Goal: Task Accomplishment & Management: Use online tool/utility

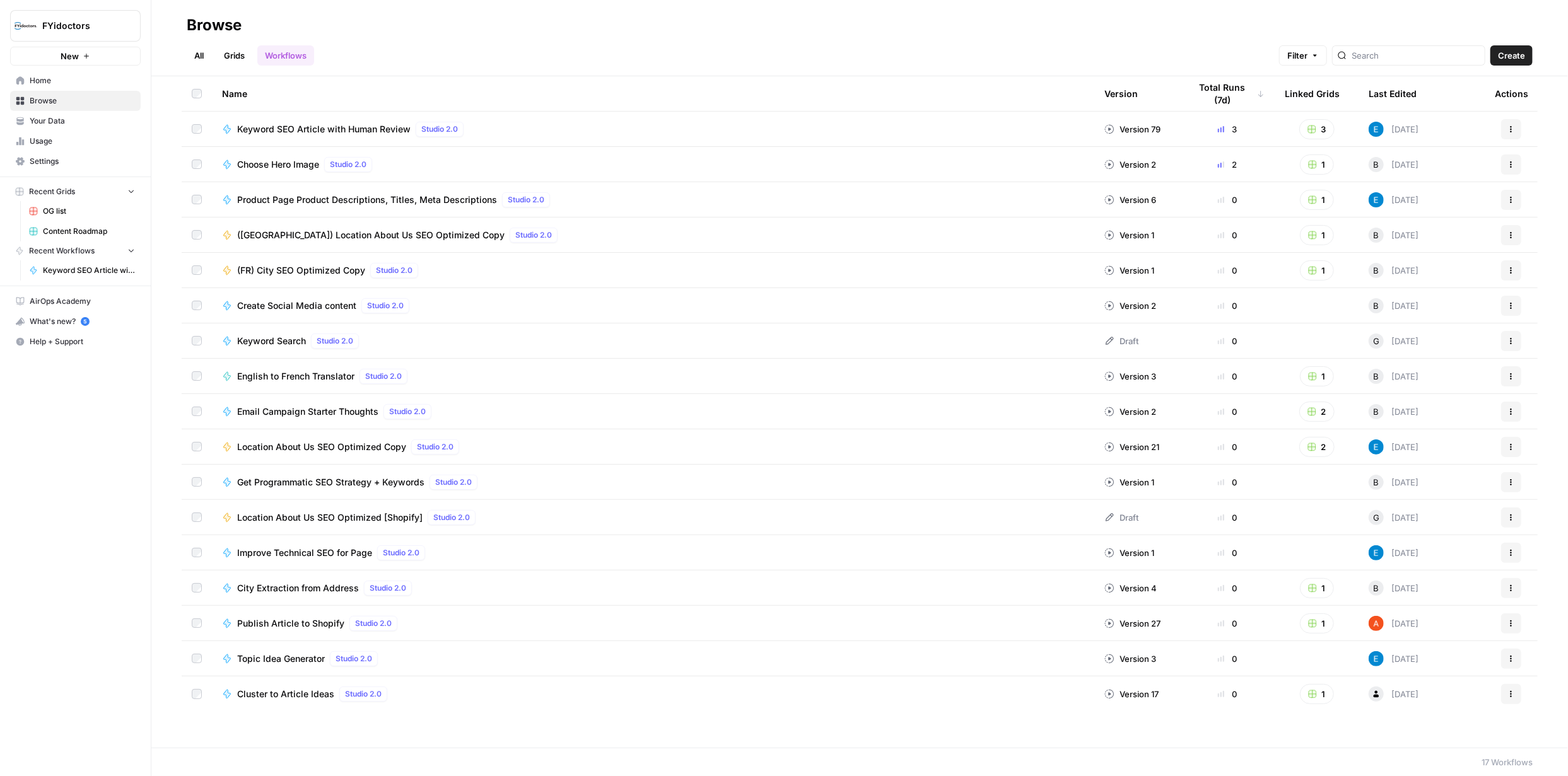
click at [80, 59] on button "New" at bounding box center [75, 56] width 131 height 19
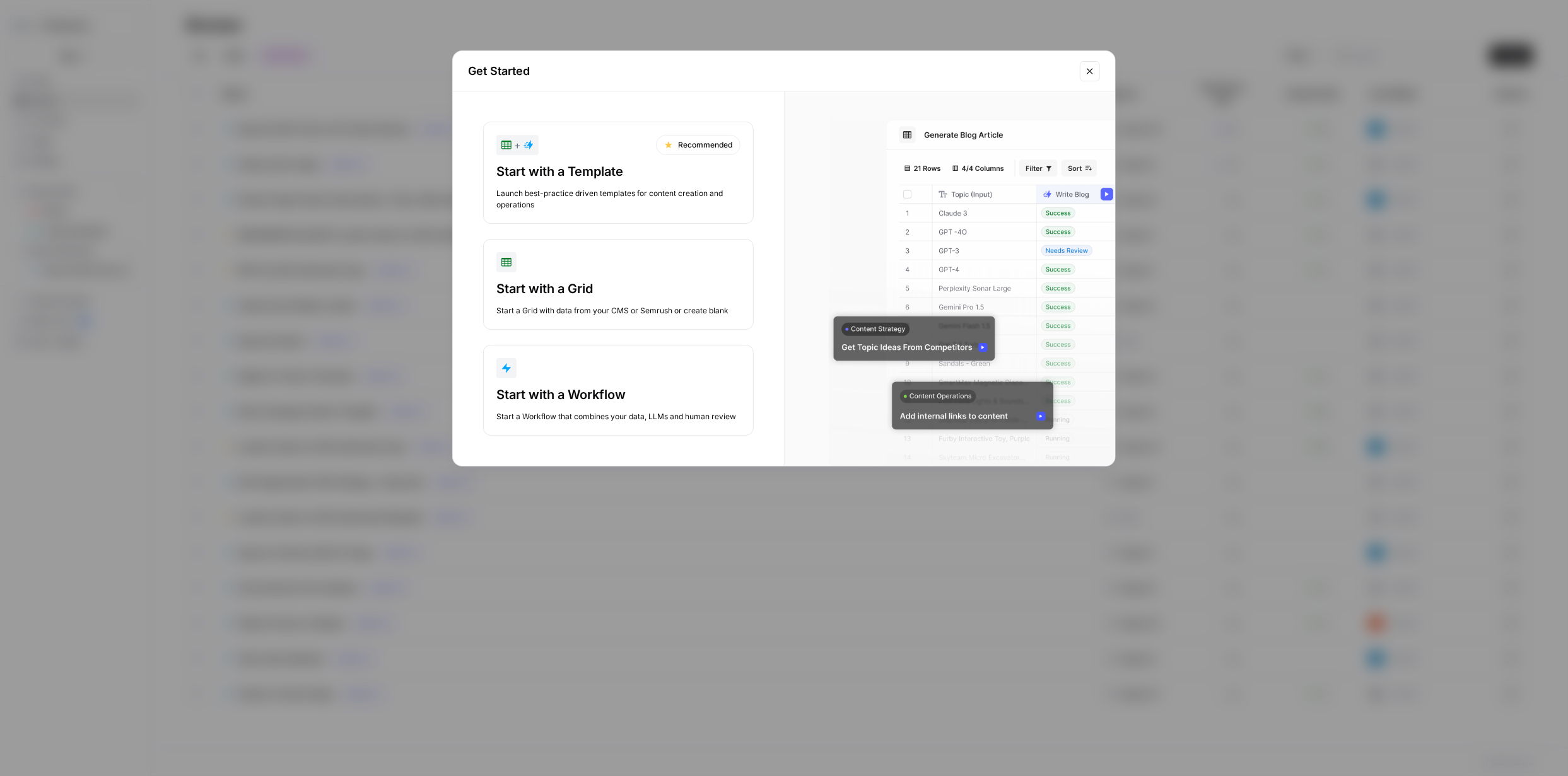
click at [659, 190] on div "Launch best-practice driven templates for content creation and operations" at bounding box center [618, 199] width 244 height 23
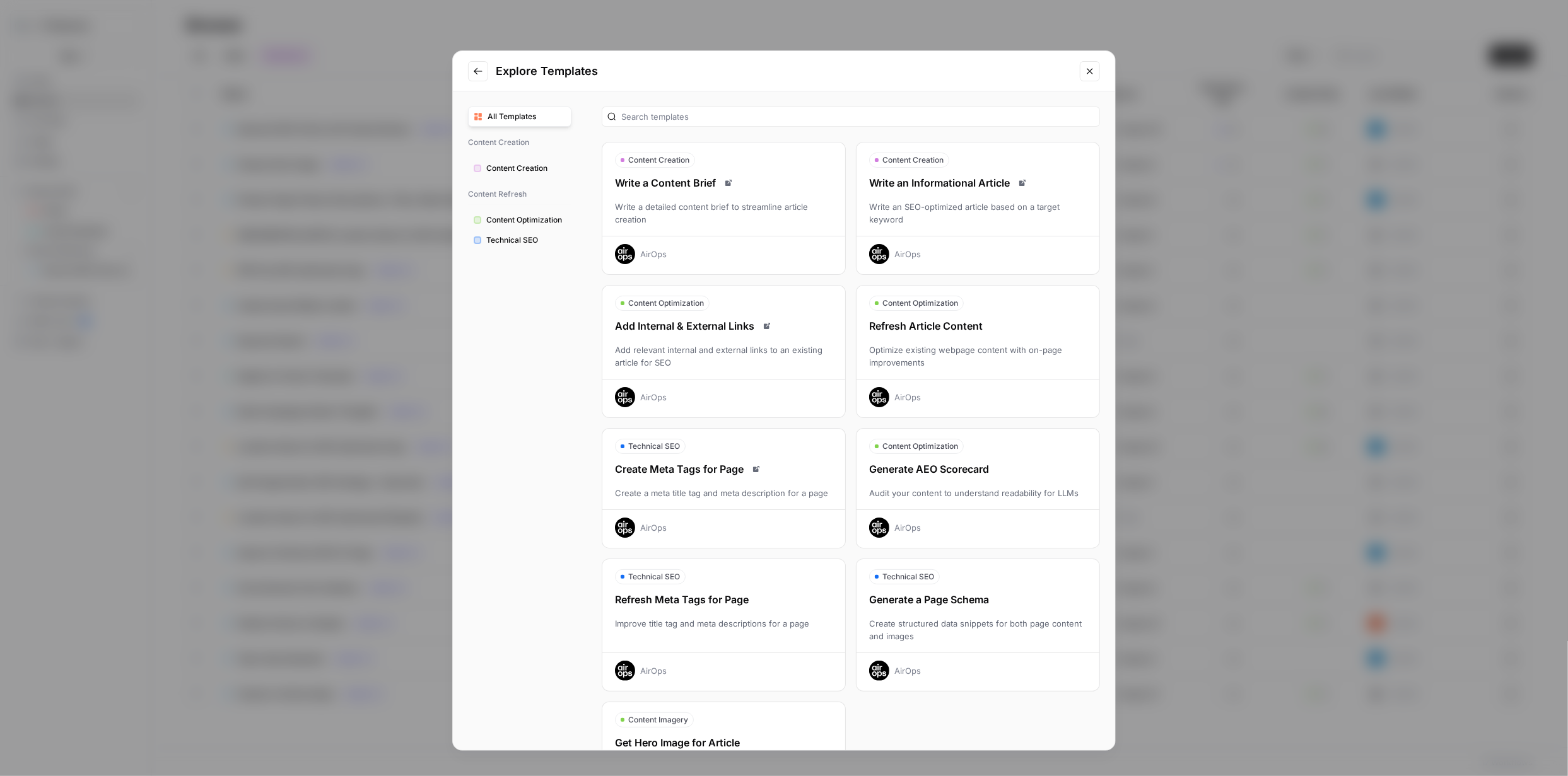
click at [940, 333] on div "Refresh Article Content Optimize existing webpage content with on-page improvem…" at bounding box center [977, 362] width 243 height 89
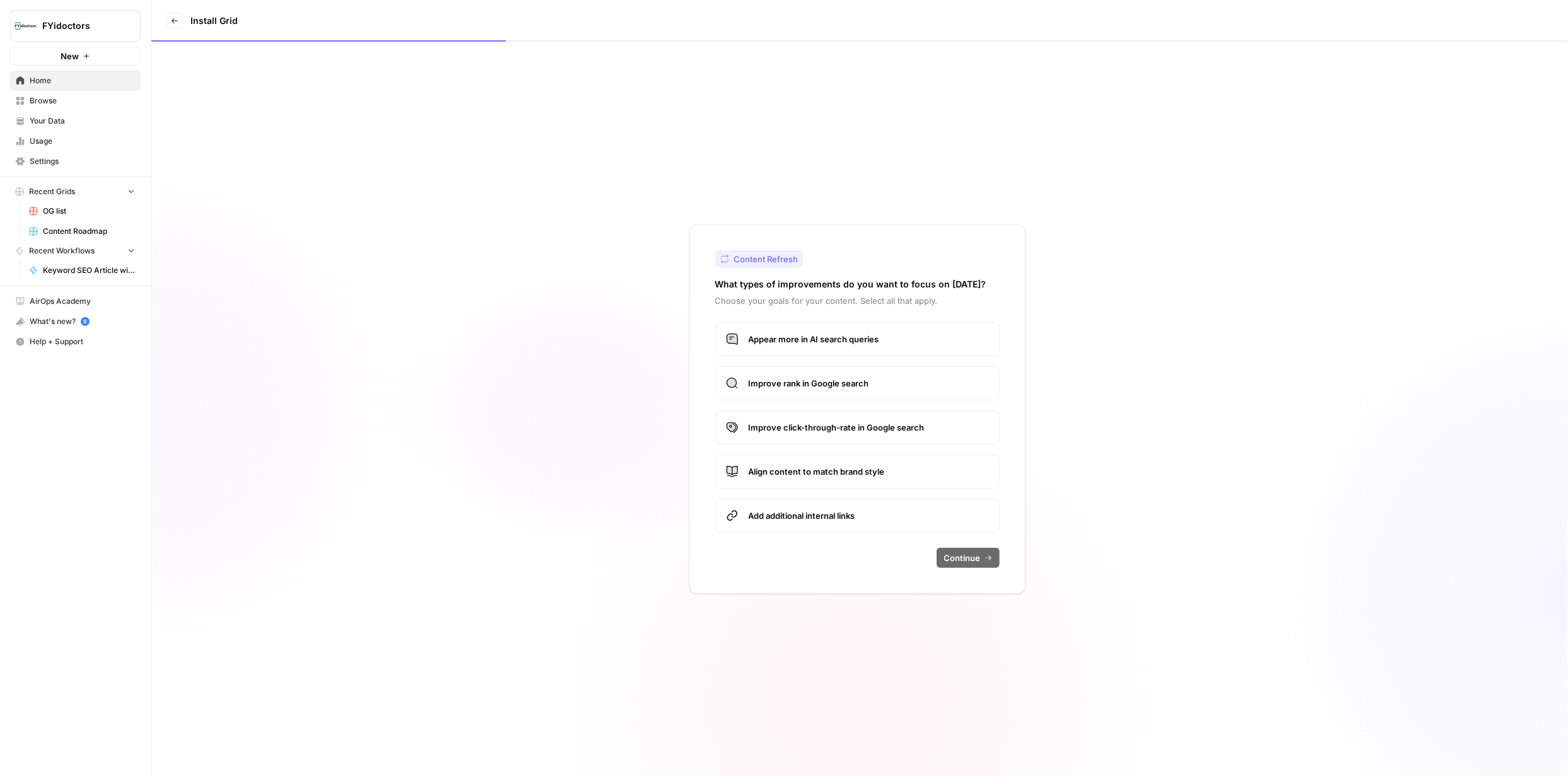
click at [900, 335] on span "Appear more in AI search queries" at bounding box center [869, 338] width 240 height 13
click at [845, 336] on span "Appear more in AI search queries" at bounding box center [869, 338] width 240 height 13
click at [840, 382] on span "Improve rank in Google search" at bounding box center [869, 383] width 240 height 13
click at [830, 332] on span "Appear more in AI search queries" at bounding box center [869, 338] width 240 height 13
click at [895, 430] on span "Improve click-through-rate in Google search" at bounding box center [869, 427] width 240 height 13
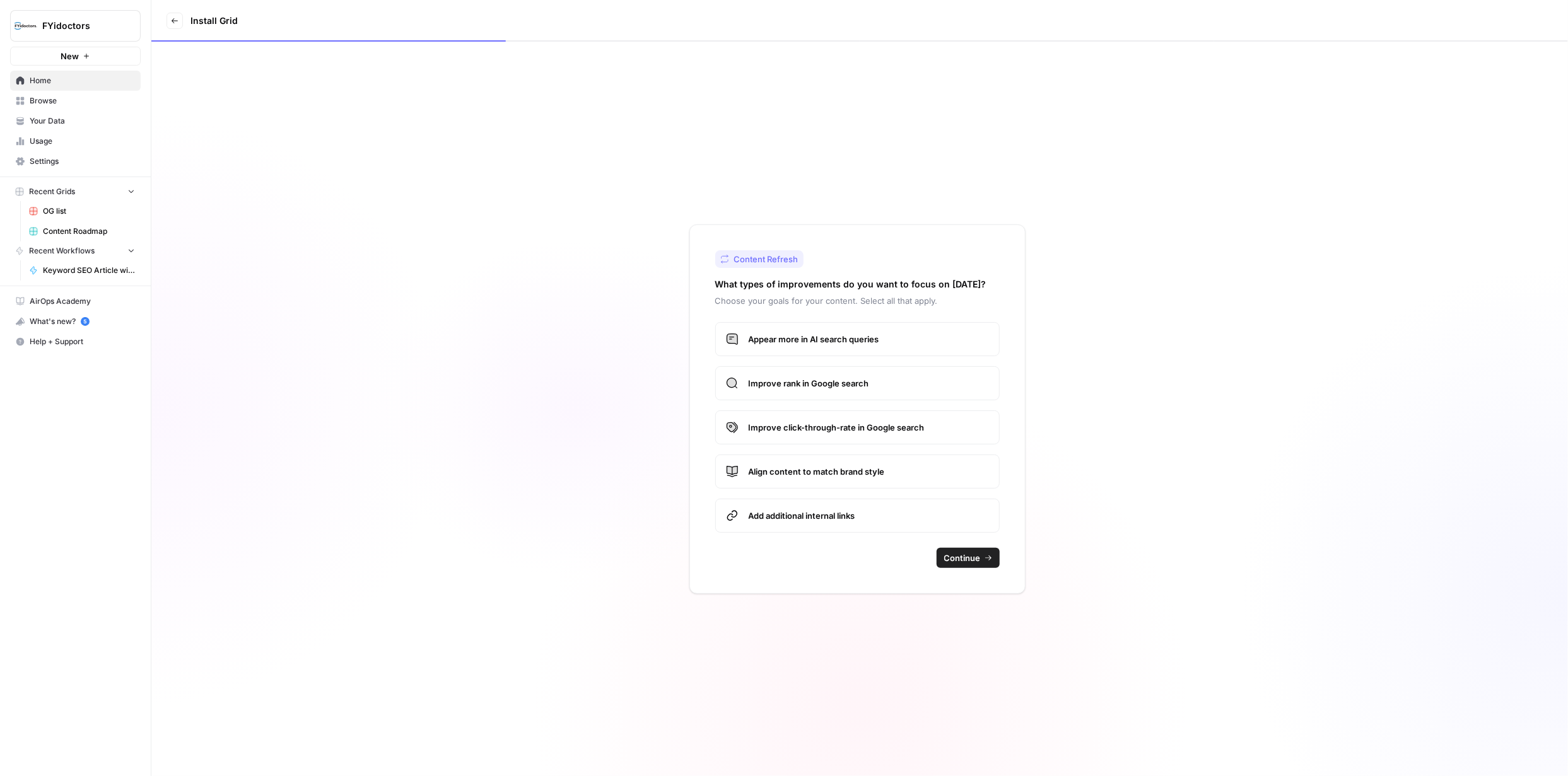
click at [869, 462] on label "Align content to match brand style" at bounding box center [857, 471] width 285 height 34
click at [853, 517] on span "Add additional internal links" at bounding box center [869, 516] width 240 height 13
click at [982, 562] on button "Continue" at bounding box center [968, 558] width 63 height 20
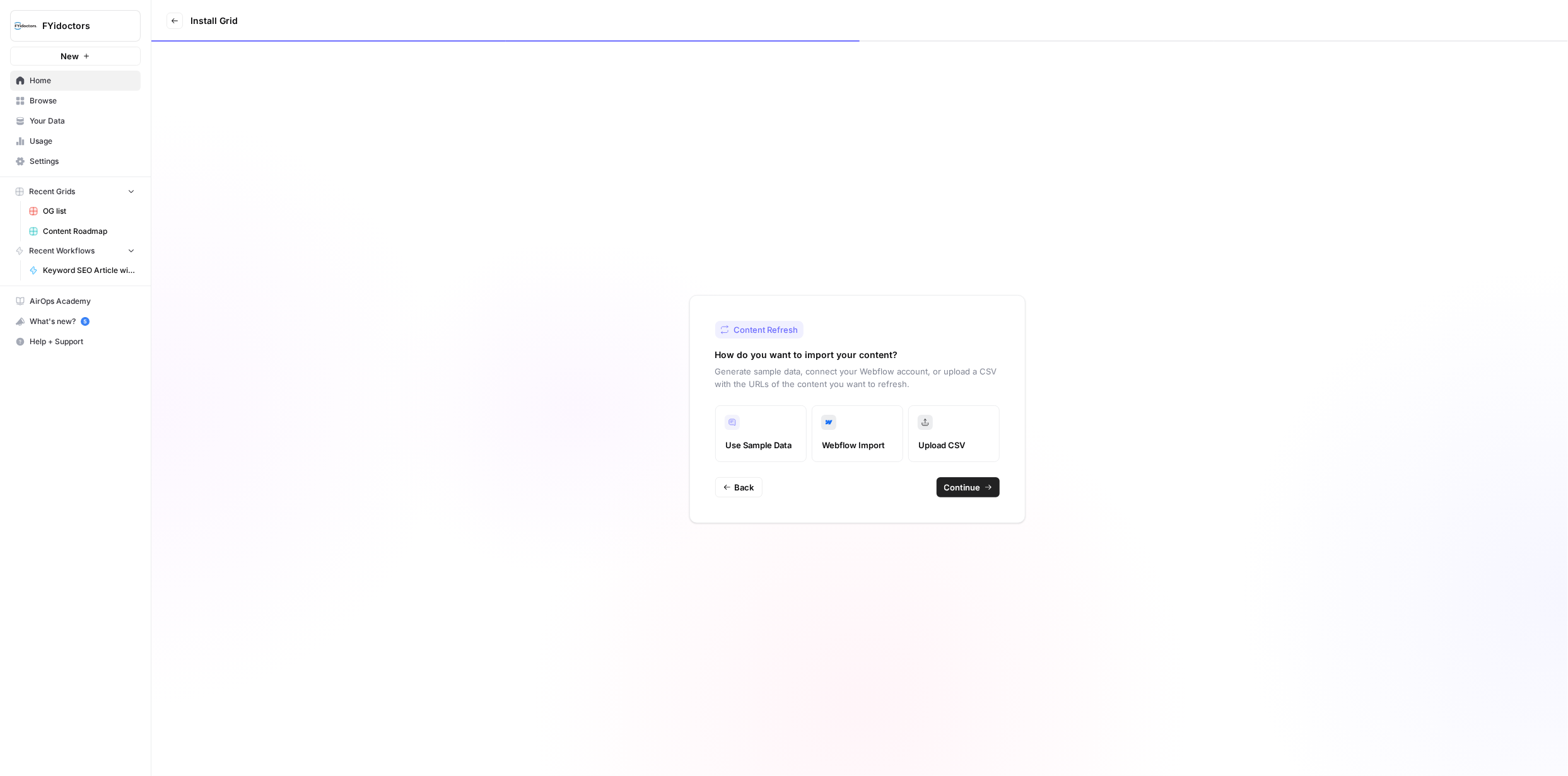
click at [968, 486] on span "Continue" at bounding box center [962, 487] width 37 height 13
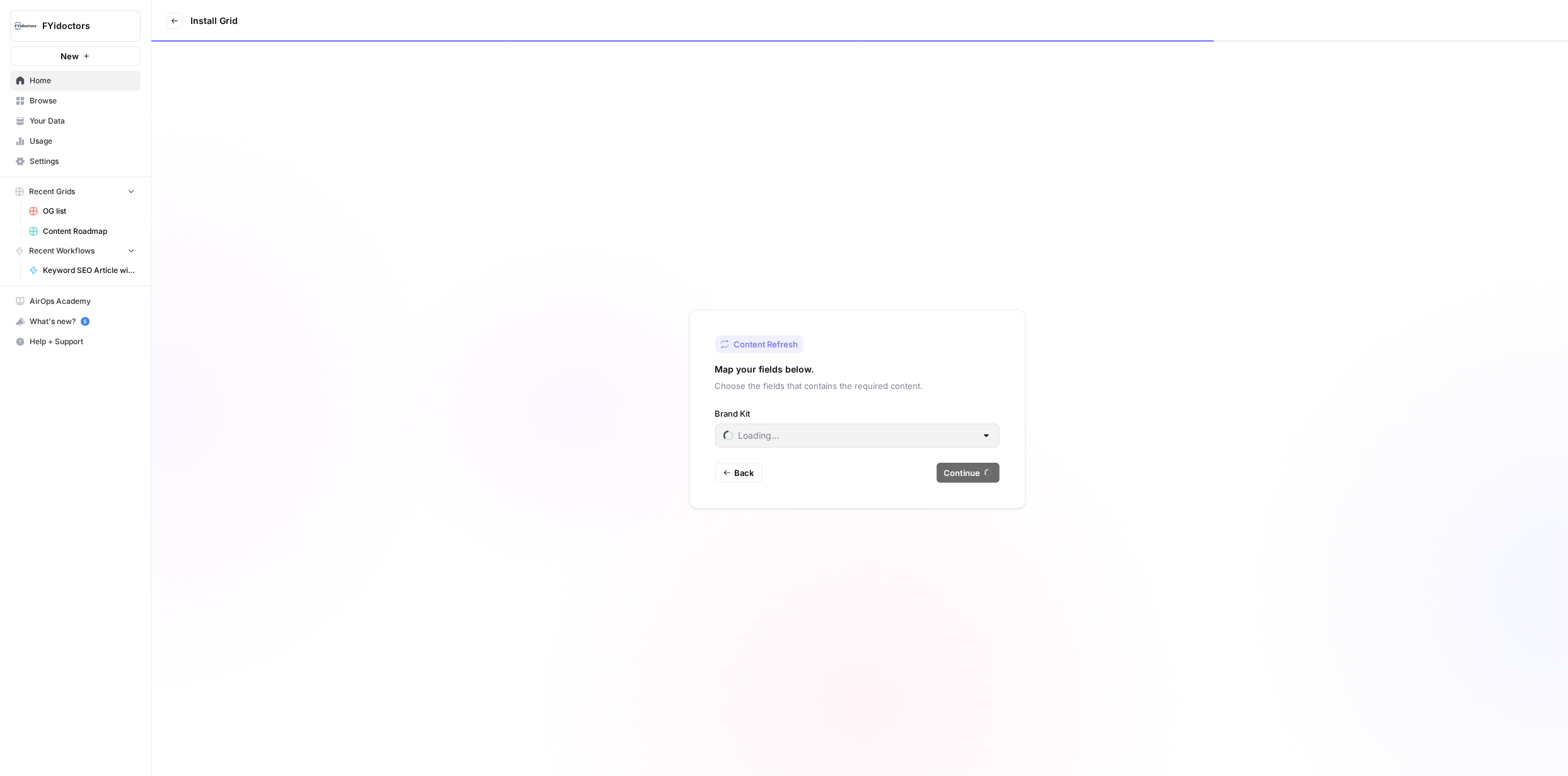
type input "BonLook"
click at [983, 435] on div at bounding box center [986, 435] width 10 height 13
click at [832, 483] on span "FYidoctors" at bounding box center [855, 484] width 258 height 13
type input "FYidoctors"
click at [951, 469] on span "Continue" at bounding box center [962, 472] width 37 height 13
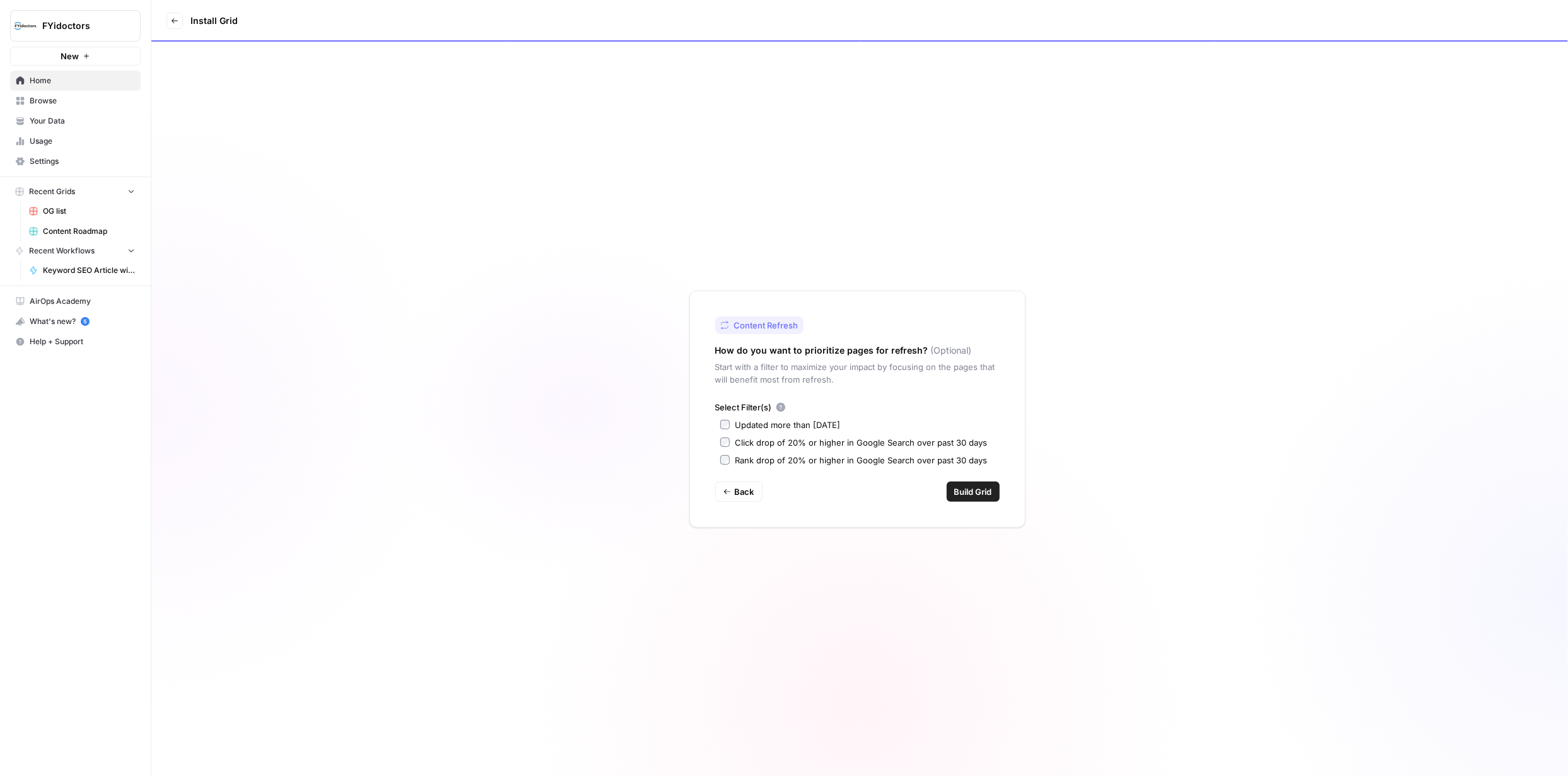
click at [973, 495] on span "Build Grid" at bounding box center [973, 492] width 38 height 13
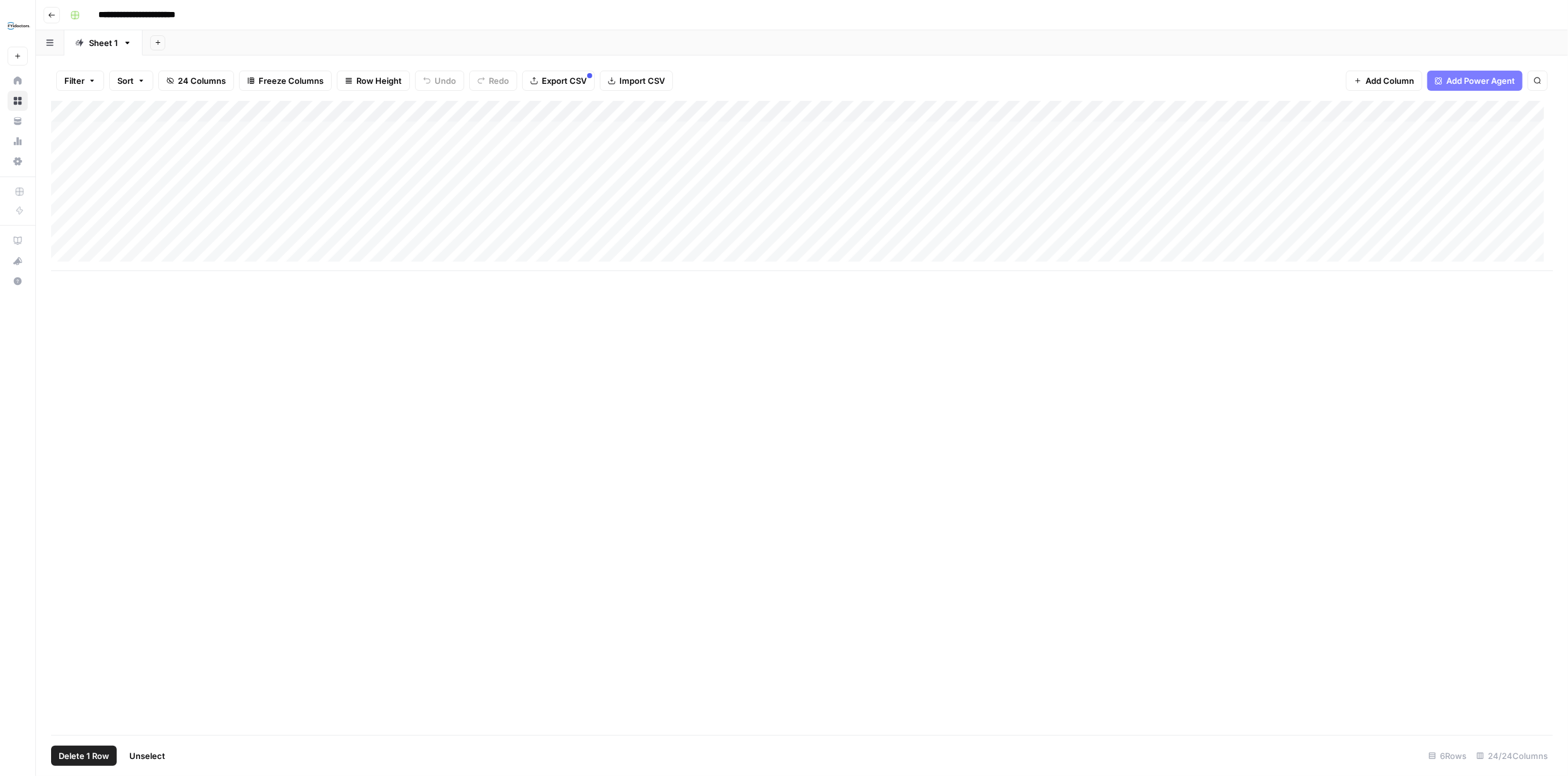
click at [63, 152] on div "Add Column" at bounding box center [801, 185] width 1501 height 170
click at [64, 176] on div "Add Column" at bounding box center [801, 185] width 1501 height 170
click at [65, 194] on div "Add Column" at bounding box center [801, 185] width 1501 height 170
click at [65, 218] on div "Add Column" at bounding box center [801, 185] width 1501 height 170
click at [64, 238] on div "Add Column" at bounding box center [801, 185] width 1501 height 170
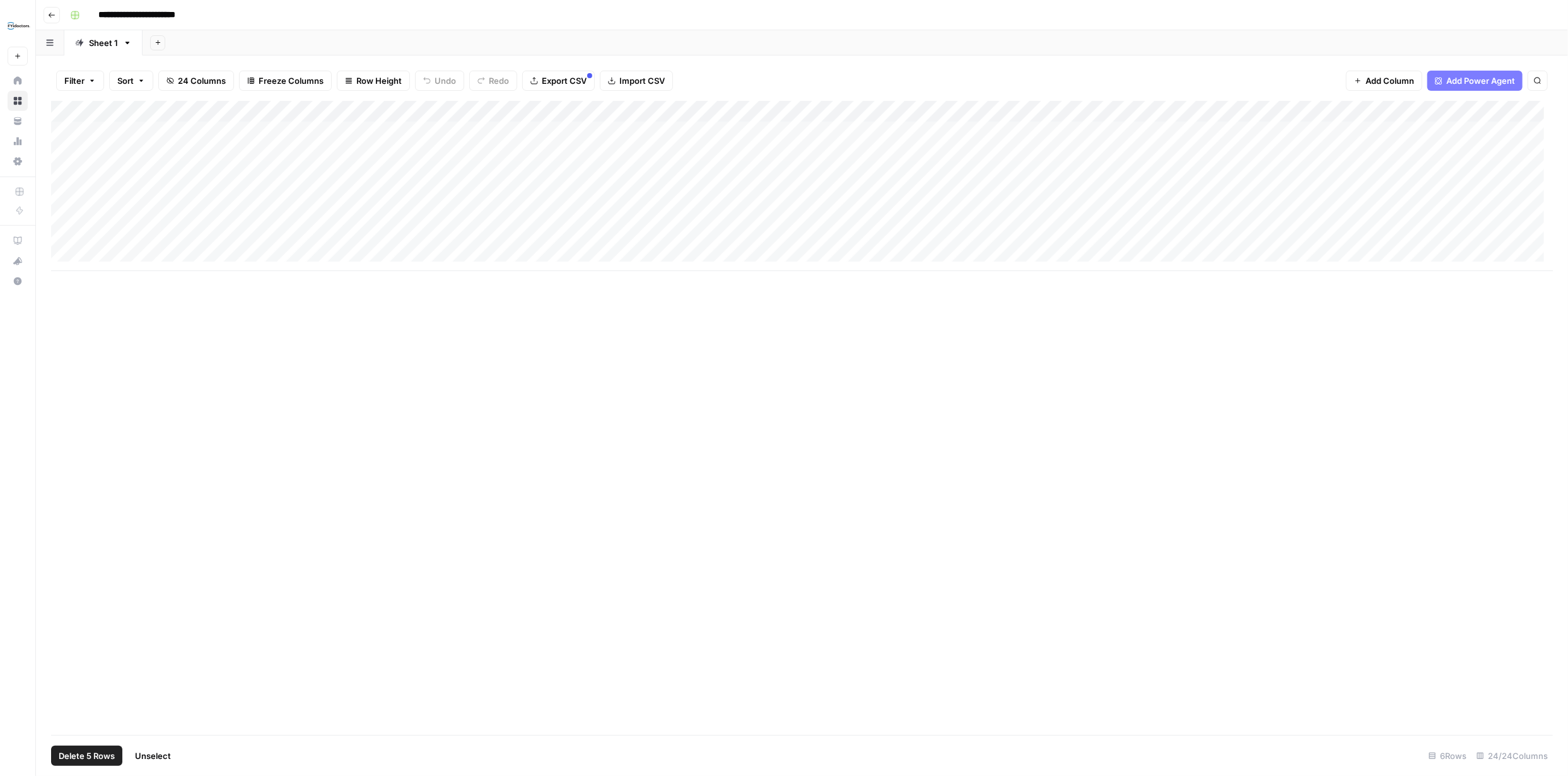
click at [104, 753] on span "Delete 5 Rows" at bounding box center [86, 755] width 56 height 13
click at [735, 143] on span "Delete" at bounding box center [739, 146] width 27 height 13
click at [191, 14] on input "**********" at bounding box center [151, 15] width 117 height 20
click at [199, 14] on input "**********" at bounding box center [151, 15] width 117 height 20
type input "**********"
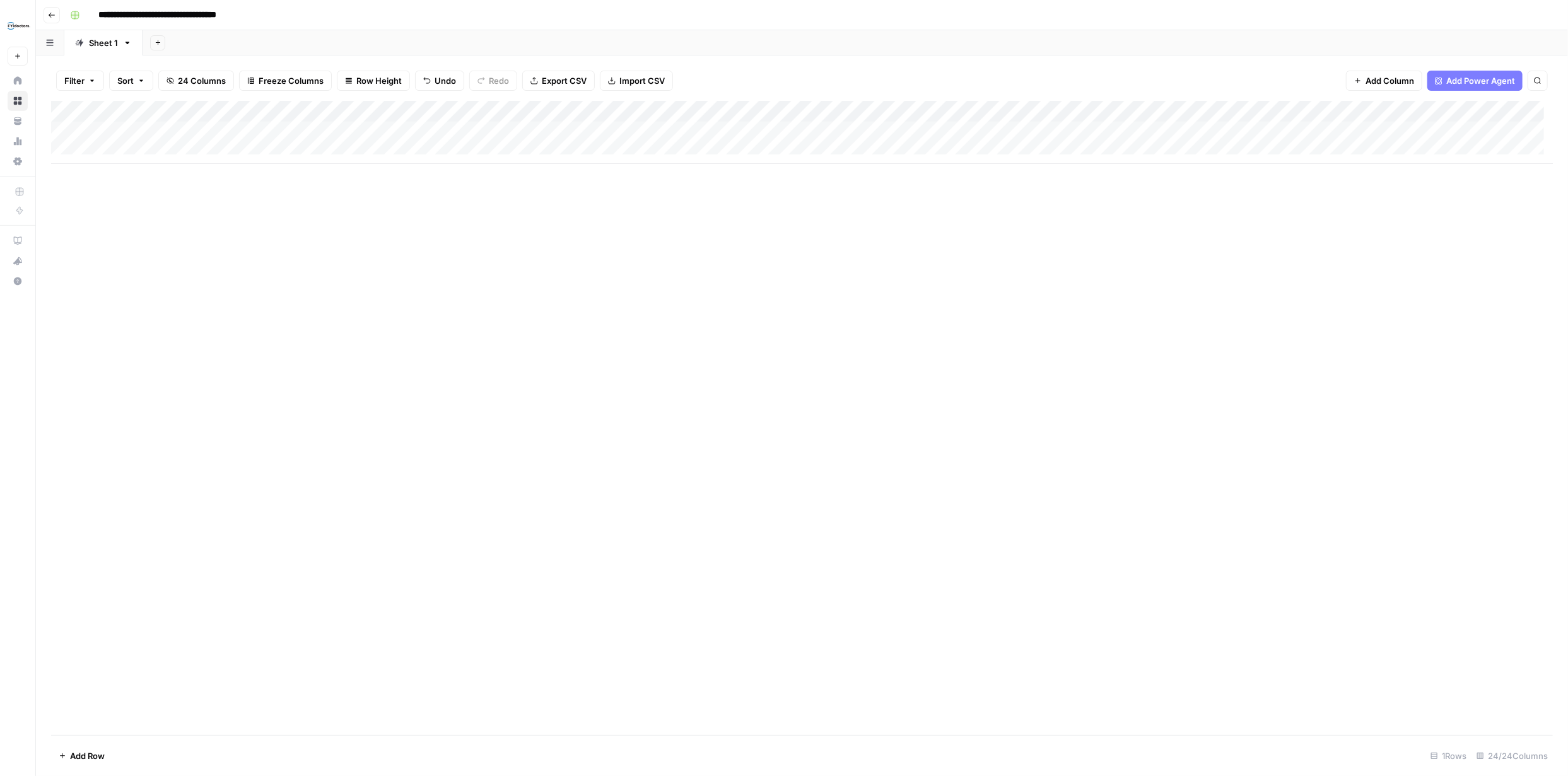
click at [176, 127] on div "Add Column" at bounding box center [801, 132] width 1501 height 63
click at [204, 128] on input "**********" at bounding box center [201, 135] width 202 height 15
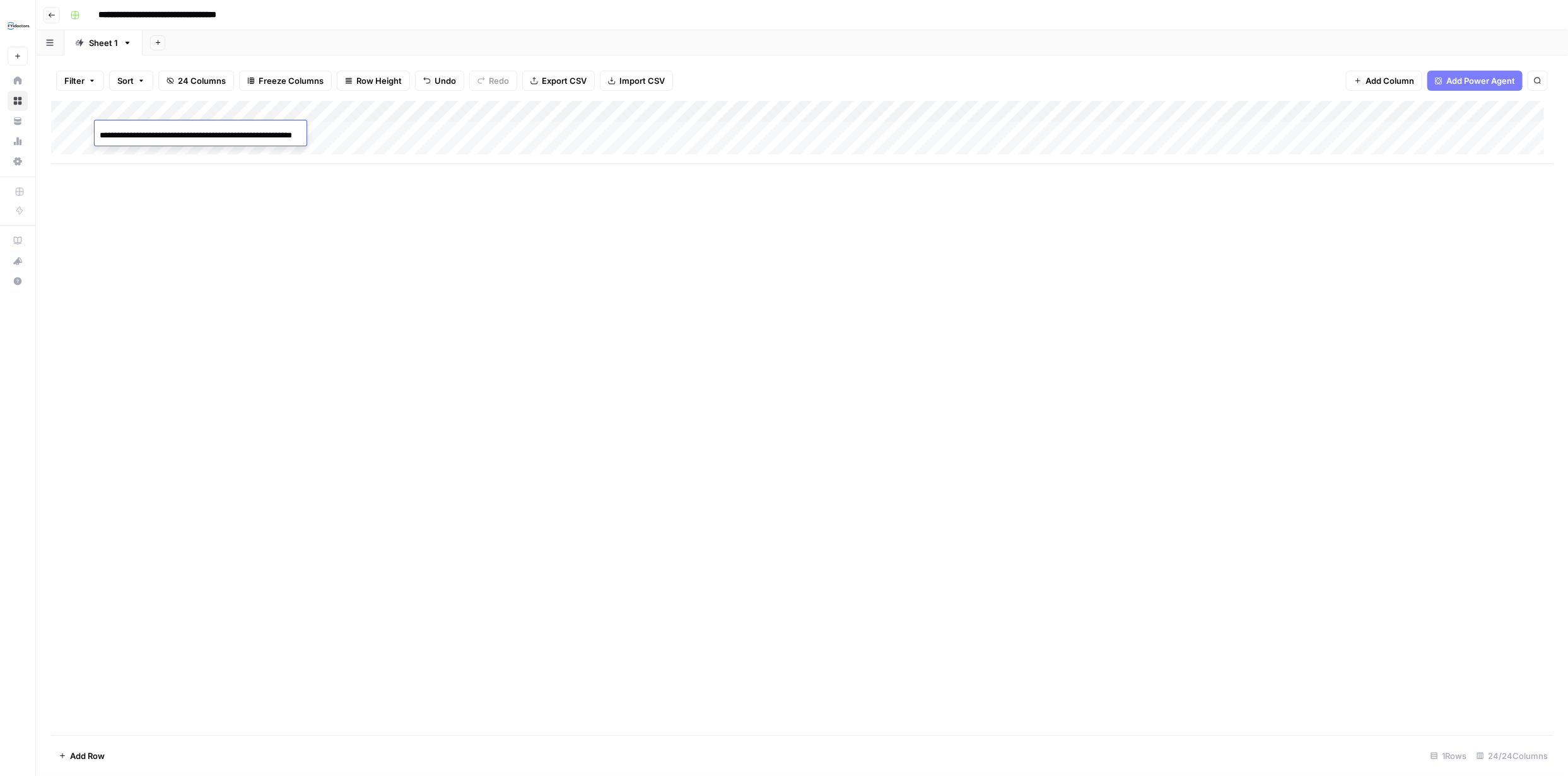
click at [204, 128] on input "**********" at bounding box center [201, 135] width 202 height 15
type input "**********"
click at [277, 207] on div "Add Column" at bounding box center [801, 417] width 1501 height 634
click at [348, 131] on div "Add Column" at bounding box center [801, 132] width 1501 height 63
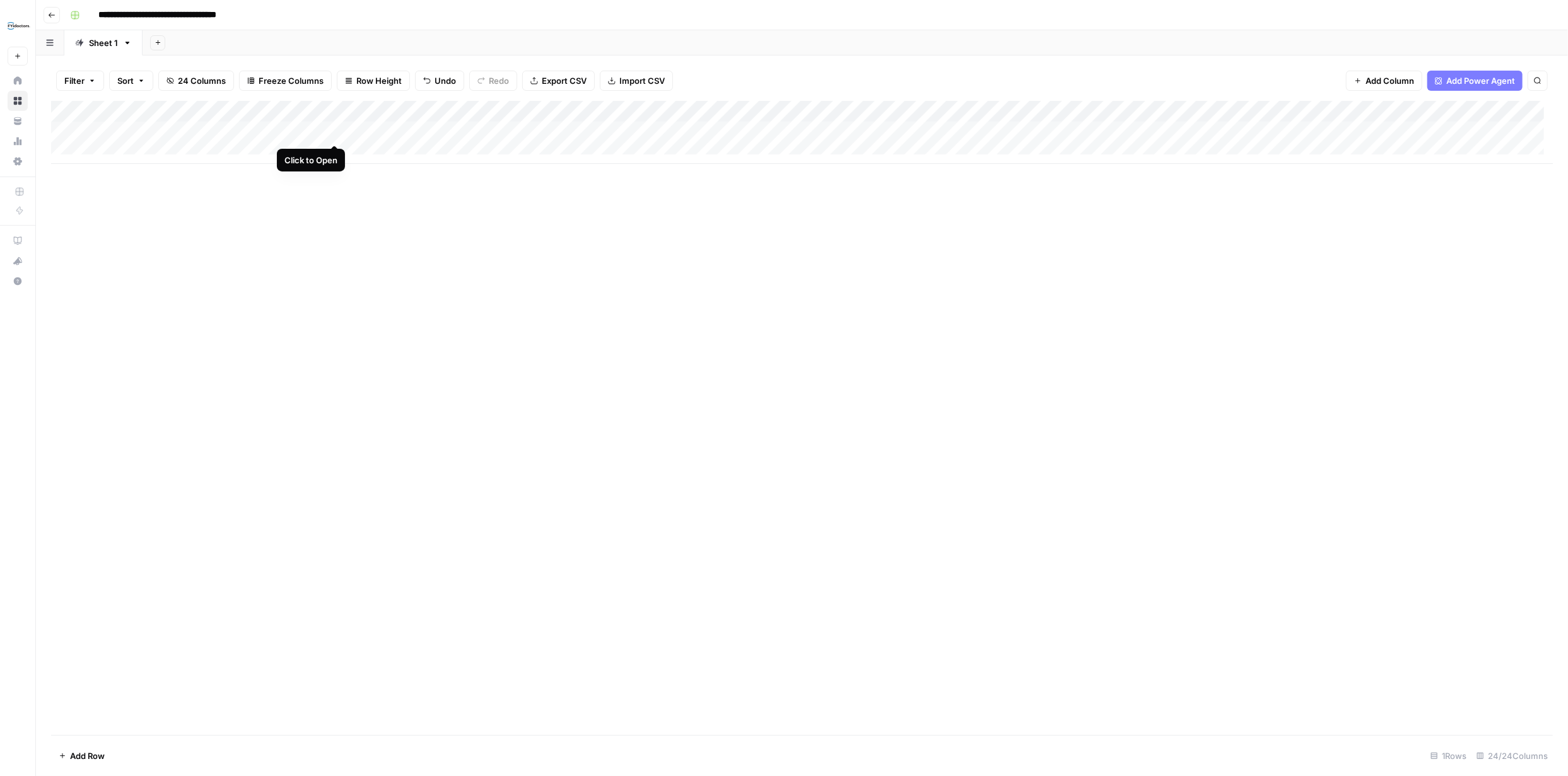
click at [331, 132] on div "Add Column" at bounding box center [801, 132] width 1501 height 63
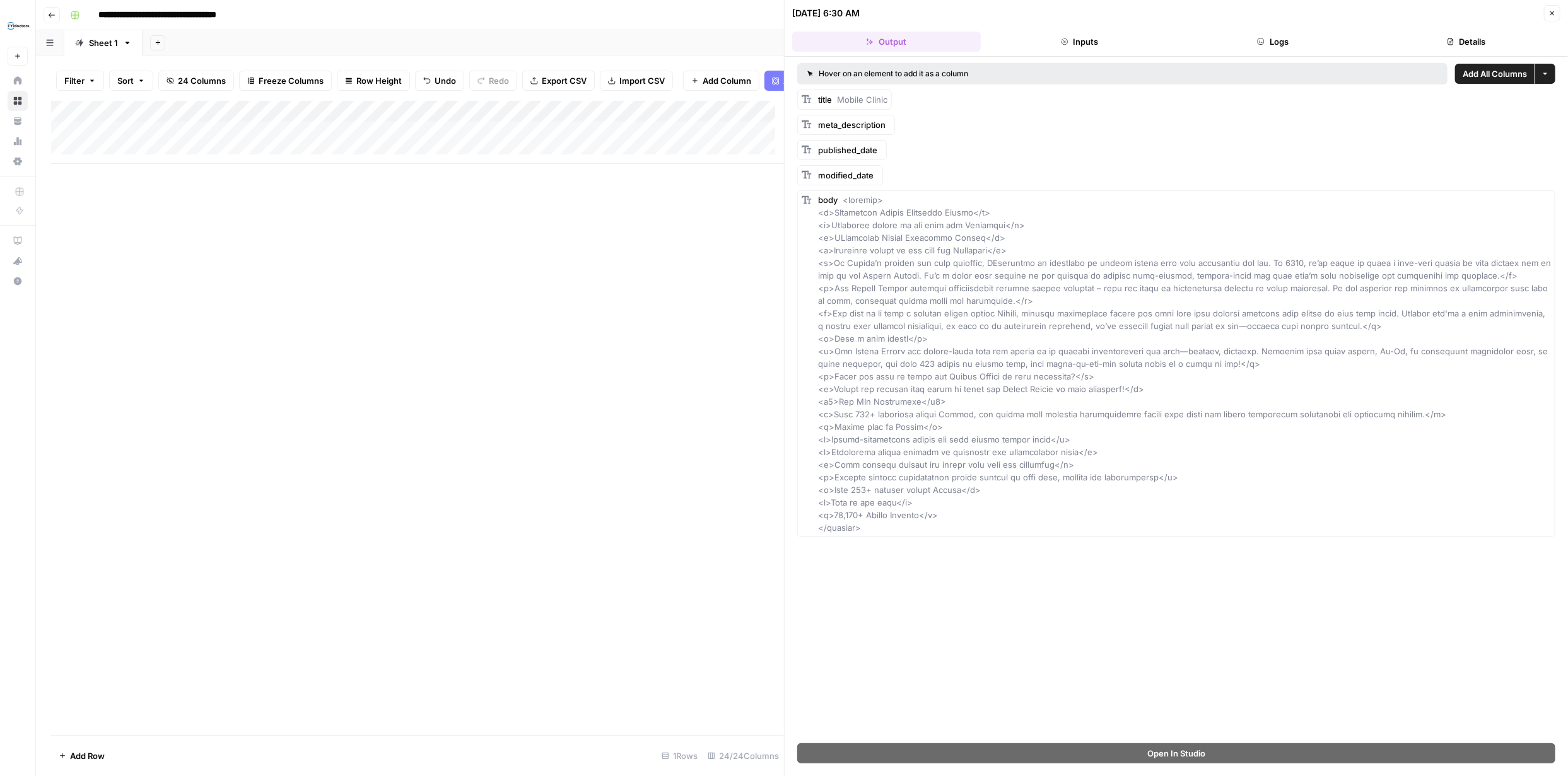
click at [1555, 10] on icon "button" at bounding box center [1552, 14] width 8 height 8
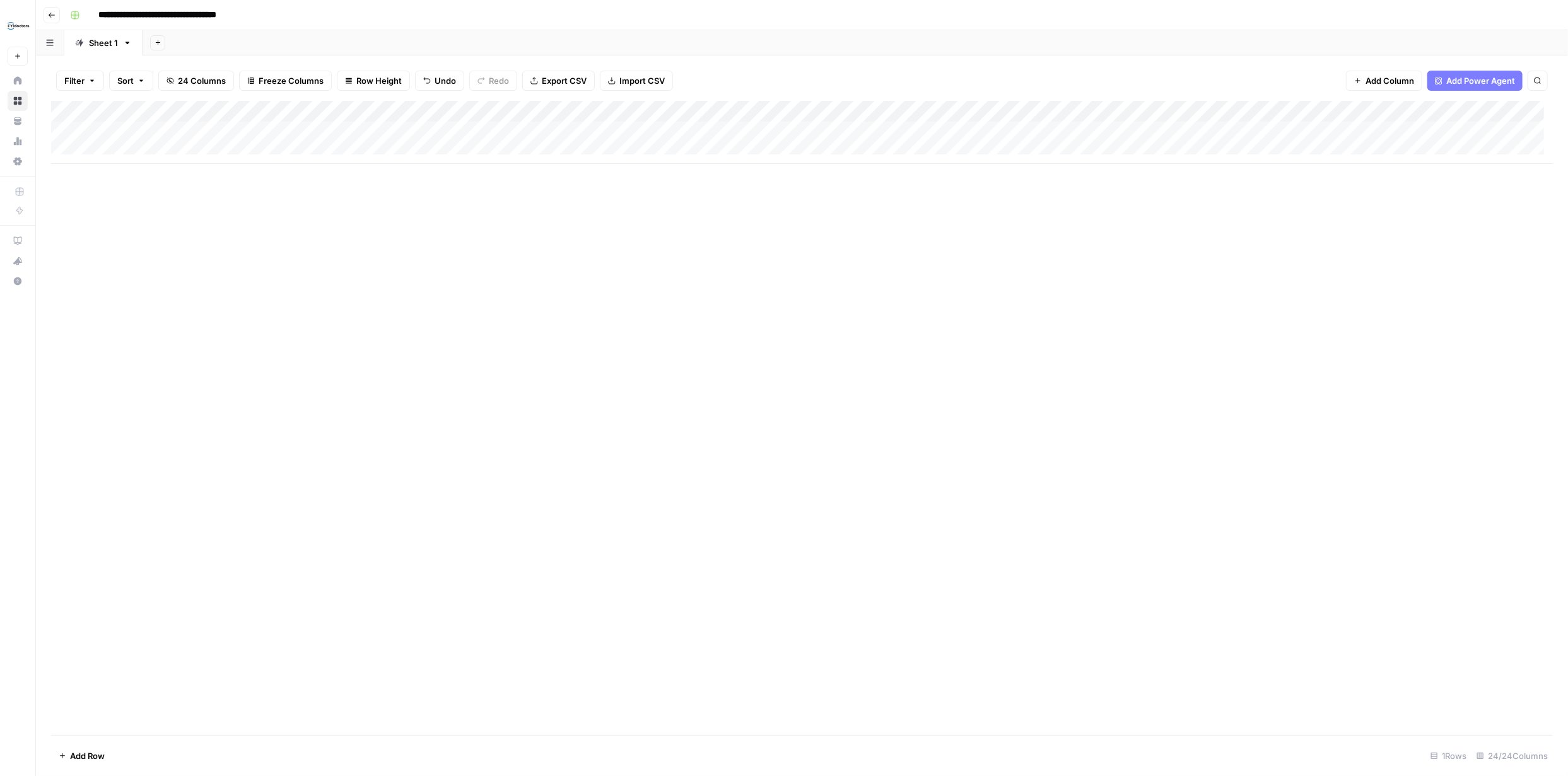
click at [427, 131] on div "Add Column" at bounding box center [801, 132] width 1501 height 63
click at [423, 131] on div "Add Column" at bounding box center [801, 132] width 1501 height 63
click at [396, 133] on textarea "**********" at bounding box center [463, 133] width 202 height 18
click at [407, 132] on textarea "**********" at bounding box center [463, 133] width 202 height 18
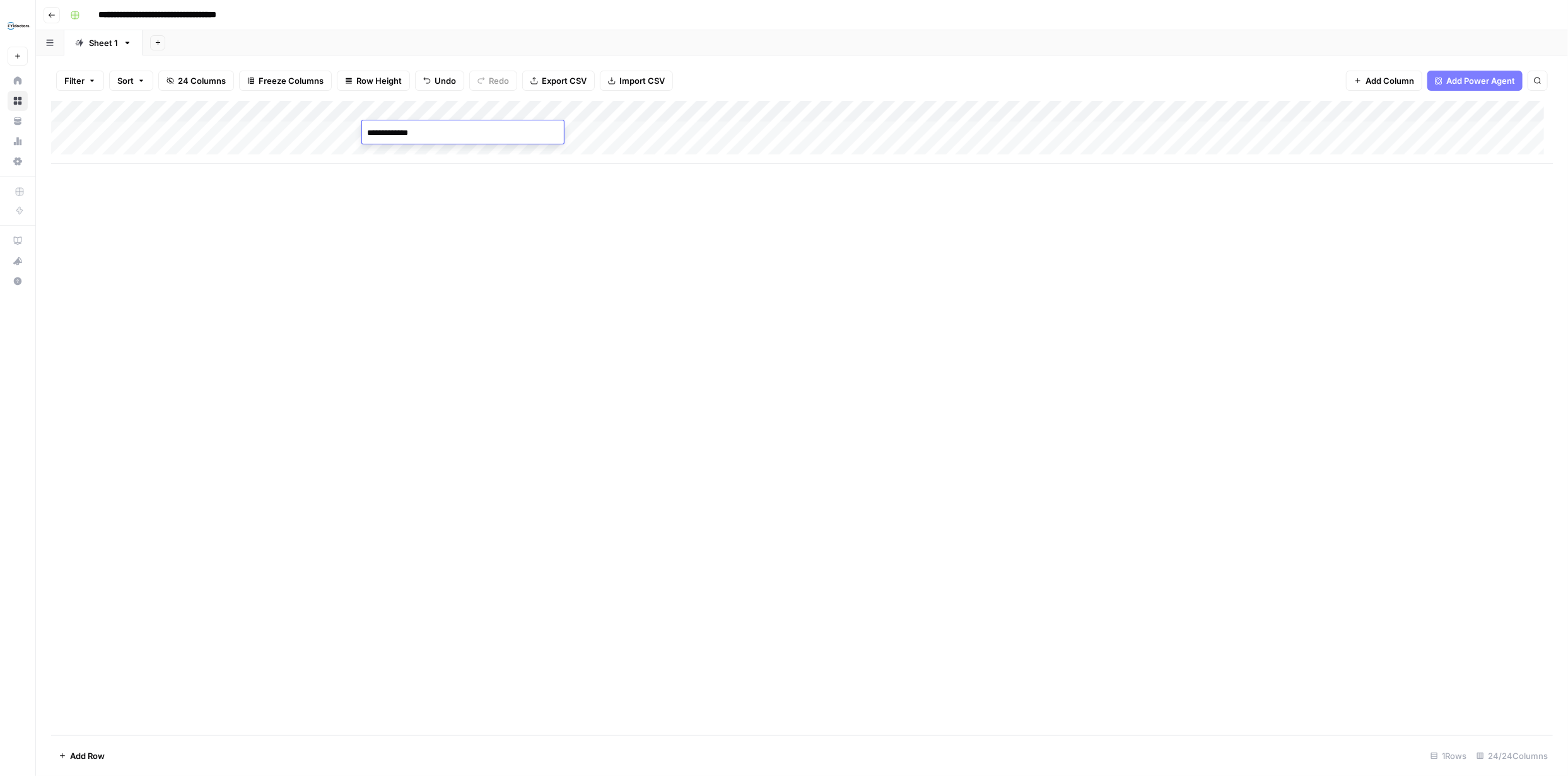
click at [407, 132] on textarea "**********" at bounding box center [463, 133] width 202 height 18
paste textarea "**********"
type textarea "**********"
click at [468, 282] on div "Add Column" at bounding box center [801, 417] width 1501 height 634
click at [517, 129] on div "Add Column" at bounding box center [801, 132] width 1501 height 63
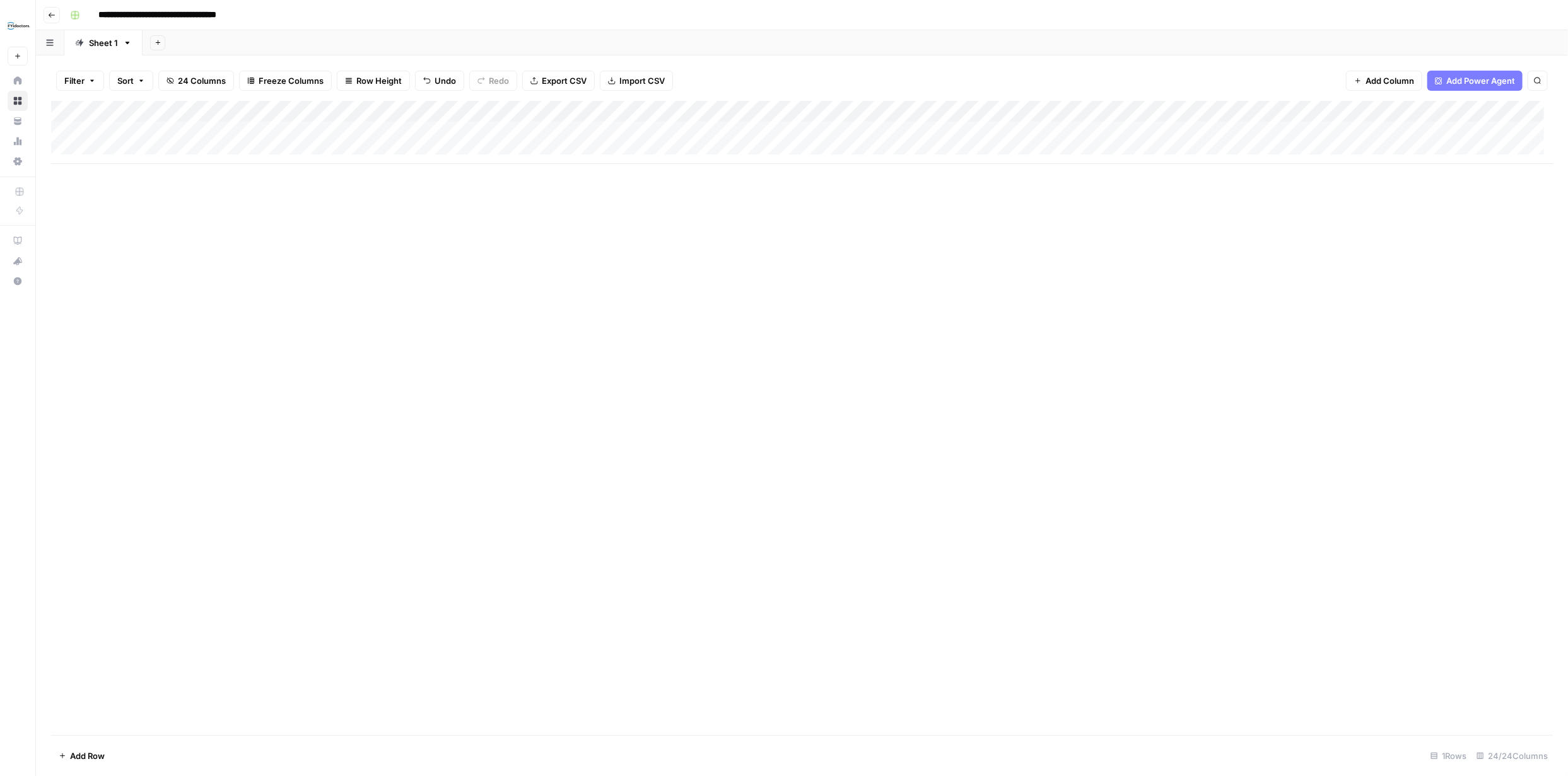
click at [517, 129] on div "Add Column" at bounding box center [801, 132] width 1501 height 63
click at [531, 128] on textarea at bounding box center [576, 133] width 202 height 18
paste textarea "**********"
type textarea "**********"
click at [593, 257] on div "Add Column" at bounding box center [801, 417] width 1501 height 634
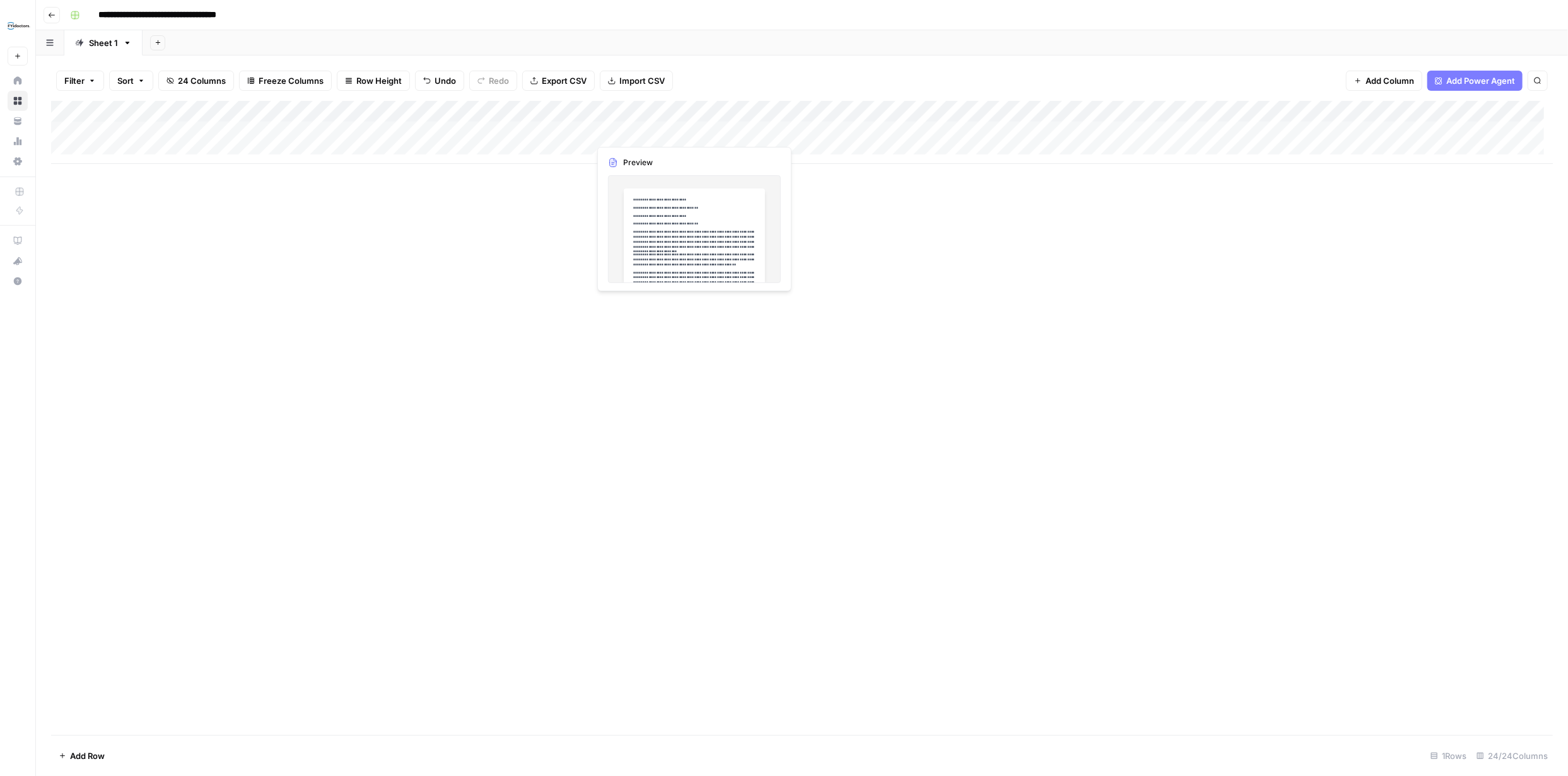
click at [657, 134] on div "Add Column" at bounding box center [801, 132] width 1501 height 63
click at [691, 131] on div "Add Column" at bounding box center [801, 132] width 1501 height 63
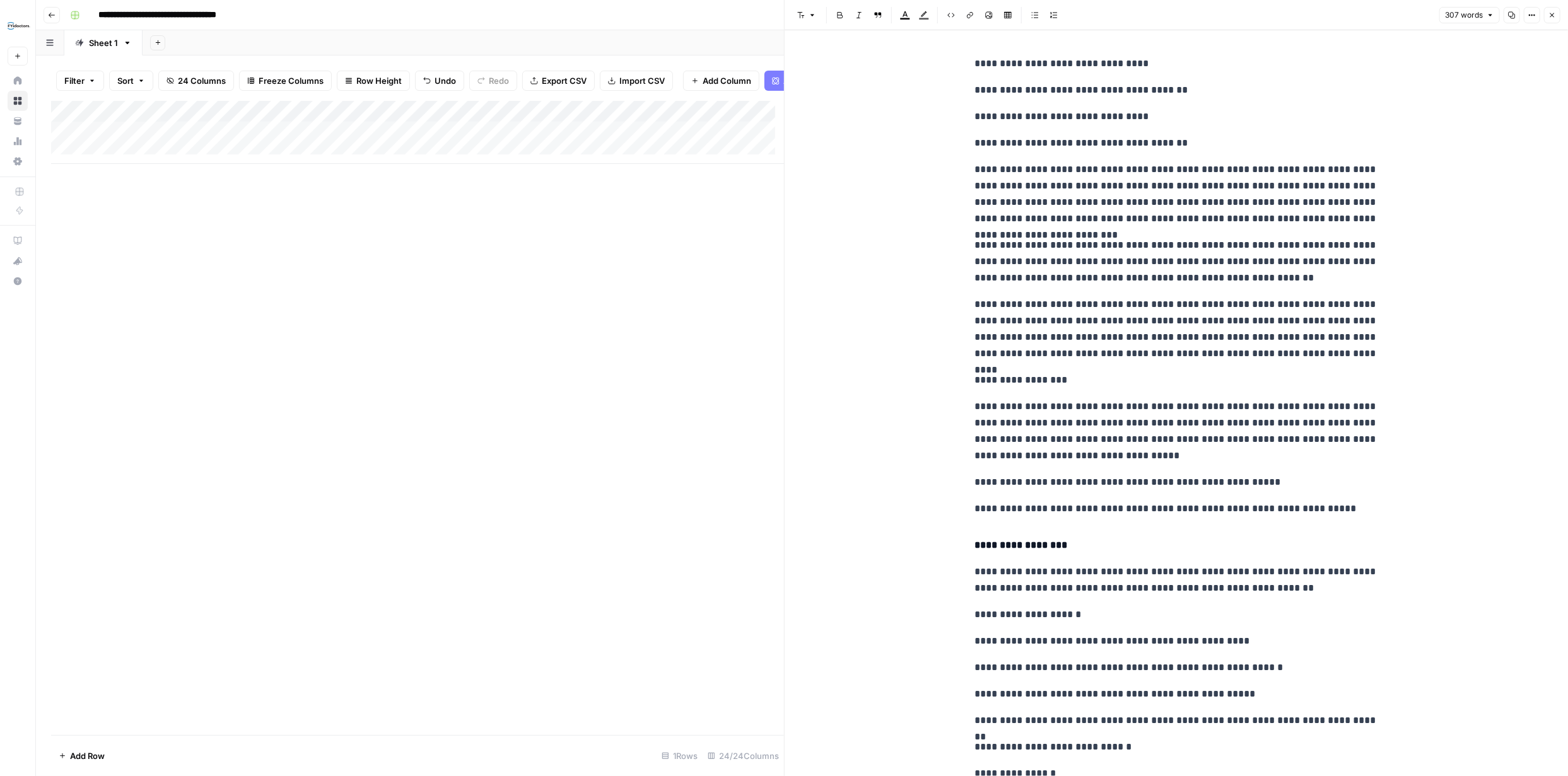
scroll to position [77, 0]
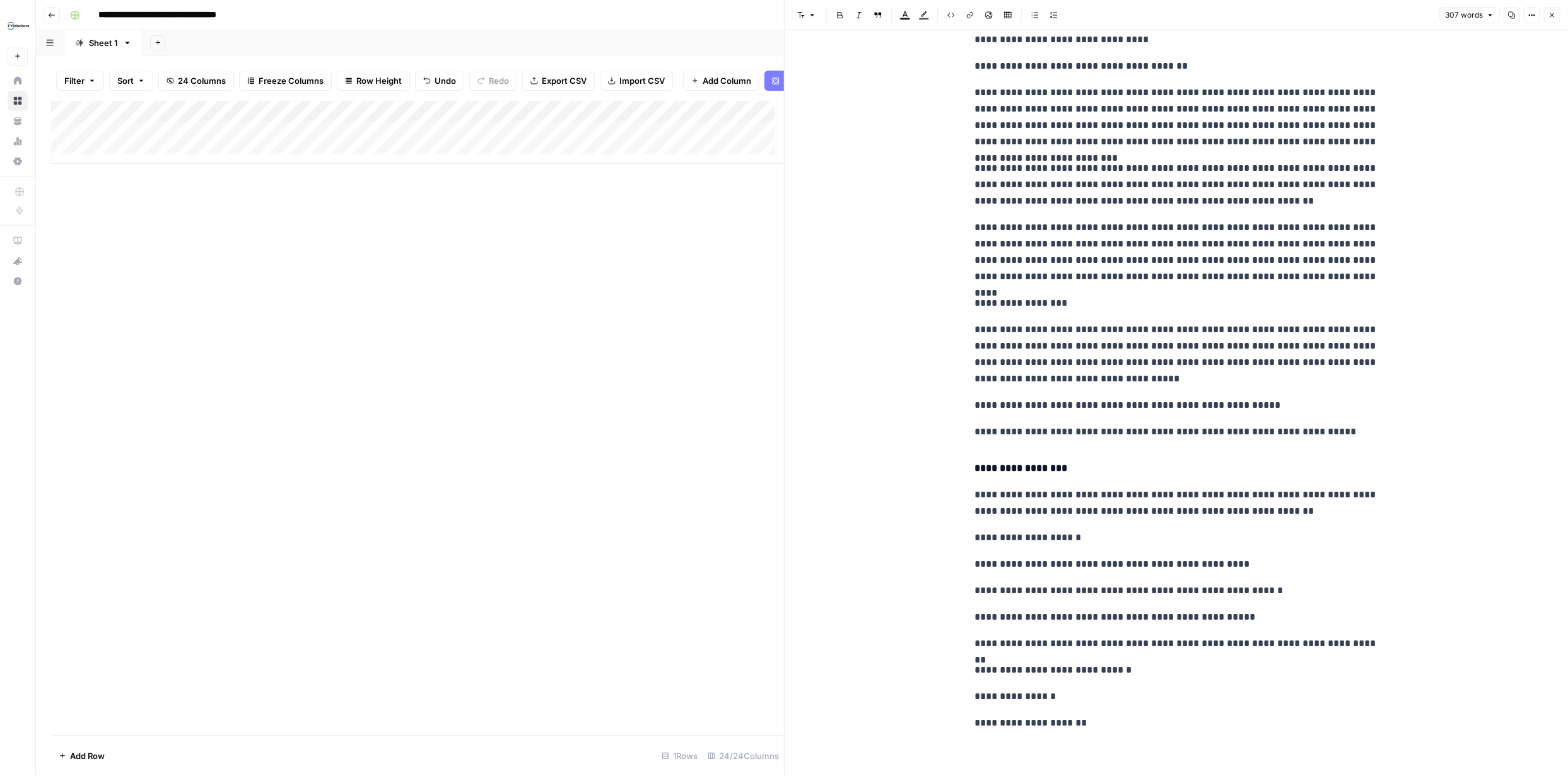
click at [1555, 18] on icon "button" at bounding box center [1552, 15] width 8 height 8
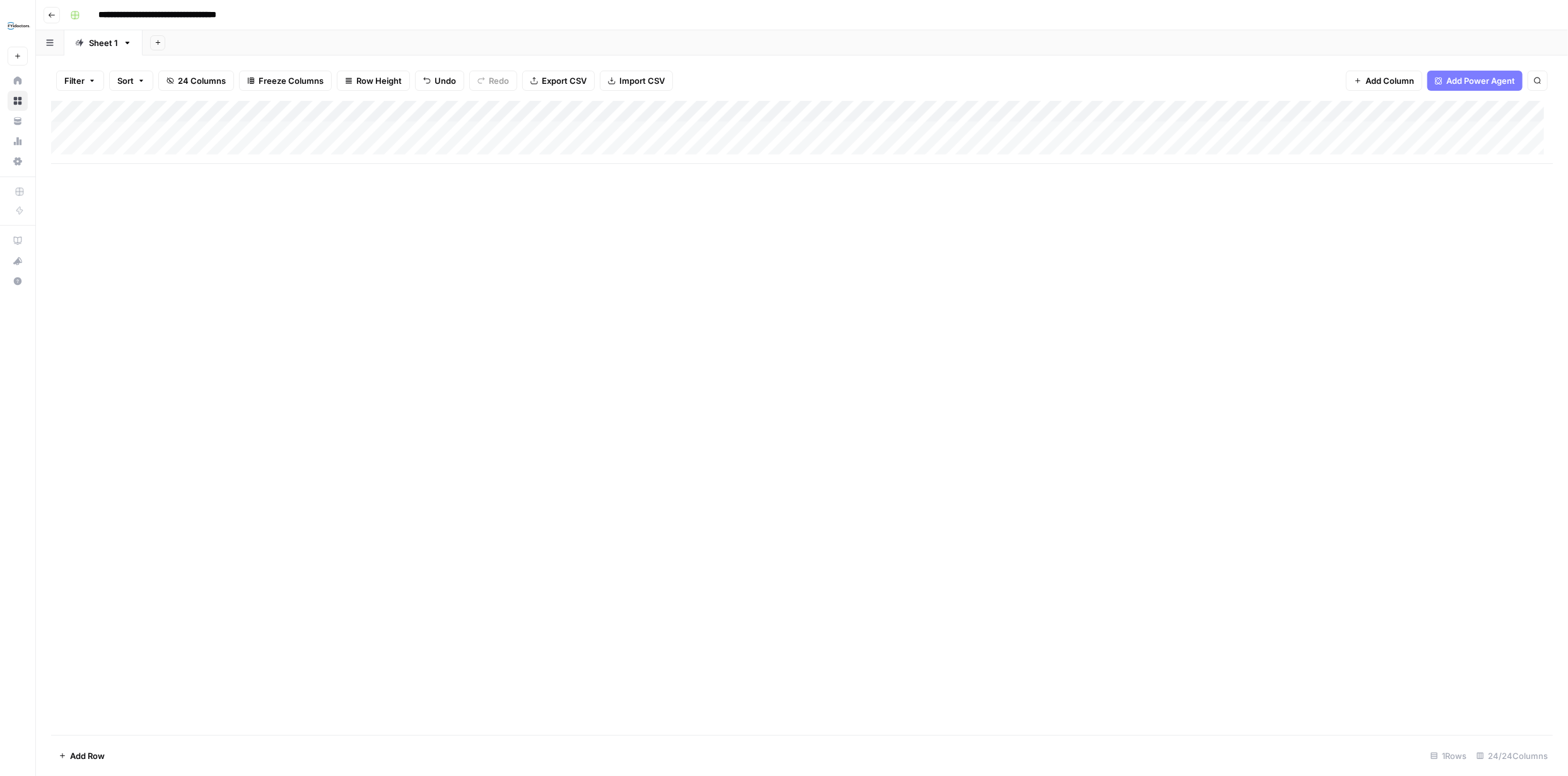
click at [765, 128] on div "Add Column" at bounding box center [801, 132] width 1501 height 63
click at [922, 134] on div "Add Column" at bounding box center [801, 132] width 1501 height 63
click at [600, 132] on div "Add Column" at bounding box center [801, 132] width 1501 height 63
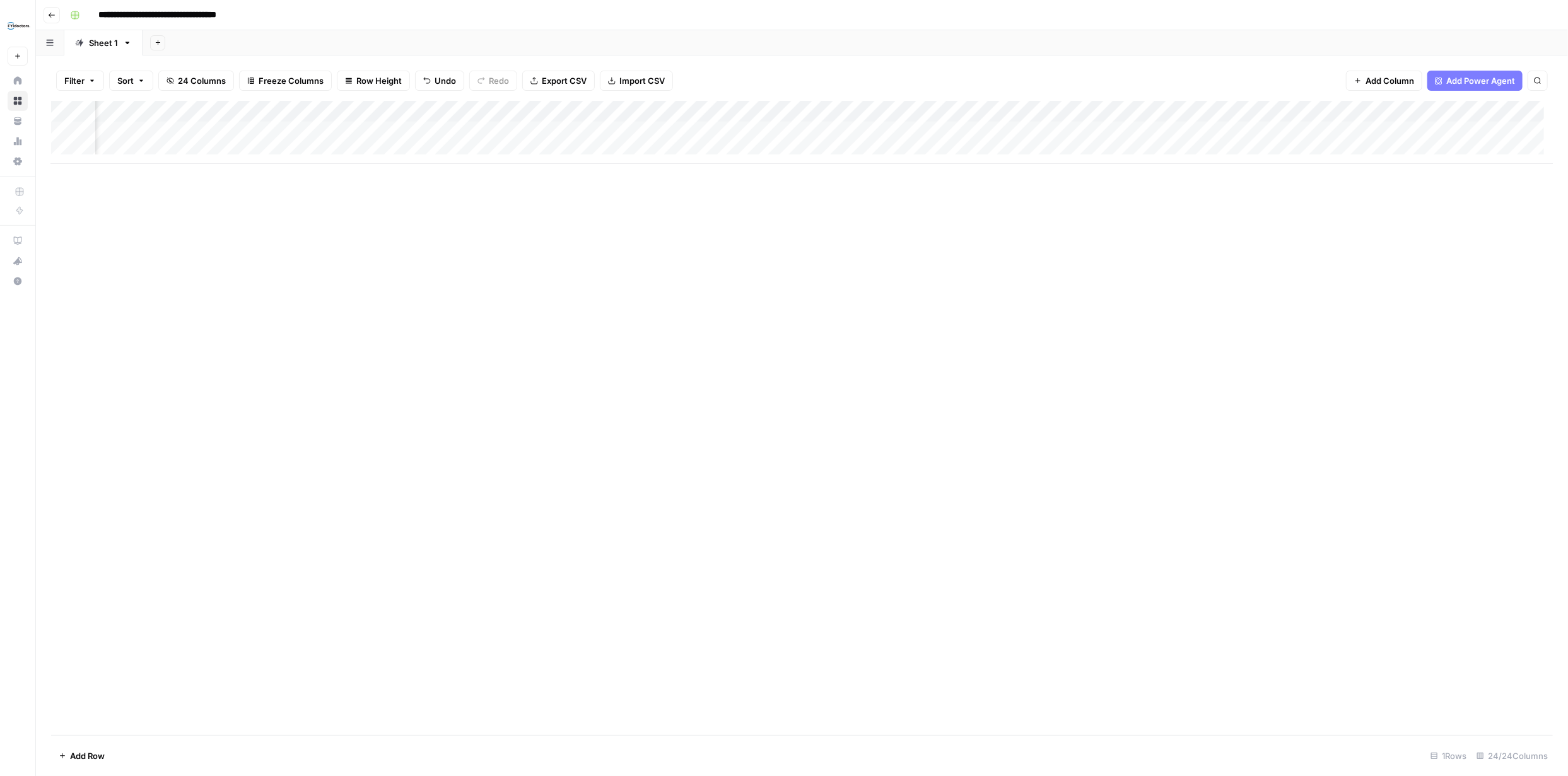
click at [612, 133] on div "Add Column" at bounding box center [801, 132] width 1501 height 63
click at [682, 134] on div "Add Column" at bounding box center [801, 132] width 1501 height 63
click at [942, 182] on div "Add Column" at bounding box center [801, 417] width 1501 height 634
click at [823, 131] on div "Add Column" at bounding box center [801, 132] width 1501 height 63
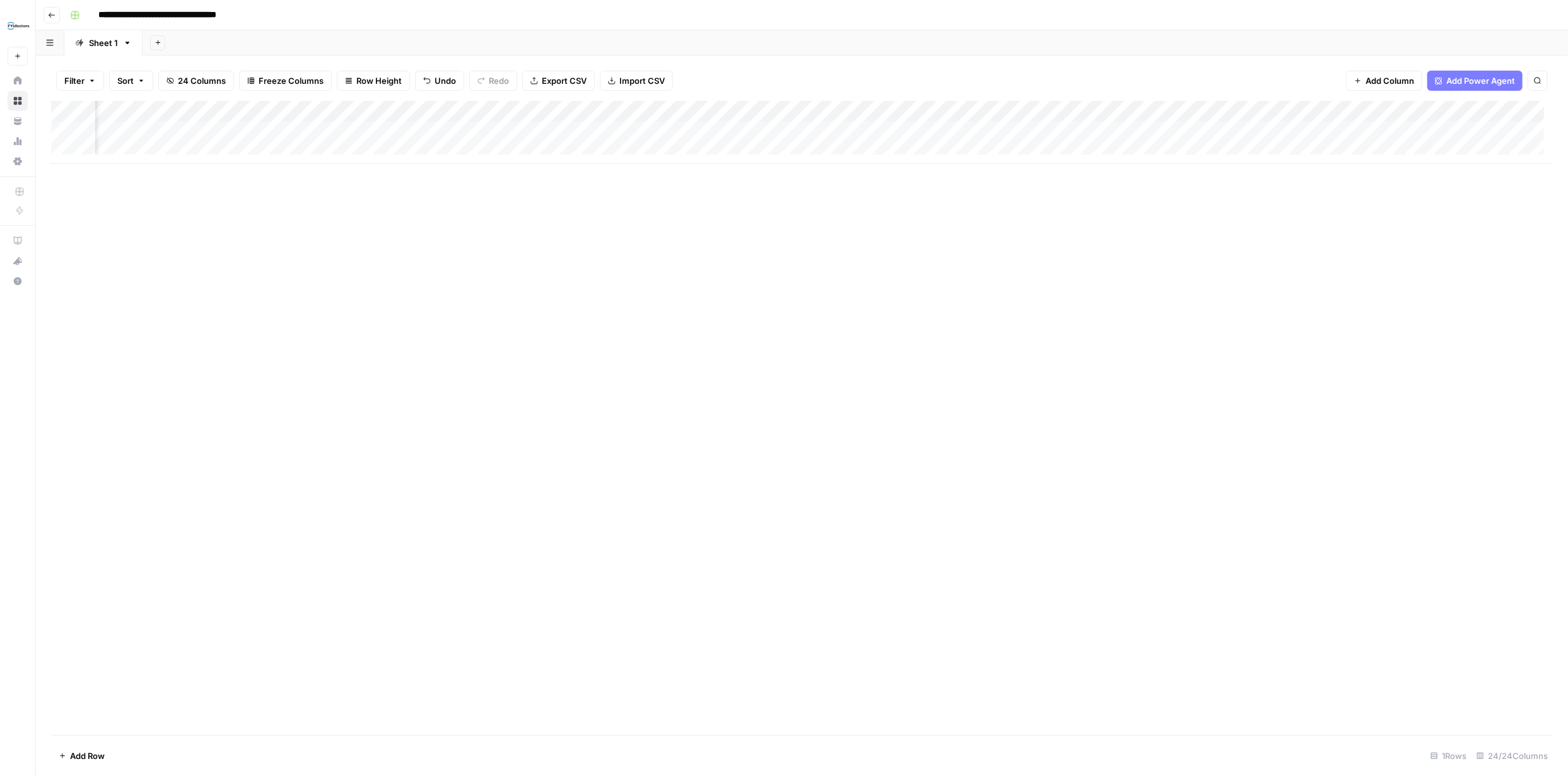
scroll to position [0, 1932]
click at [1501, 112] on span "Add Column" at bounding box center [1523, 111] width 44 height 11
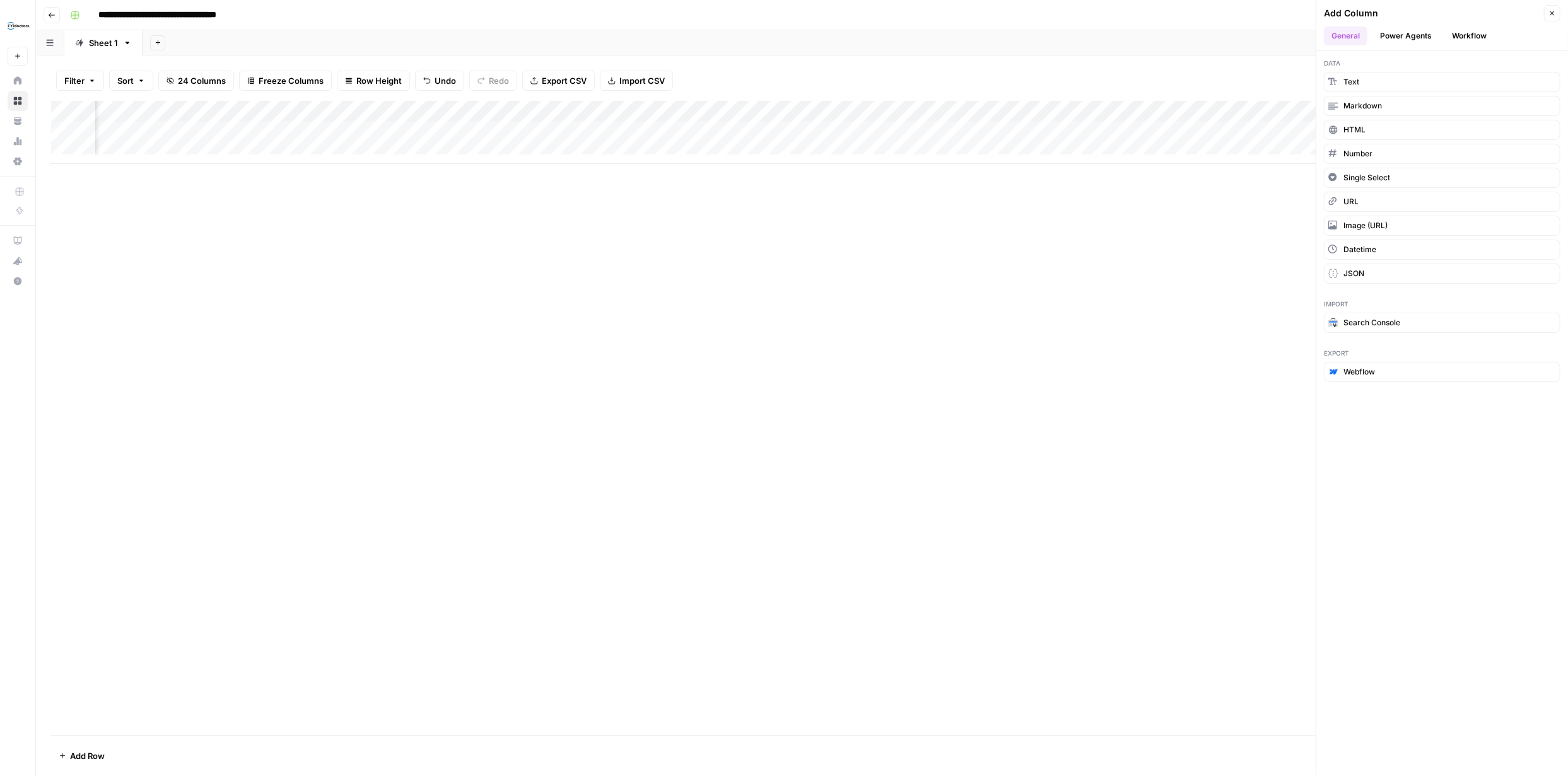
click at [1410, 37] on button "Power Agents" at bounding box center [1405, 35] width 67 height 19
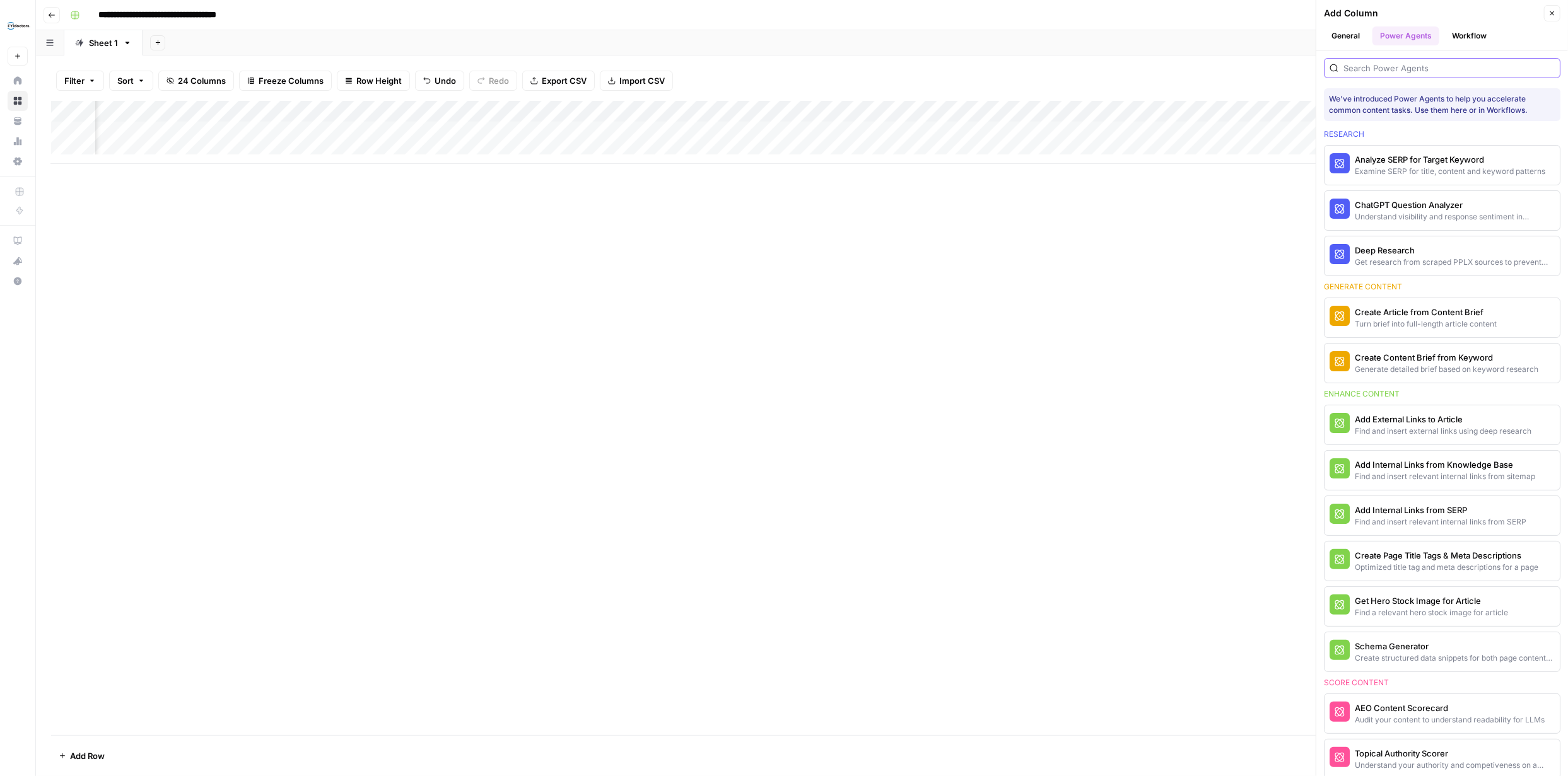
click at [1409, 68] on input "search" at bounding box center [1449, 68] width 211 height 13
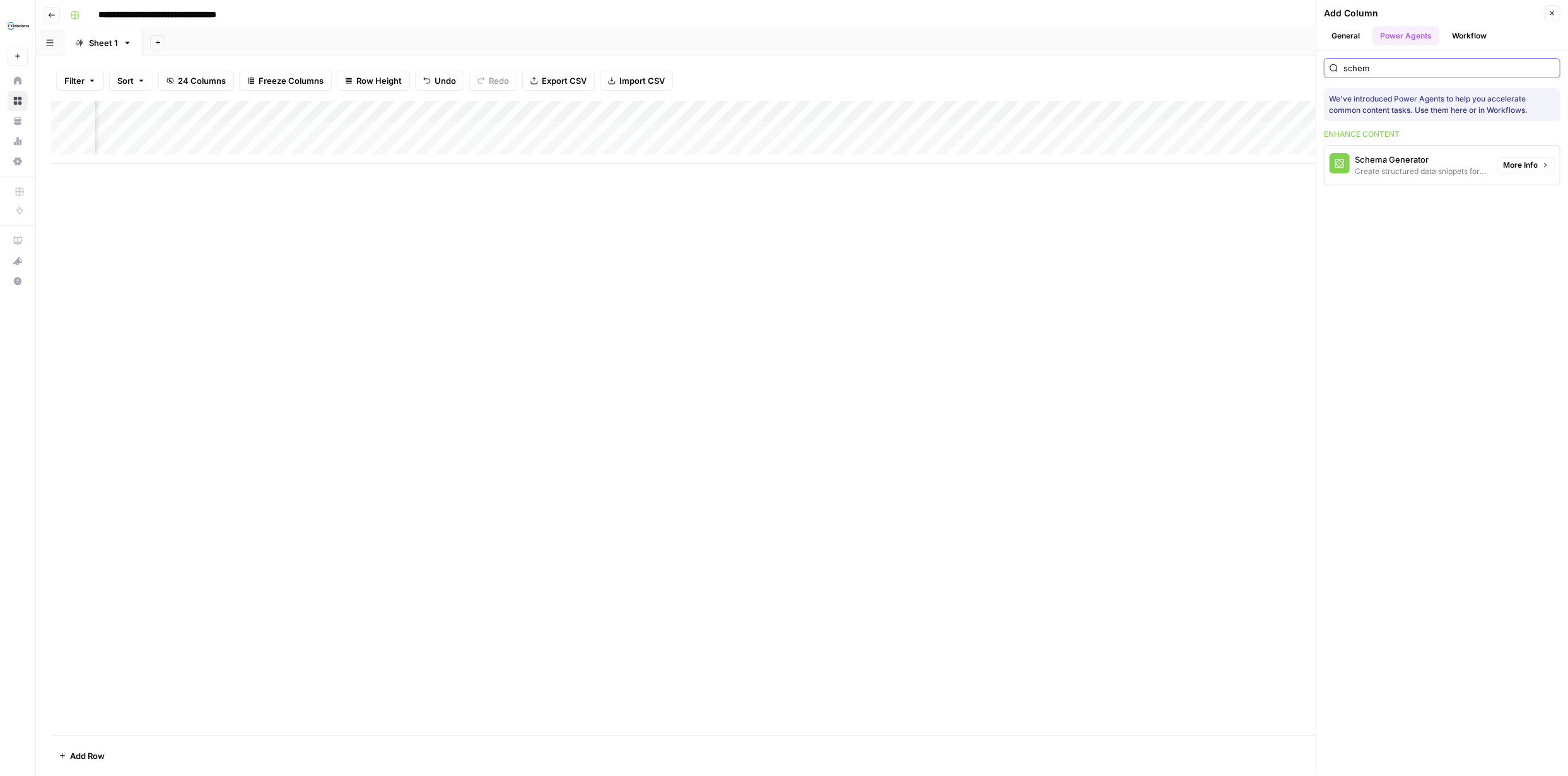
type input "schem"
click at [1417, 166] on div "Create structured data snippets for both page content and images" at bounding box center [1421, 171] width 132 height 11
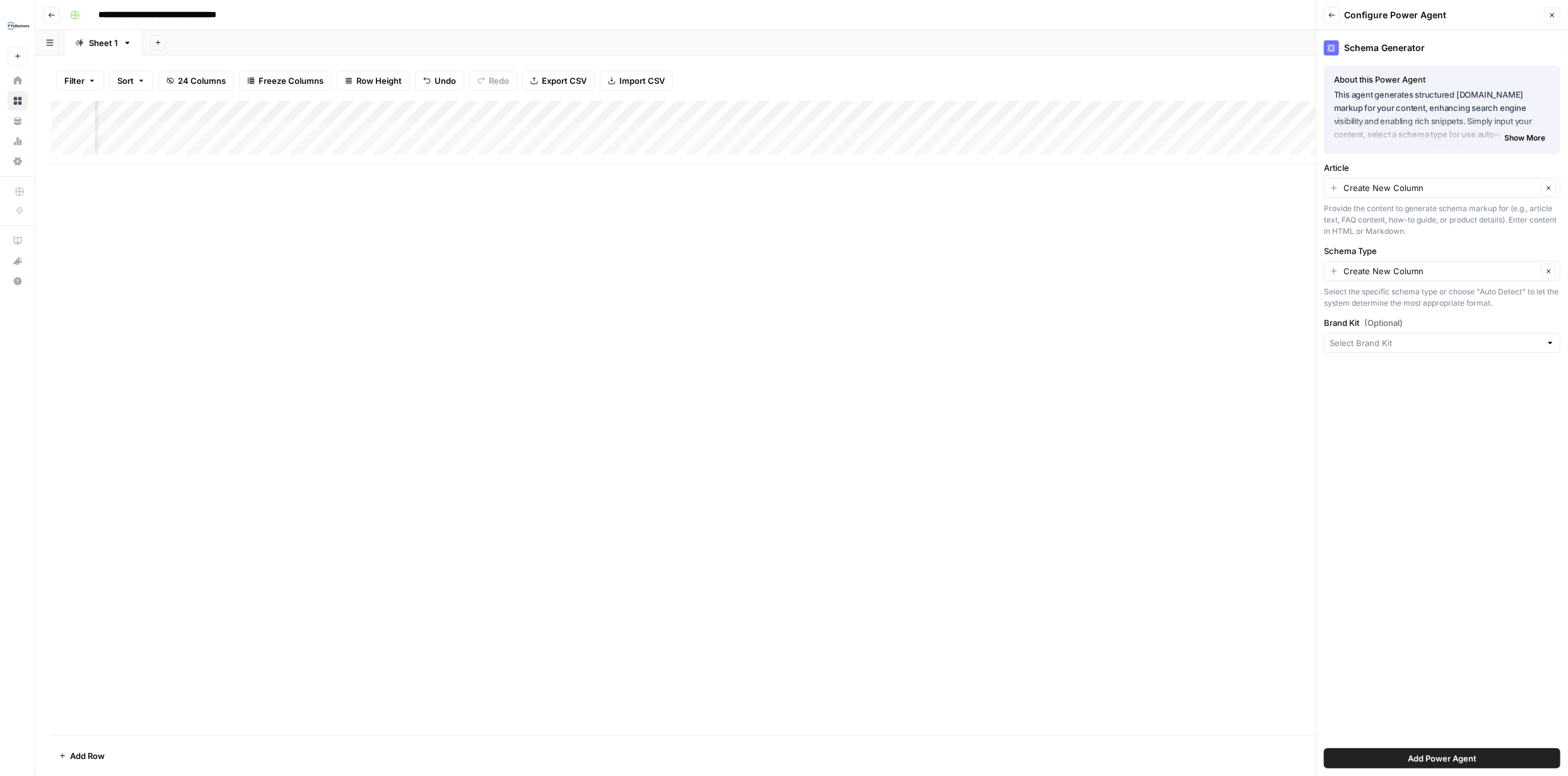
click at [1550, 341] on div at bounding box center [1550, 342] width 9 height 13
click at [1376, 392] on span "FYidoctors" at bounding box center [1440, 390] width 210 height 13
type input "FYidoctors"
click at [1468, 757] on span "Add Power Agent" at bounding box center [1442, 758] width 69 height 13
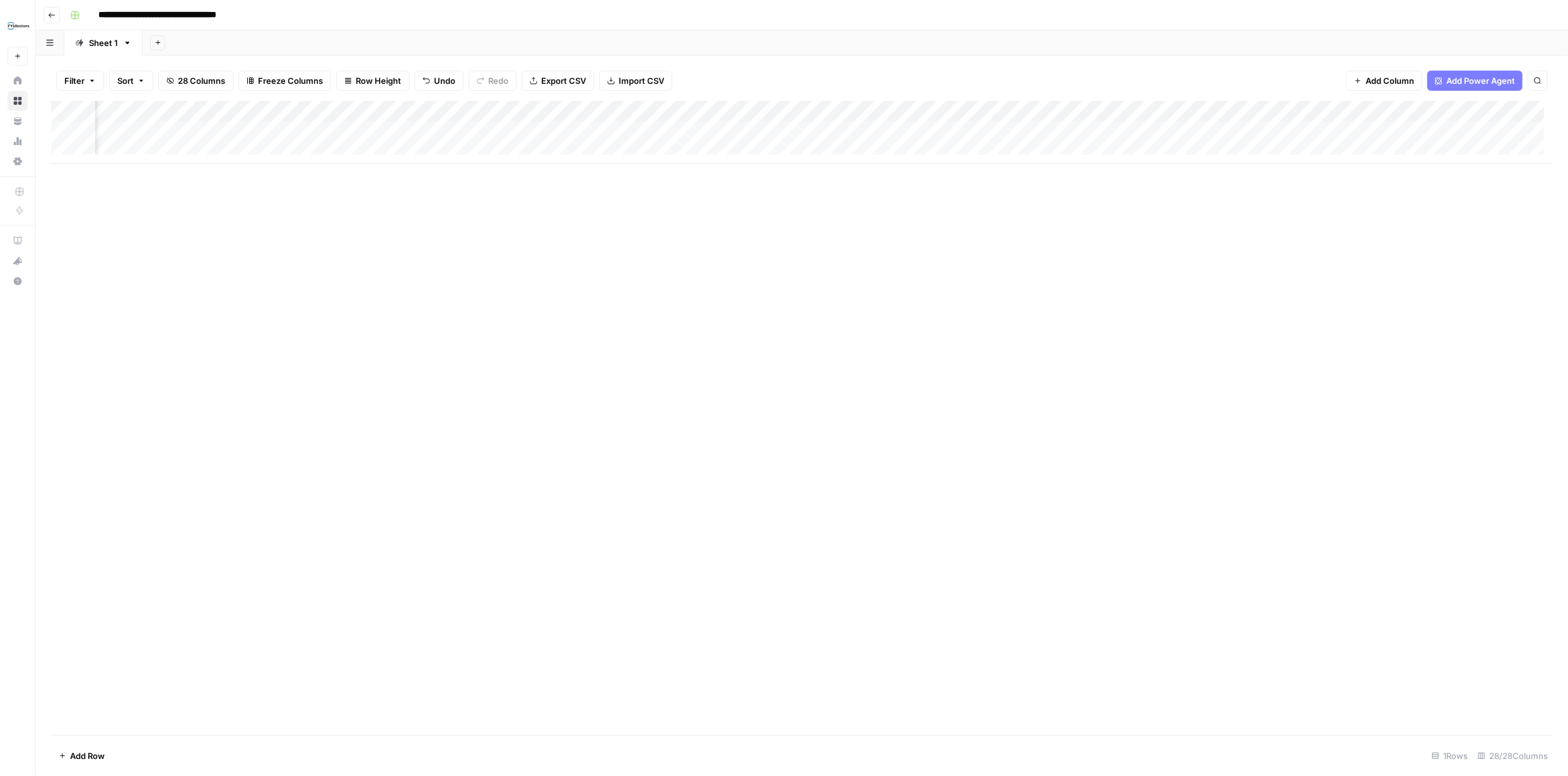
scroll to position [0, 1060]
click at [503, 129] on div "Add Column" at bounding box center [801, 132] width 1501 height 63
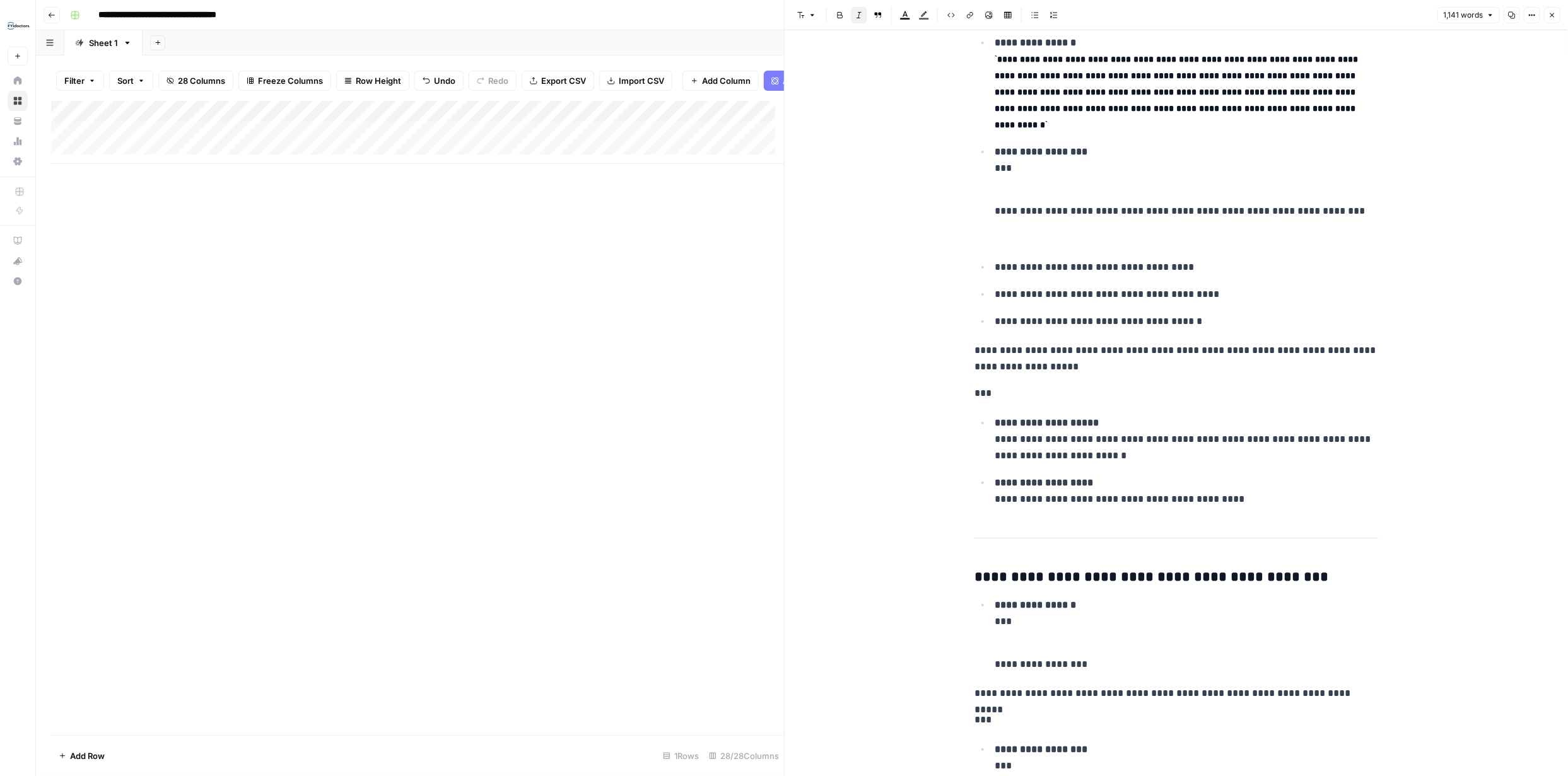
scroll to position [1769, 0]
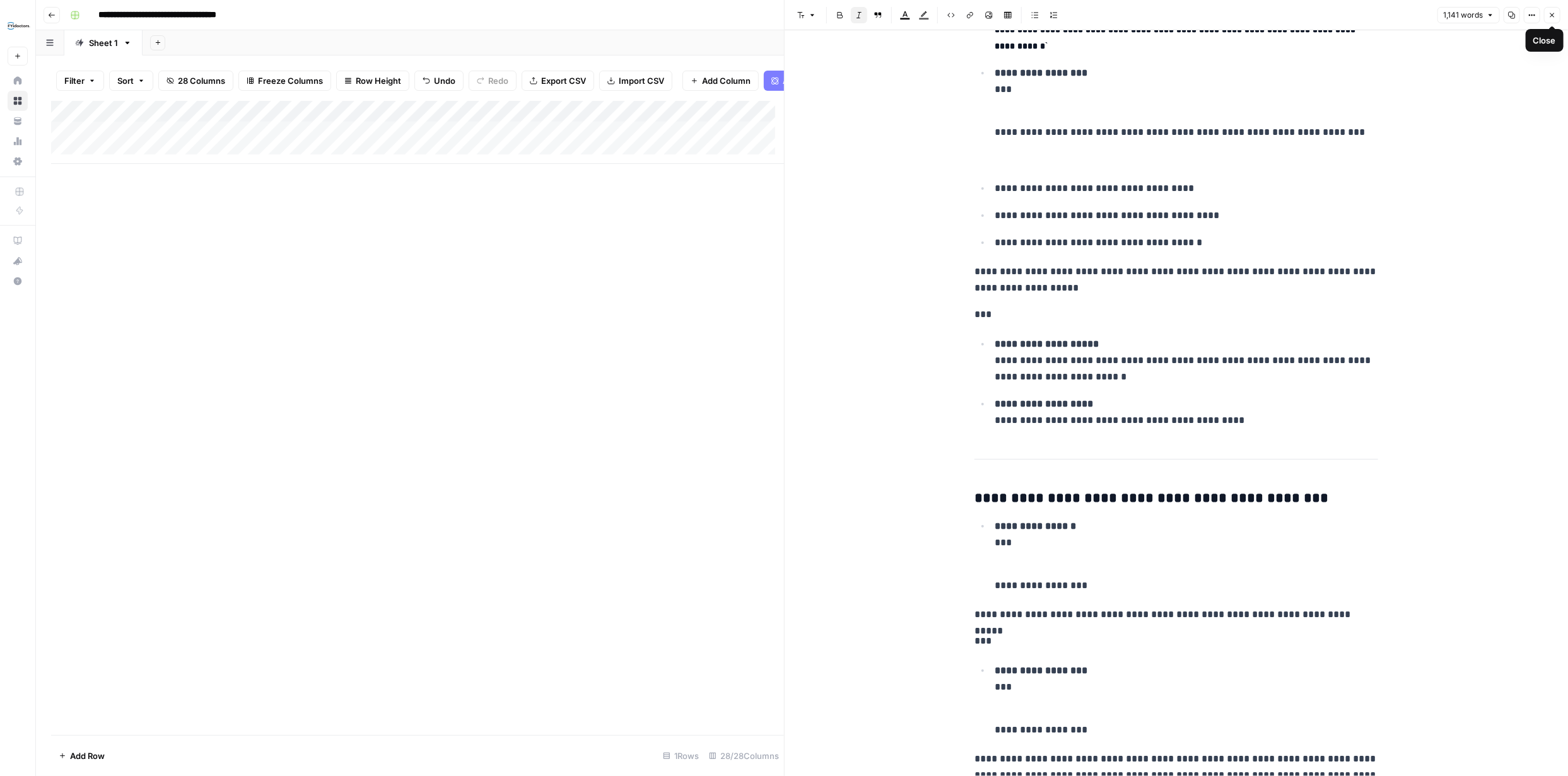
click at [1548, 20] on button "Close" at bounding box center [1552, 15] width 17 height 17
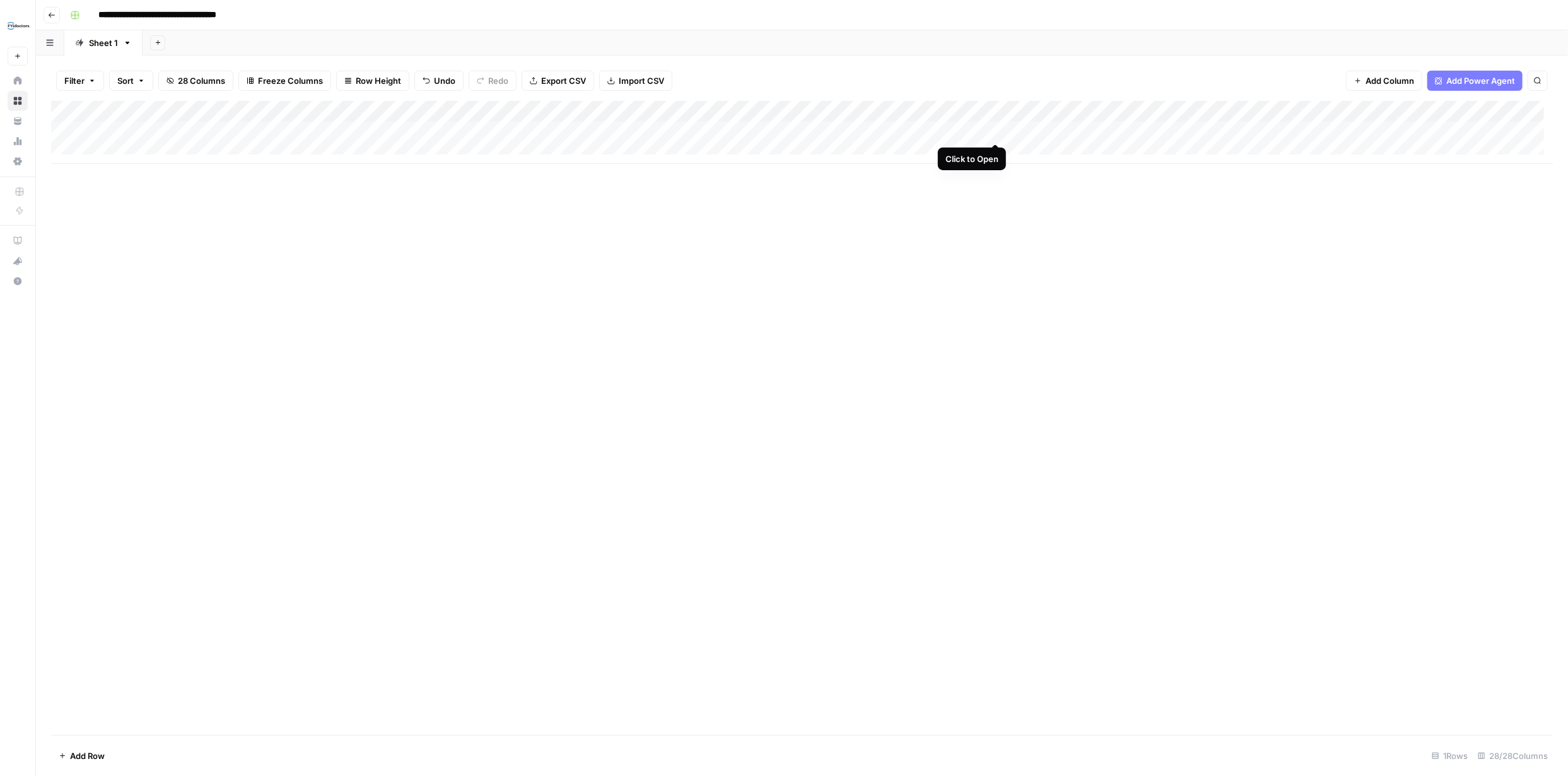
click at [997, 128] on div "Add Column" at bounding box center [801, 132] width 1501 height 63
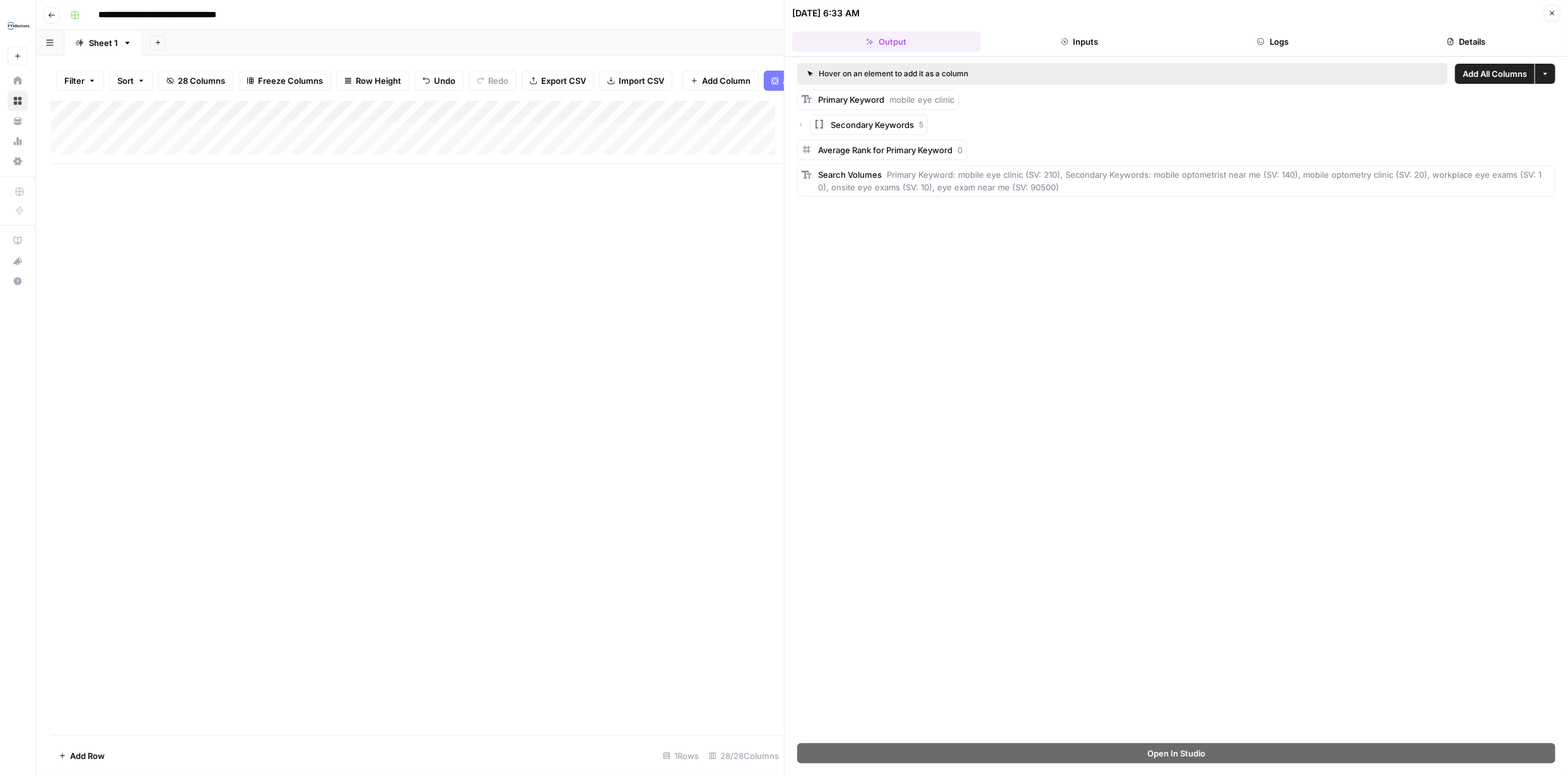
click at [1551, 10] on icon "button" at bounding box center [1552, 14] width 8 height 8
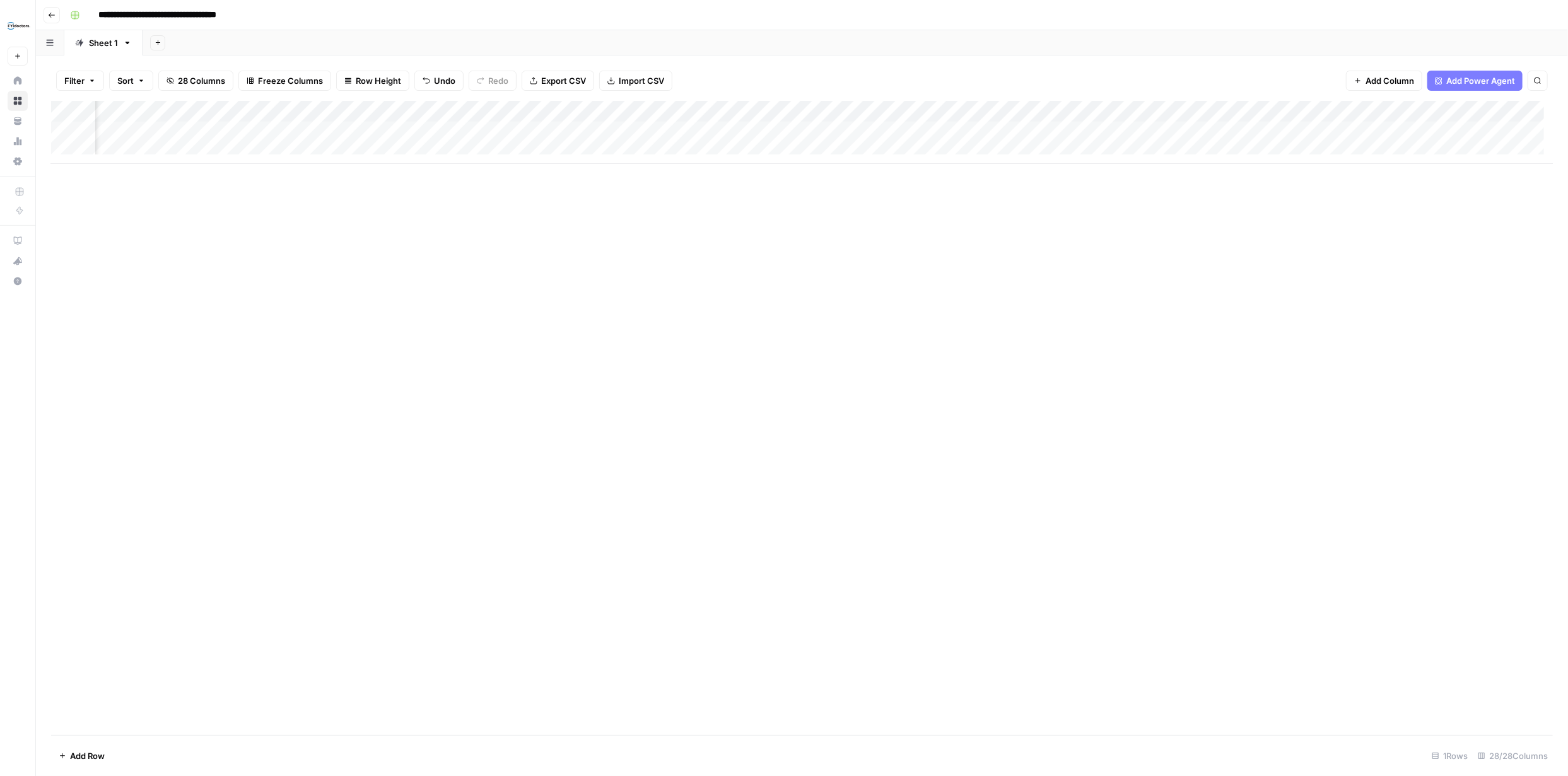
scroll to position [1, 1108]
click at [324, 130] on div "Add Column" at bounding box center [801, 132] width 1501 height 63
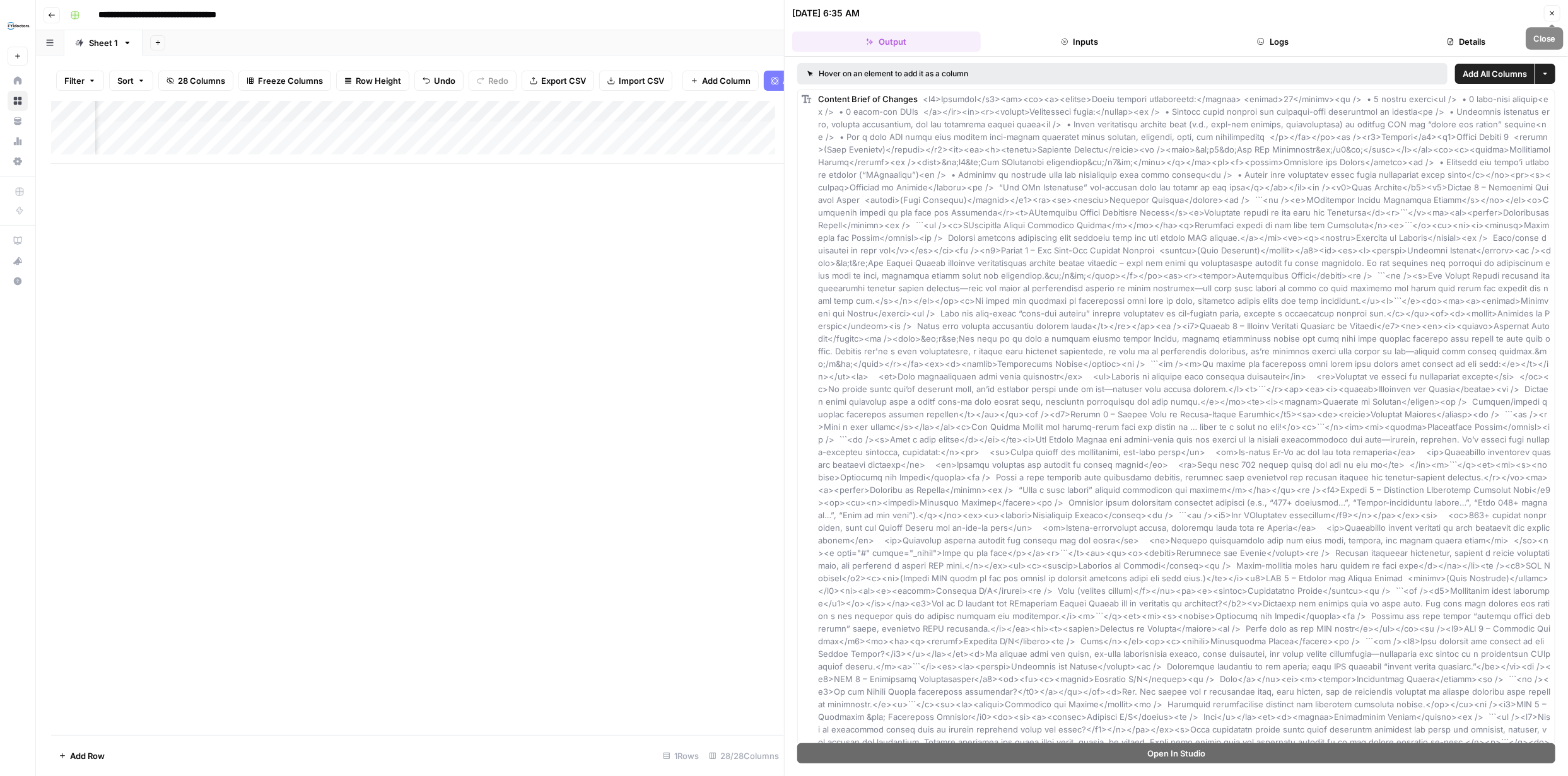
click at [1553, 10] on icon "button" at bounding box center [1552, 14] width 8 height 8
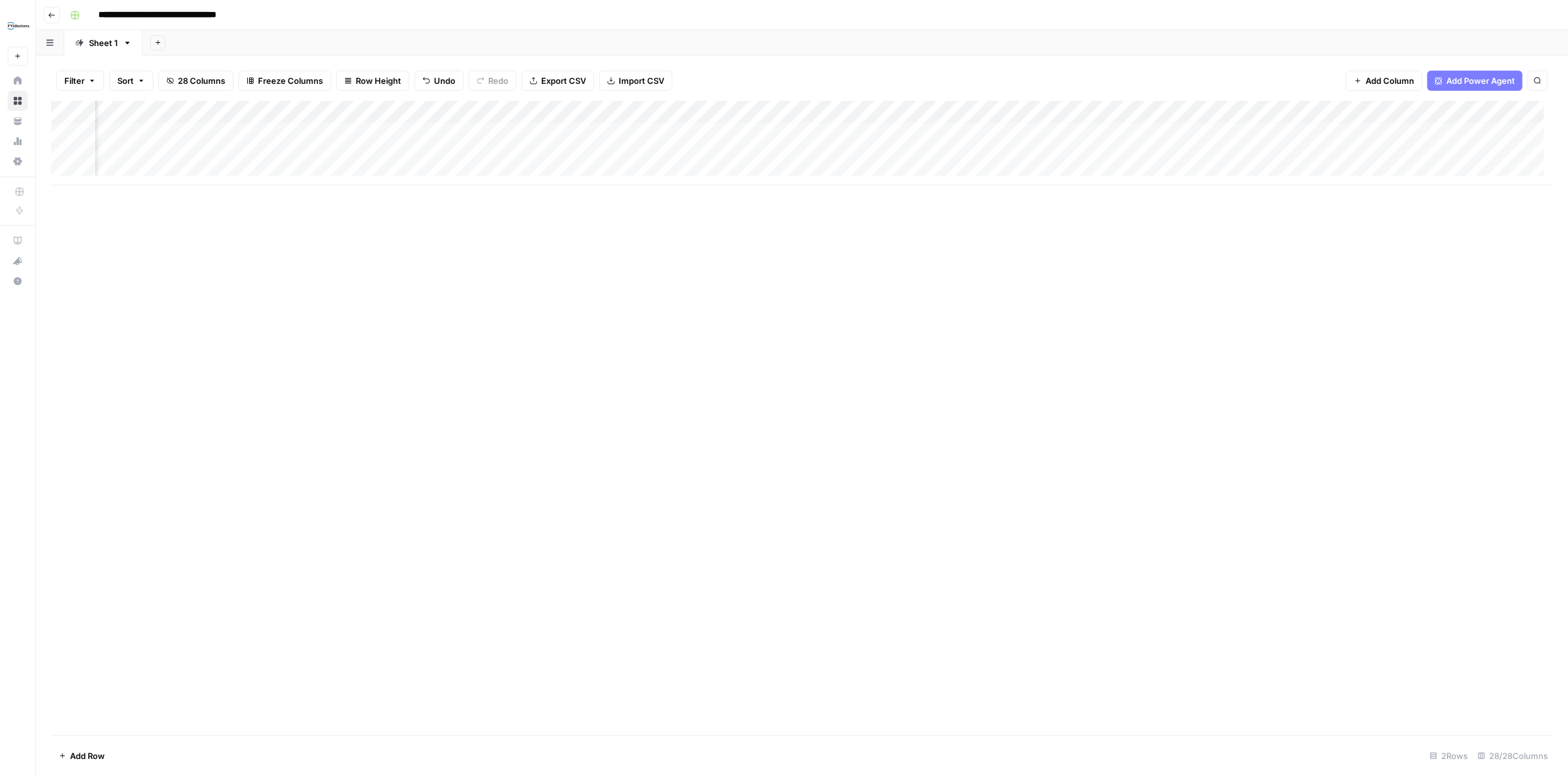
scroll to position [9, 1108]
drag, startPoint x: 533, startPoint y: 154, endPoint x: 565, endPoint y: 157, distance: 32.1
click at [565, 157] on div "Add Column" at bounding box center [801, 143] width 1501 height 85
click at [585, 304] on div "Add Column" at bounding box center [801, 417] width 1501 height 634
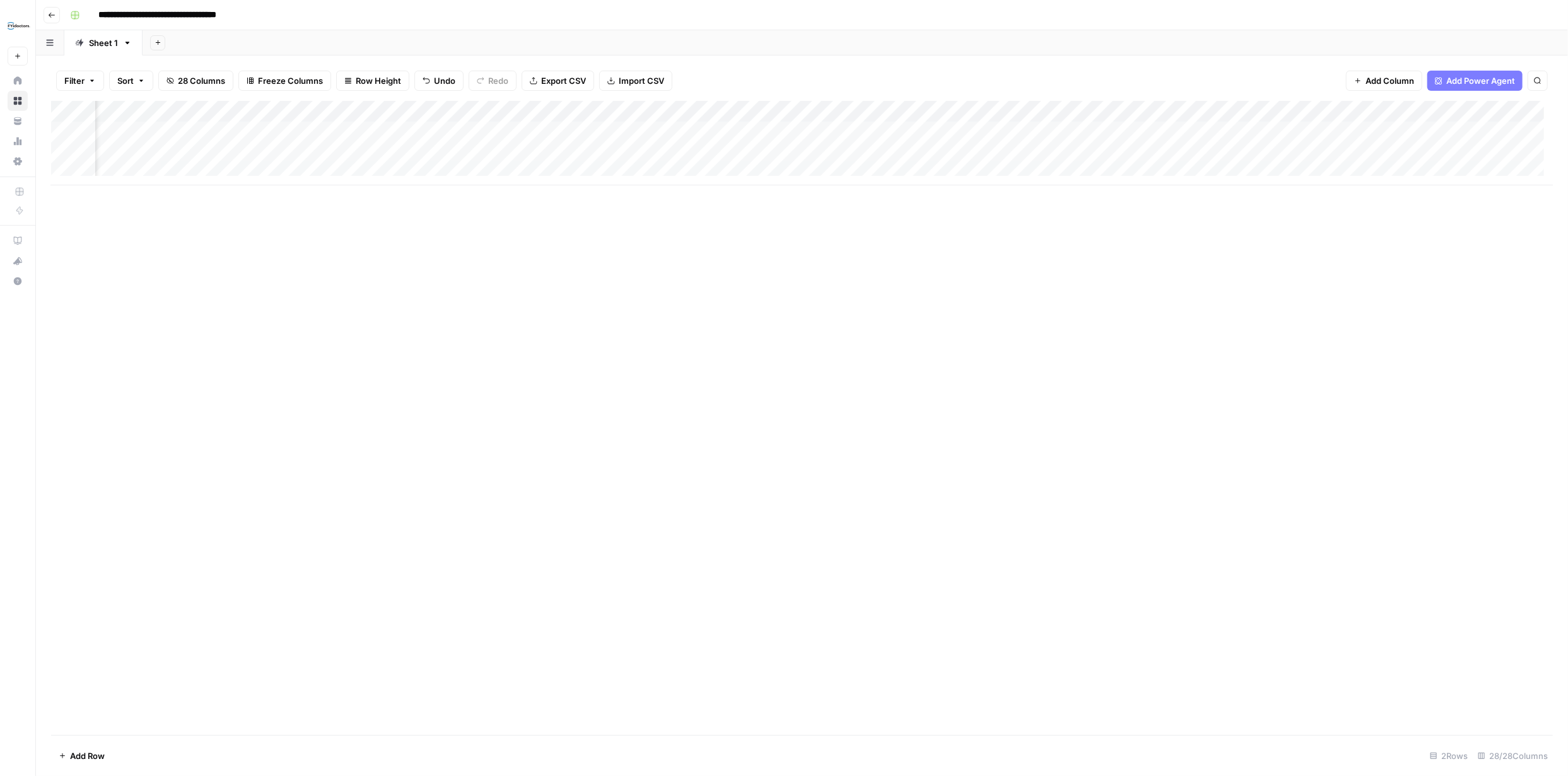
click at [568, 131] on div "Add Column" at bounding box center [801, 143] width 1501 height 85
click at [428, 132] on div "Add Column" at bounding box center [801, 143] width 1501 height 85
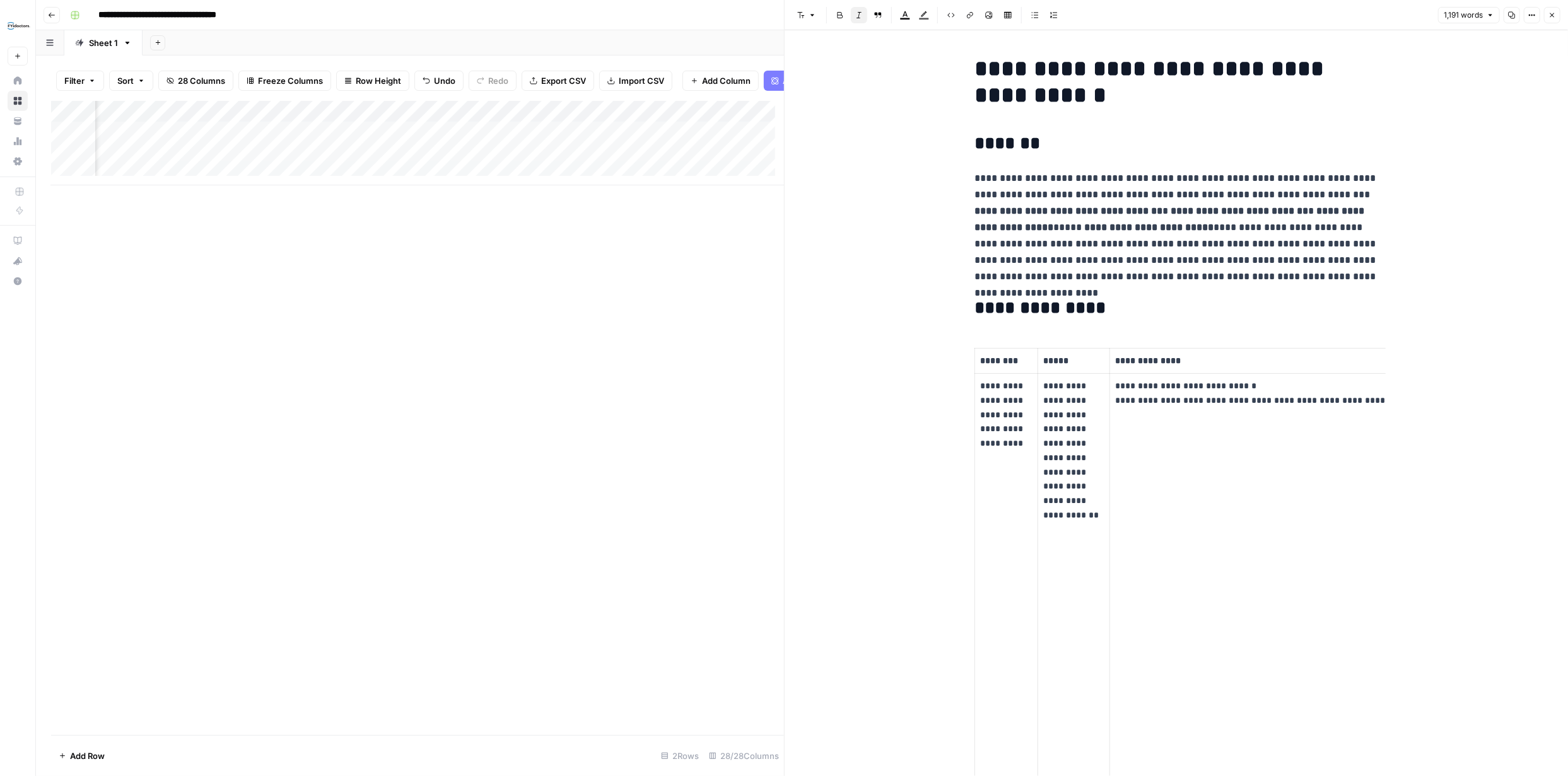
click at [1354, 393] on p "**********" at bounding box center [1316, 393] width 403 height 29
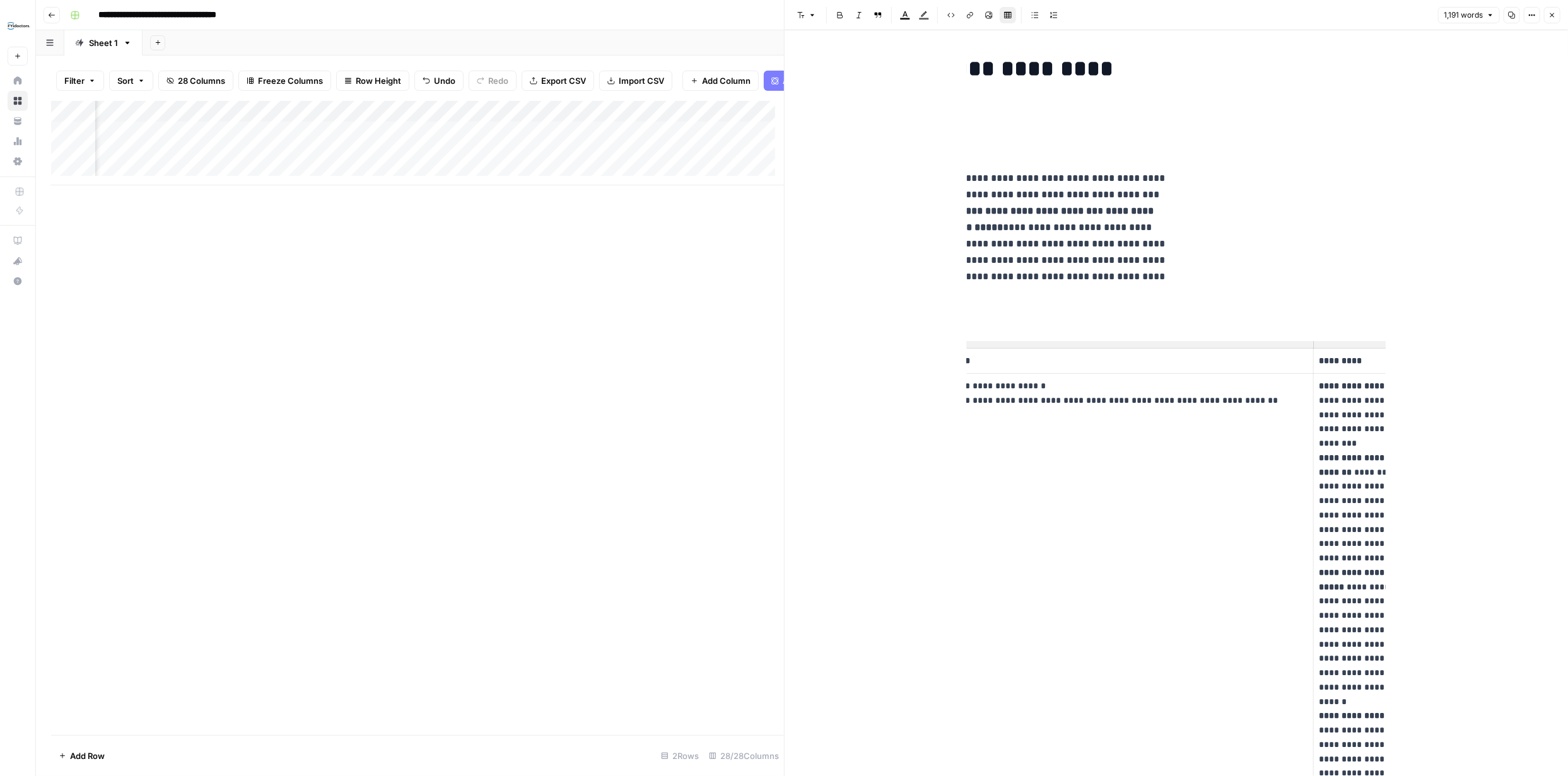
scroll to position [0, 224]
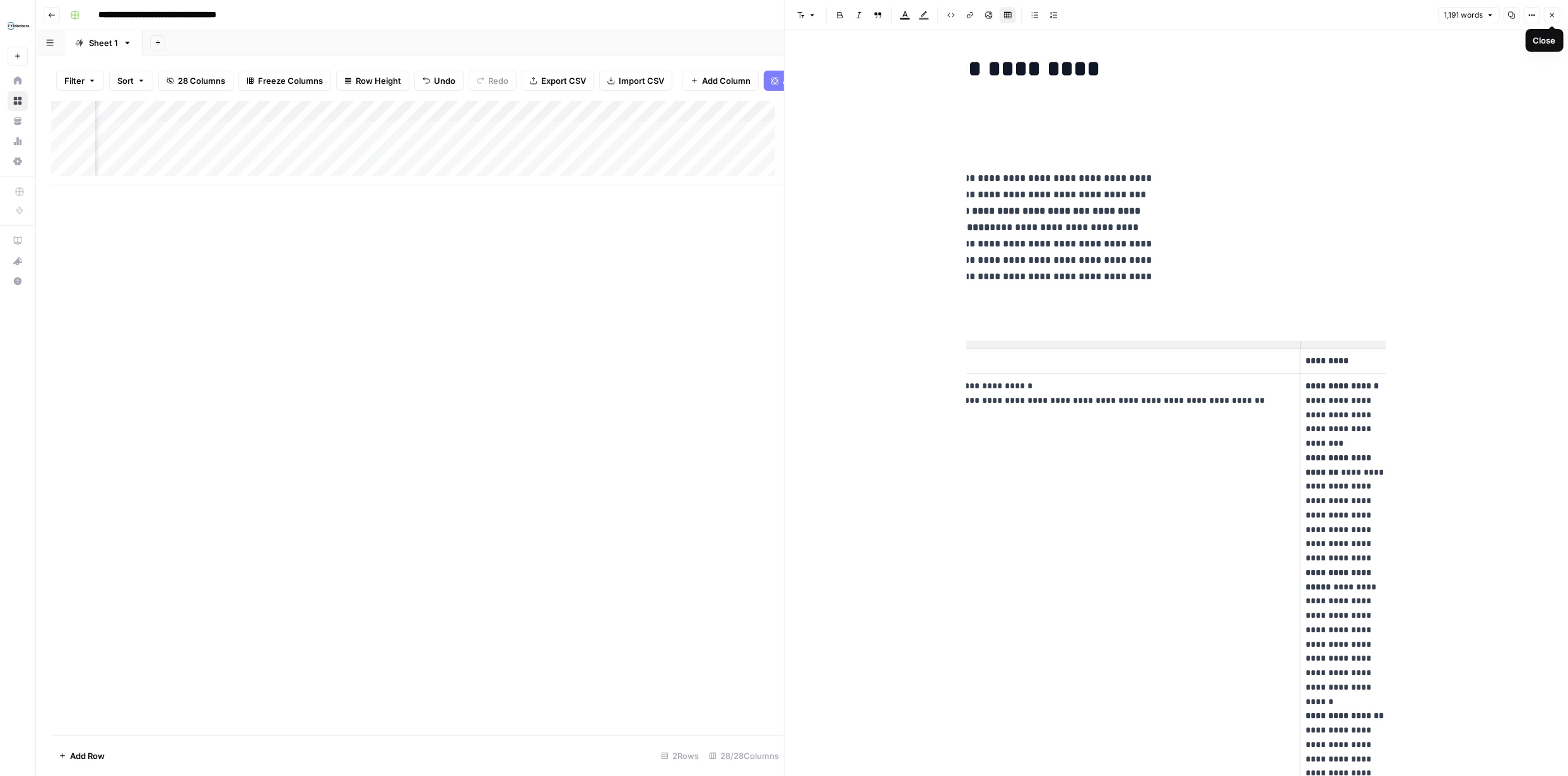
click at [1551, 15] on icon "button" at bounding box center [1552, 15] width 8 height 8
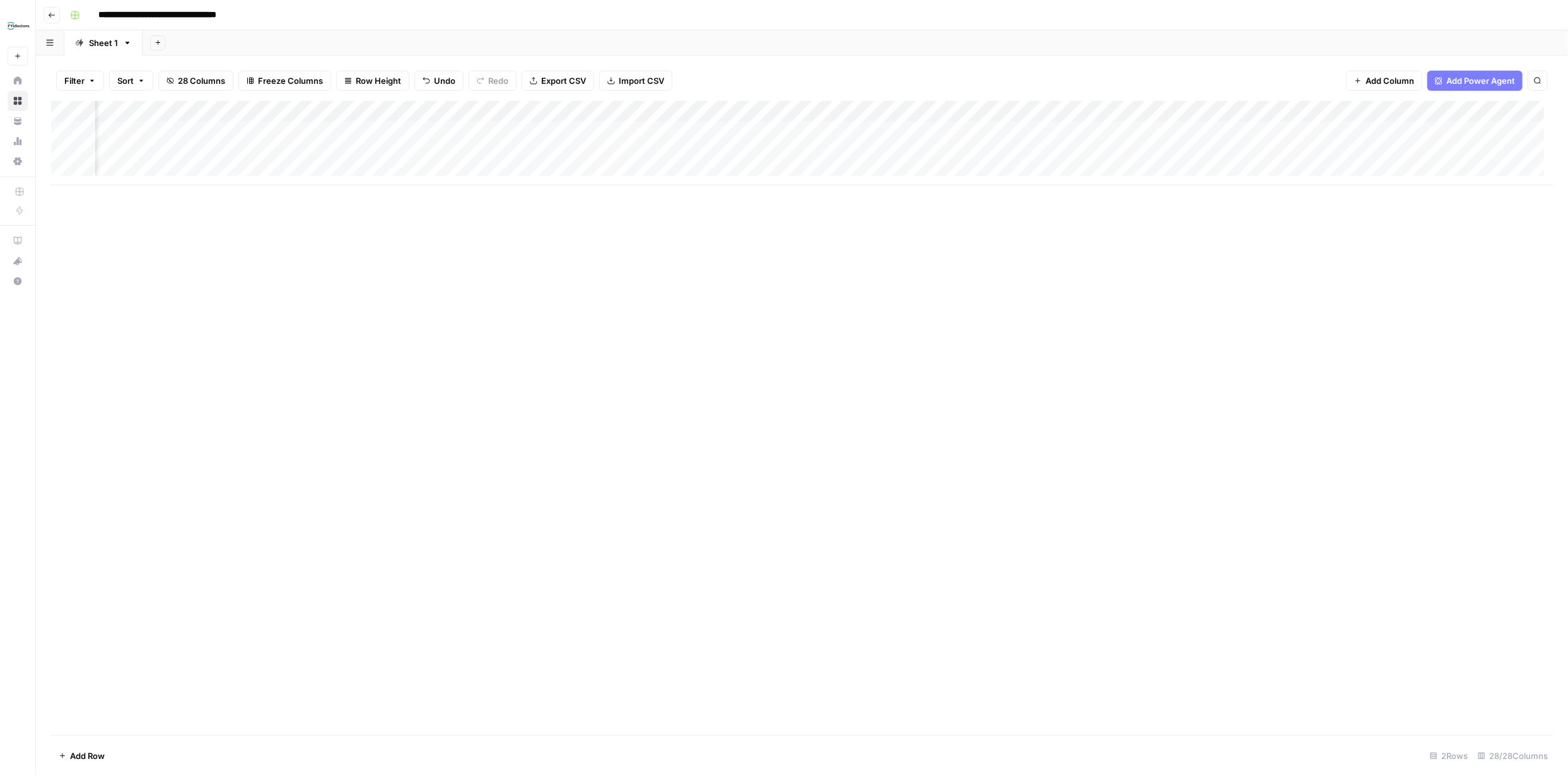
click at [543, 131] on div "Add Column" at bounding box center [801, 143] width 1501 height 85
click at [66, 155] on div "Add Column" at bounding box center [801, 143] width 1501 height 85
click at [92, 751] on span "Delete 1 Row" at bounding box center [83, 755] width 50 height 13
click at [747, 149] on span "Delete" at bounding box center [739, 146] width 27 height 13
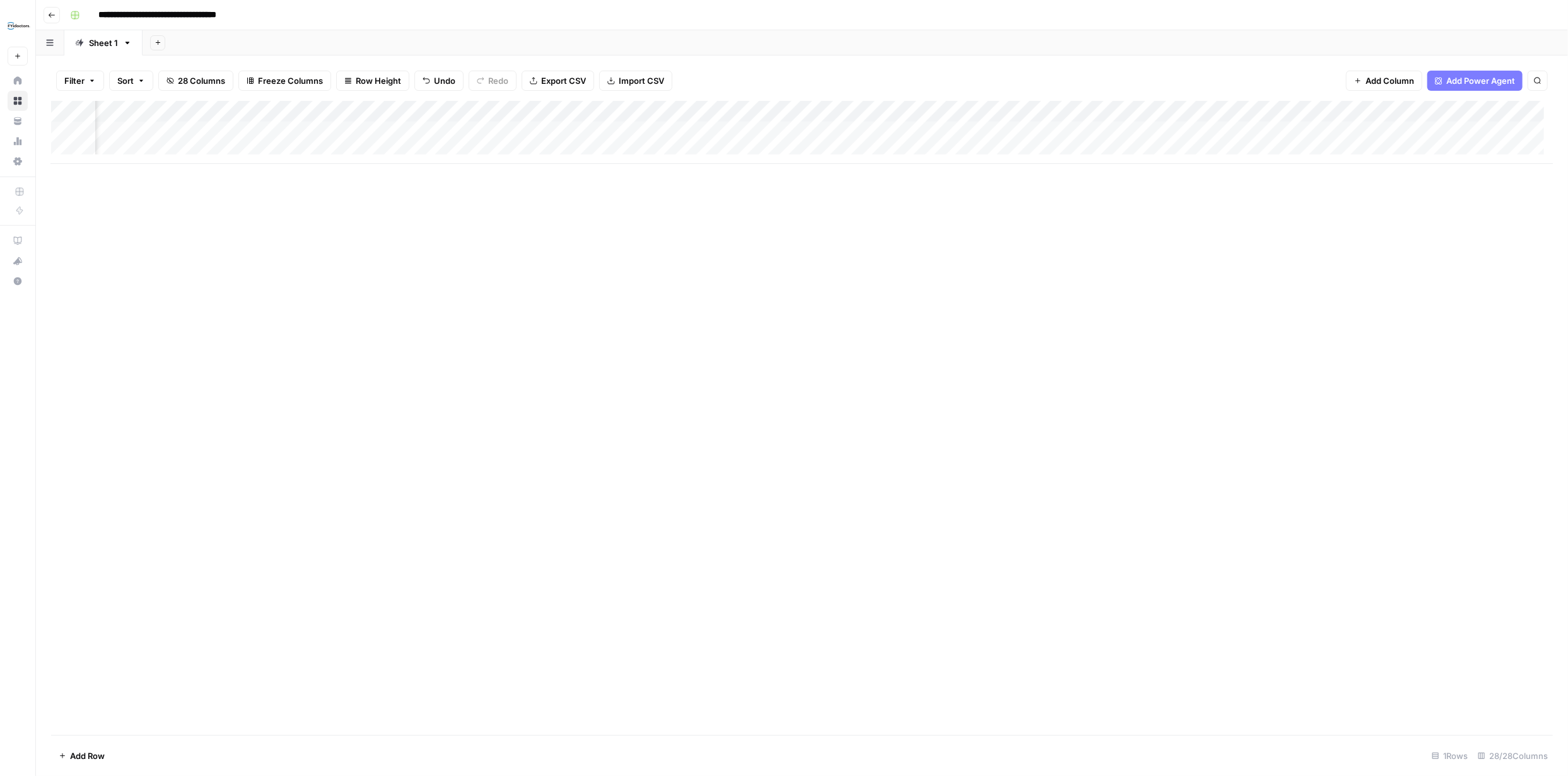
click at [437, 132] on div "Add Column" at bounding box center [801, 132] width 1501 height 63
type input "**********"
click at [547, 157] on input "*****" at bounding box center [540, 152] width 101 height 22
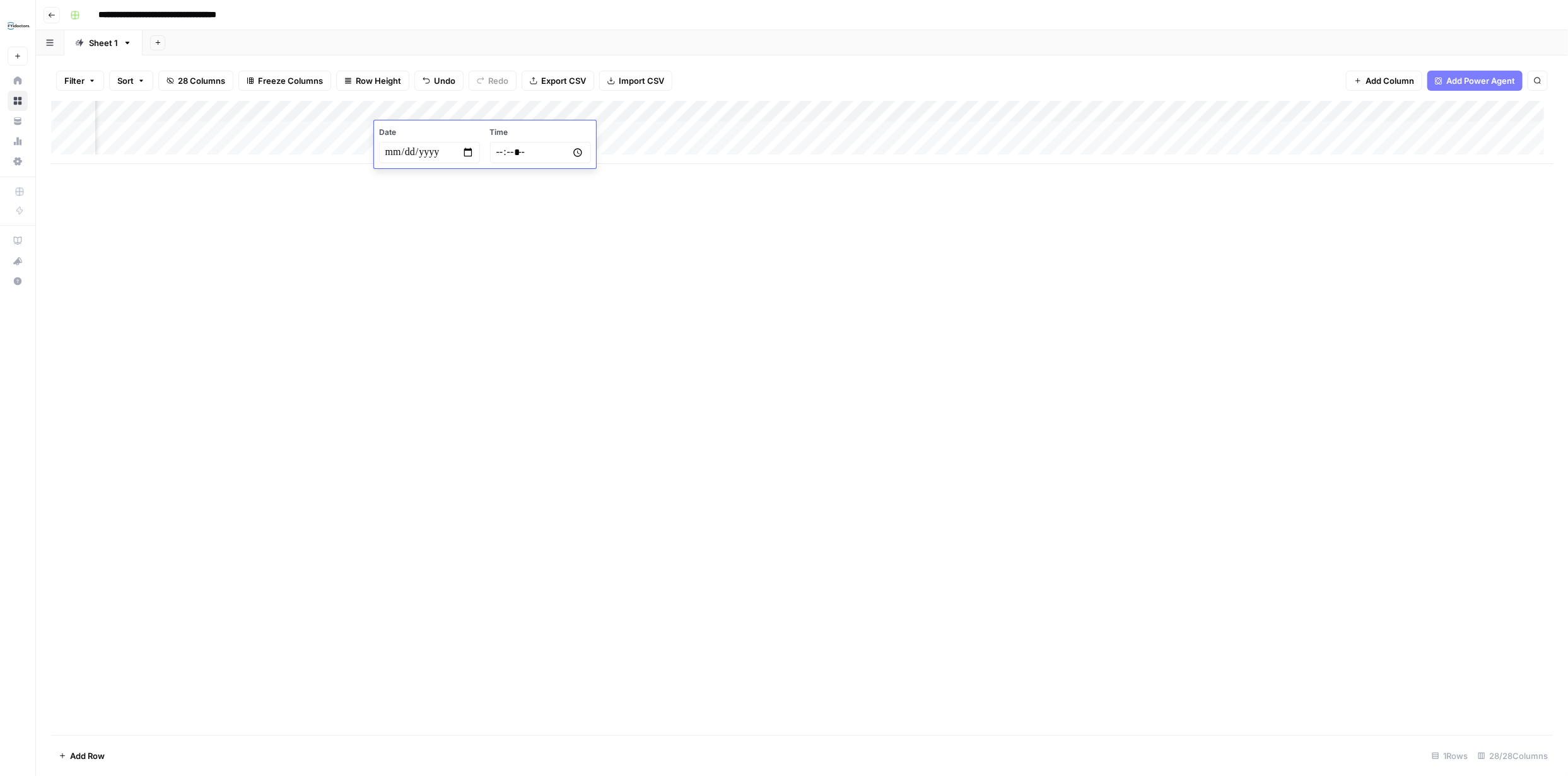
click at [553, 153] on input "*****" at bounding box center [540, 152] width 101 height 22
click at [540, 148] on input "*****" at bounding box center [540, 152] width 101 height 22
type input "*****"
click at [590, 229] on div "Add Column" at bounding box center [801, 417] width 1501 height 634
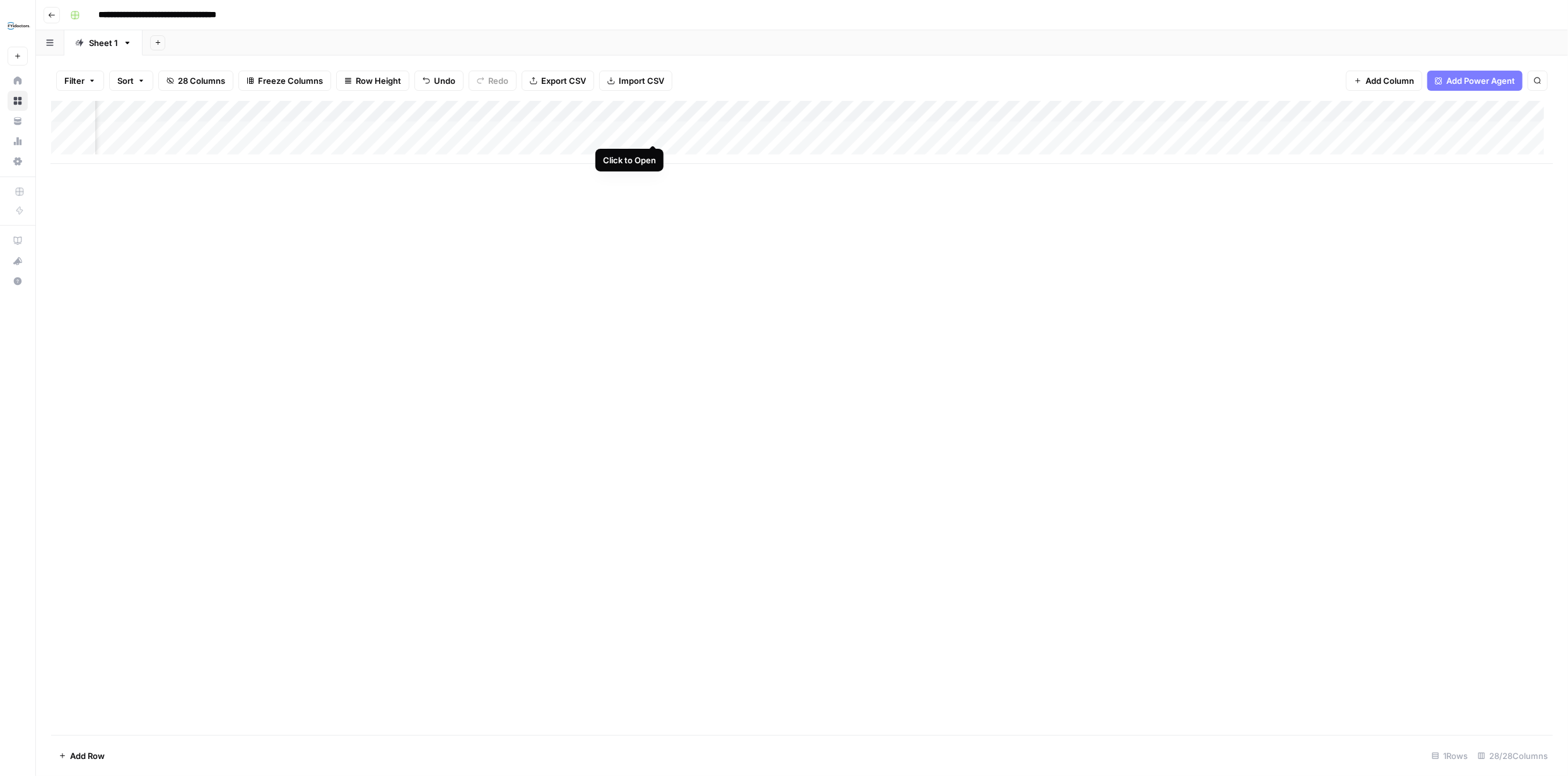
click at [653, 132] on div "Add Column" at bounding box center [801, 132] width 1501 height 63
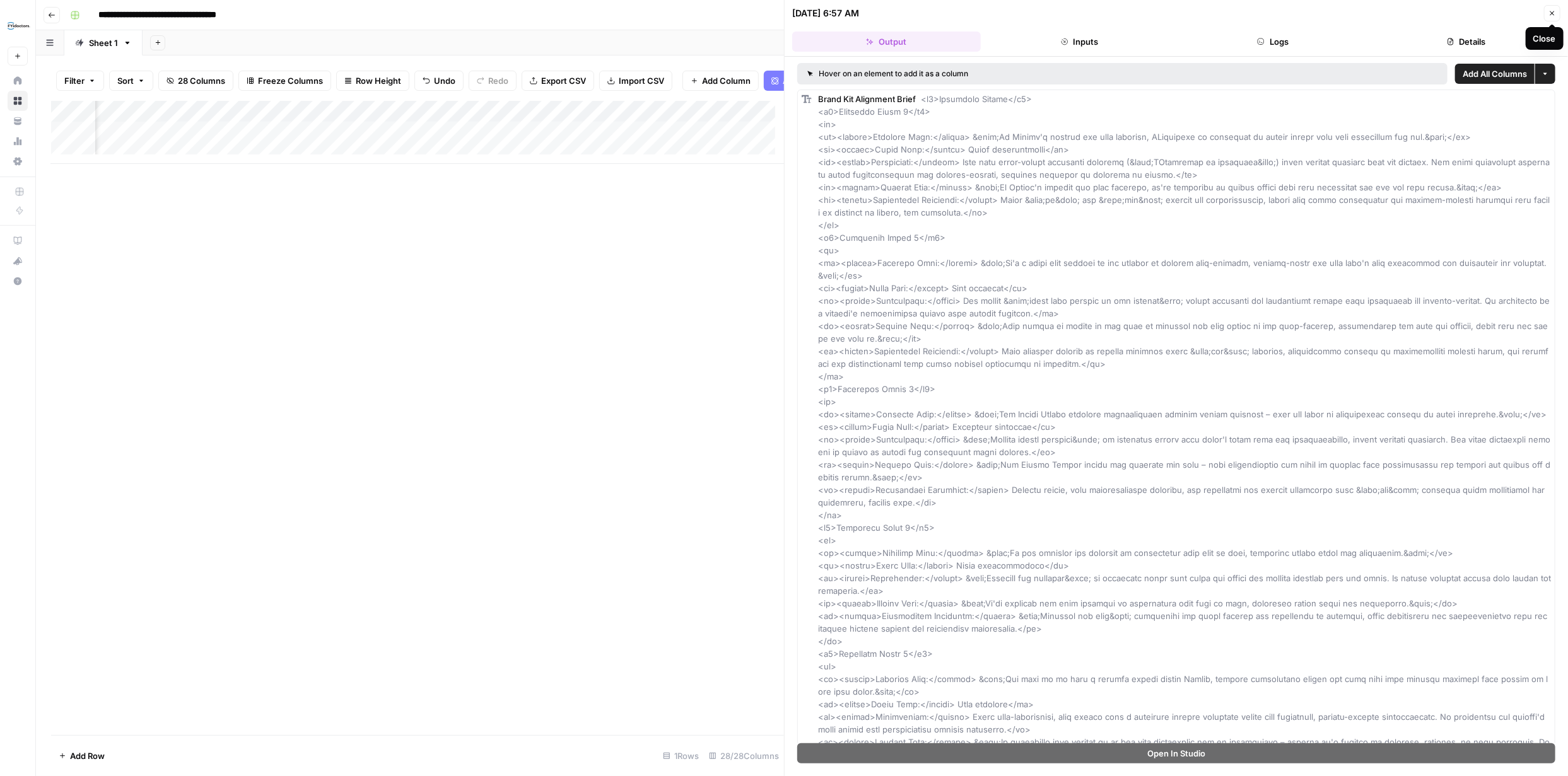
click at [1555, 14] on icon "button" at bounding box center [1552, 14] width 8 height 8
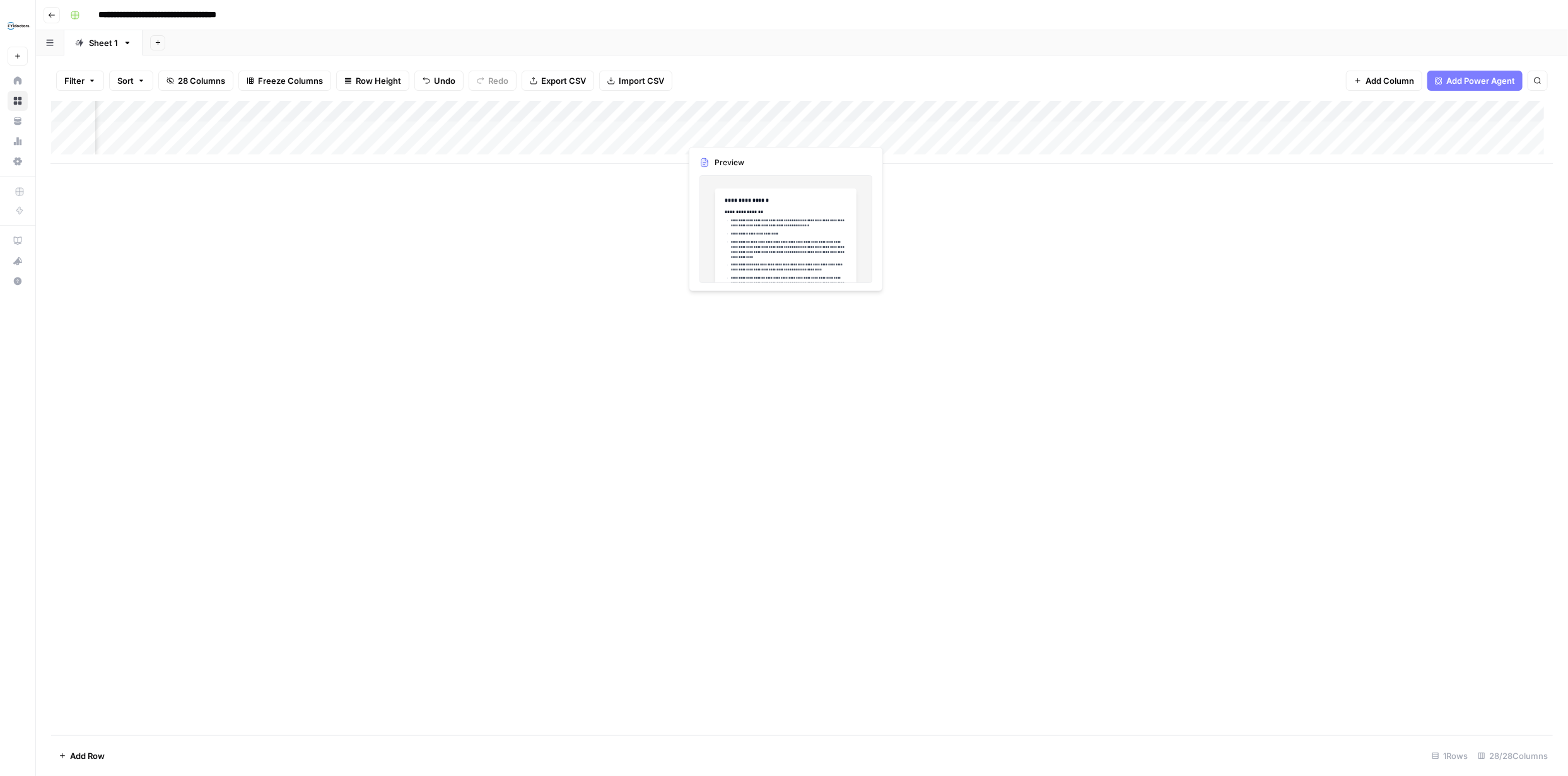
click at [763, 132] on div "Add Column" at bounding box center [801, 132] width 1501 height 63
click at [781, 132] on div "Add Column" at bounding box center [801, 132] width 1501 height 63
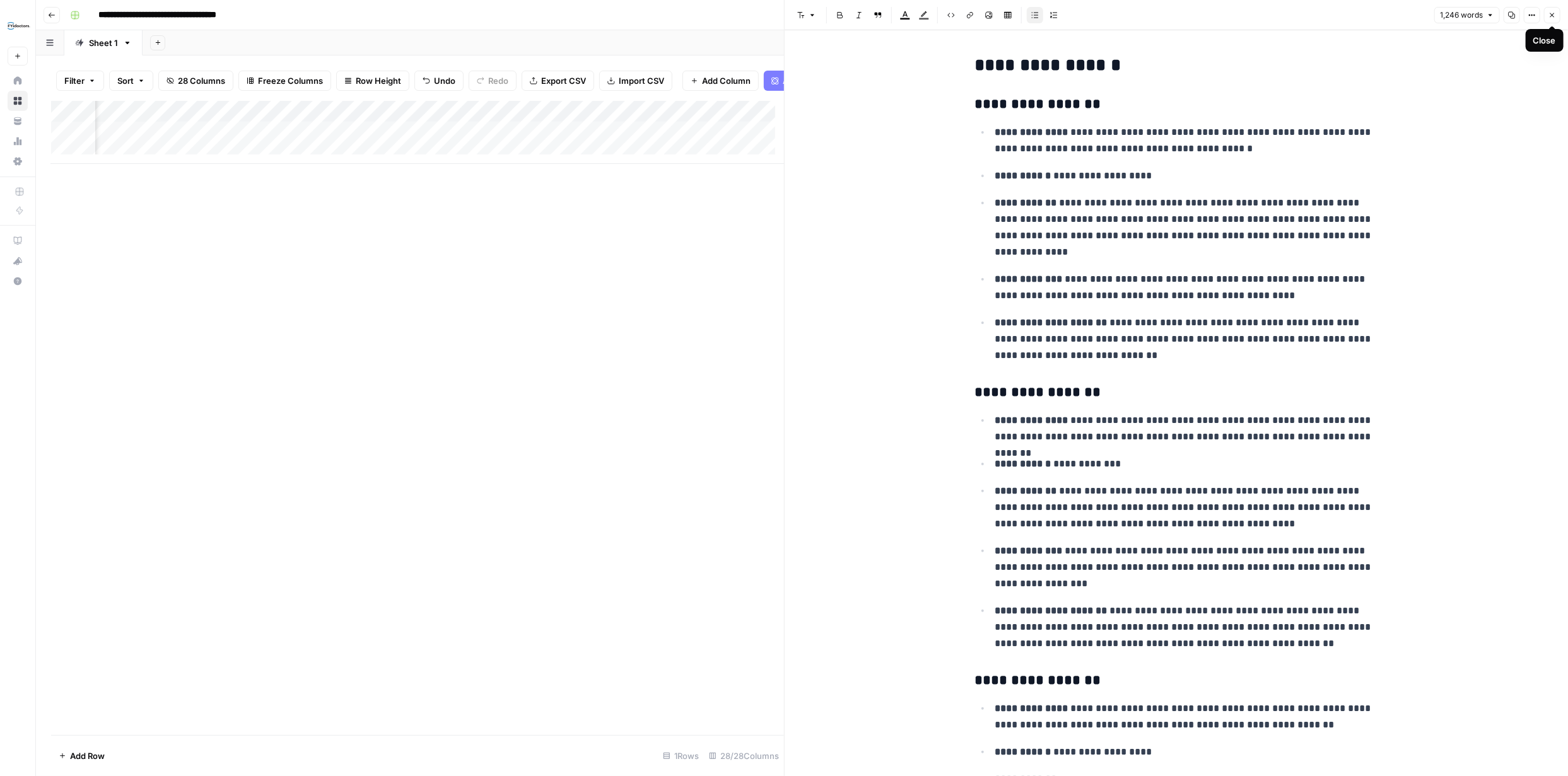
click at [1554, 16] on icon "button" at bounding box center [1552, 15] width 8 height 8
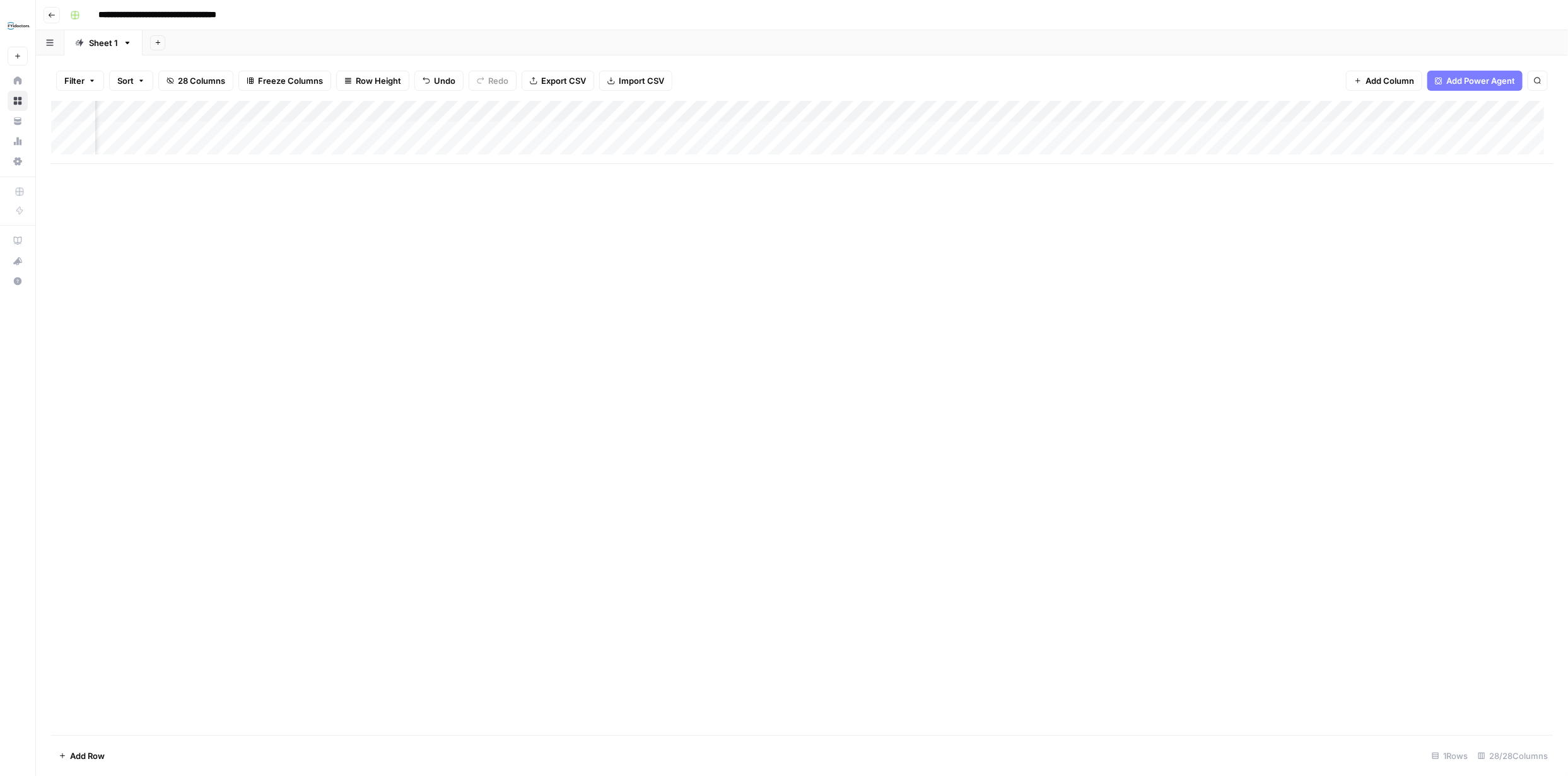
click at [892, 132] on div "Add Column" at bounding box center [801, 132] width 1501 height 63
click at [222, 132] on div "Add Column" at bounding box center [801, 132] width 1501 height 63
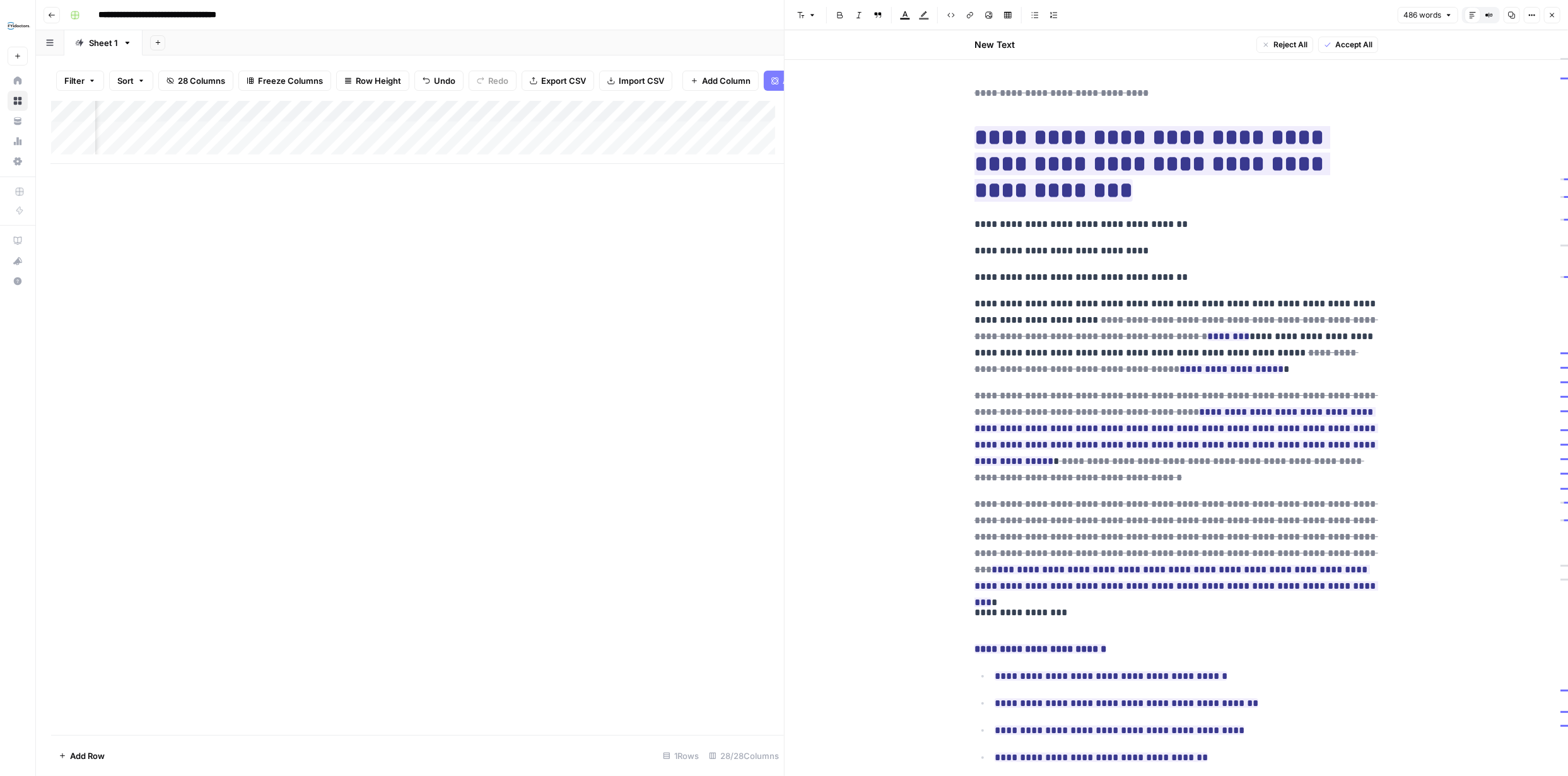
click at [318, 140] on div "Add Column" at bounding box center [418, 132] width 733 height 63
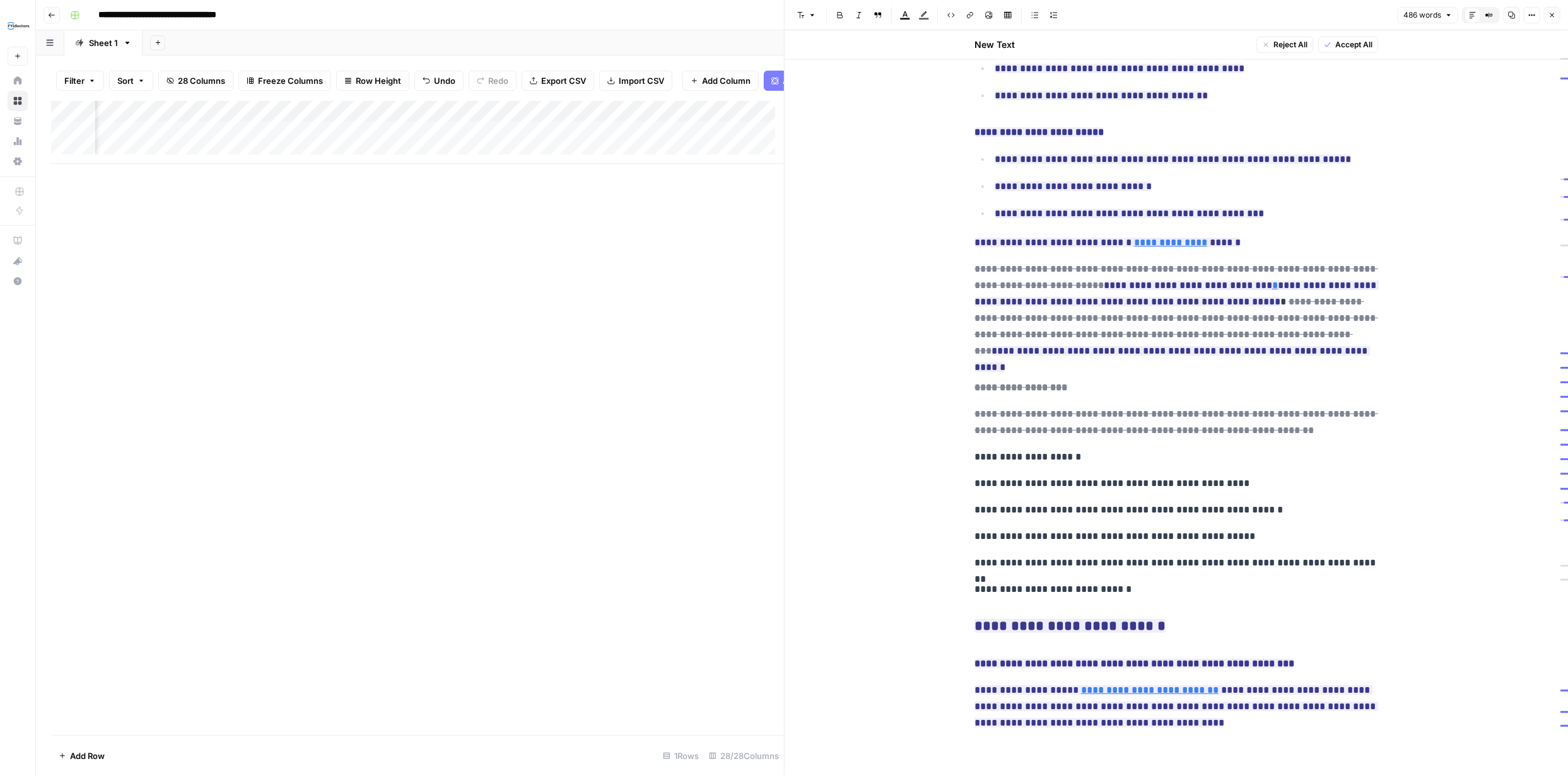
scroll to position [0, 2627]
click at [213, 136] on div "Add Column" at bounding box center [418, 132] width 733 height 63
click at [216, 139] on div "Add Column" at bounding box center [418, 132] width 733 height 63
click at [298, 220] on div "Add Column" at bounding box center [418, 417] width 733 height 634
click at [321, 135] on div "Add Column" at bounding box center [418, 132] width 733 height 63
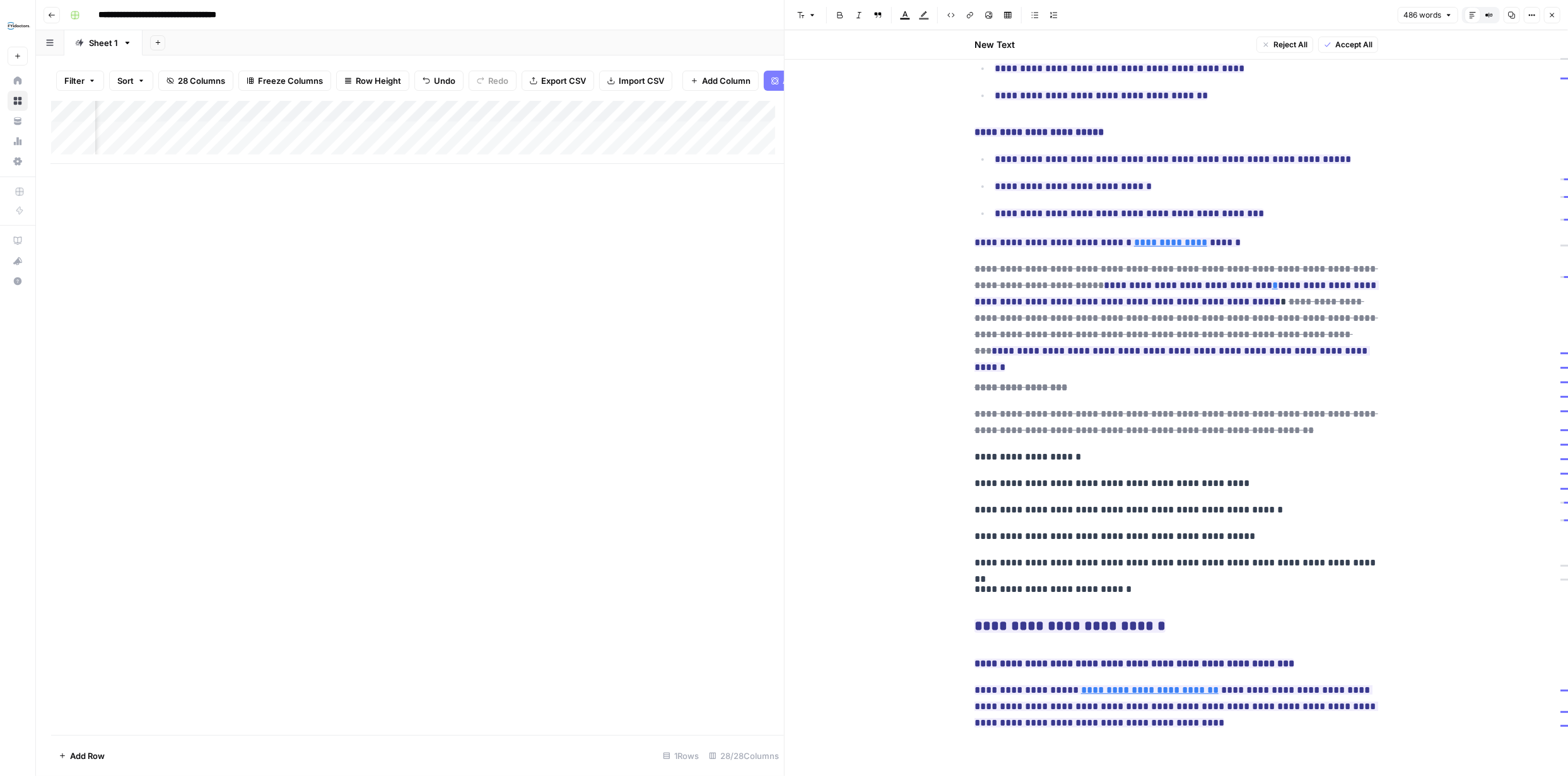
click at [321, 142] on div "Add Column" at bounding box center [418, 132] width 733 height 63
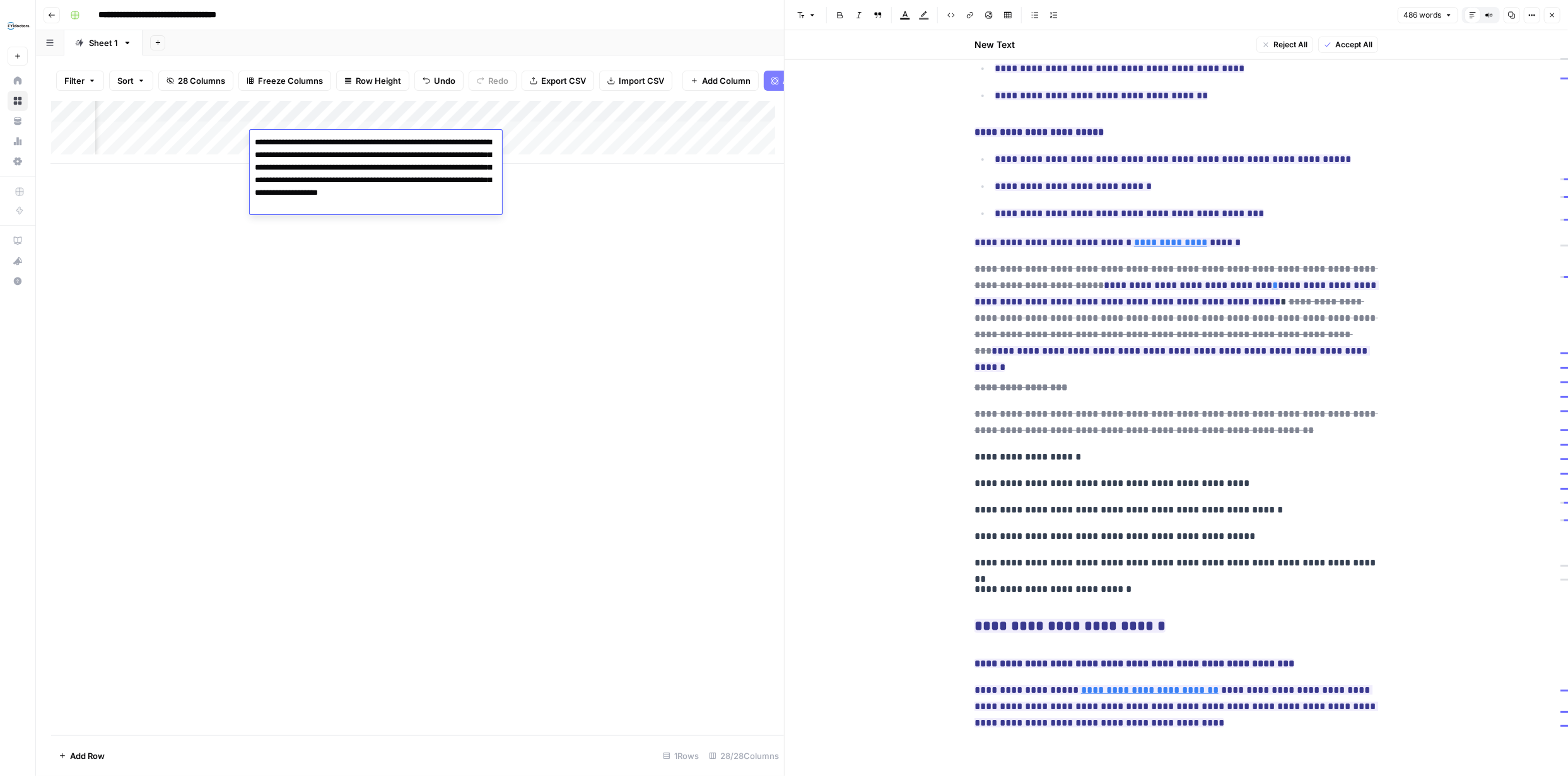
click at [111, 139] on div "Add Column" at bounding box center [418, 132] width 733 height 63
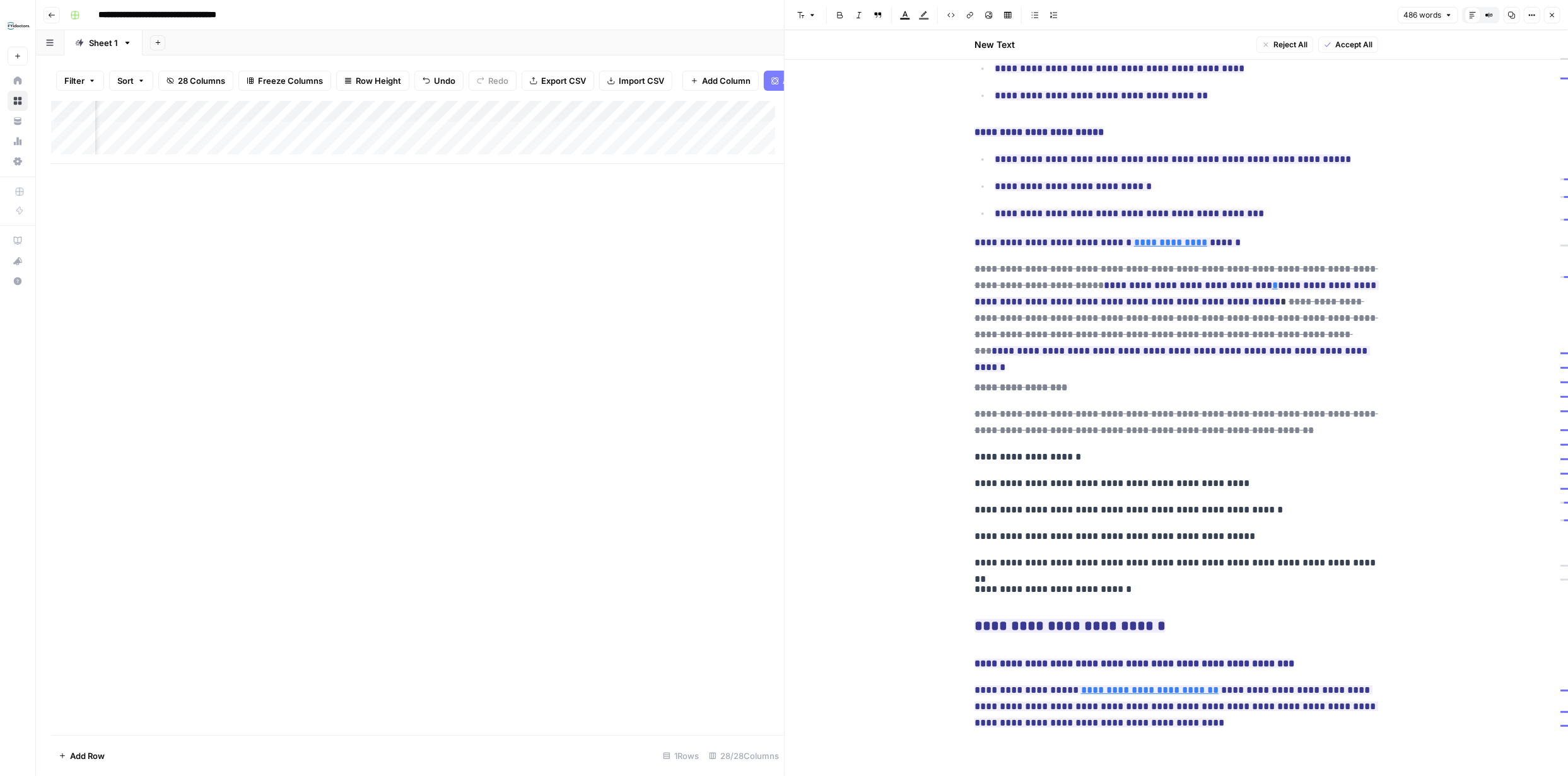
click at [112, 139] on div "Add Column" at bounding box center [418, 132] width 733 height 63
click at [219, 198] on div "Add Column" at bounding box center [418, 417] width 733 height 634
click at [457, 141] on div "Add Column" at bounding box center [418, 132] width 733 height 63
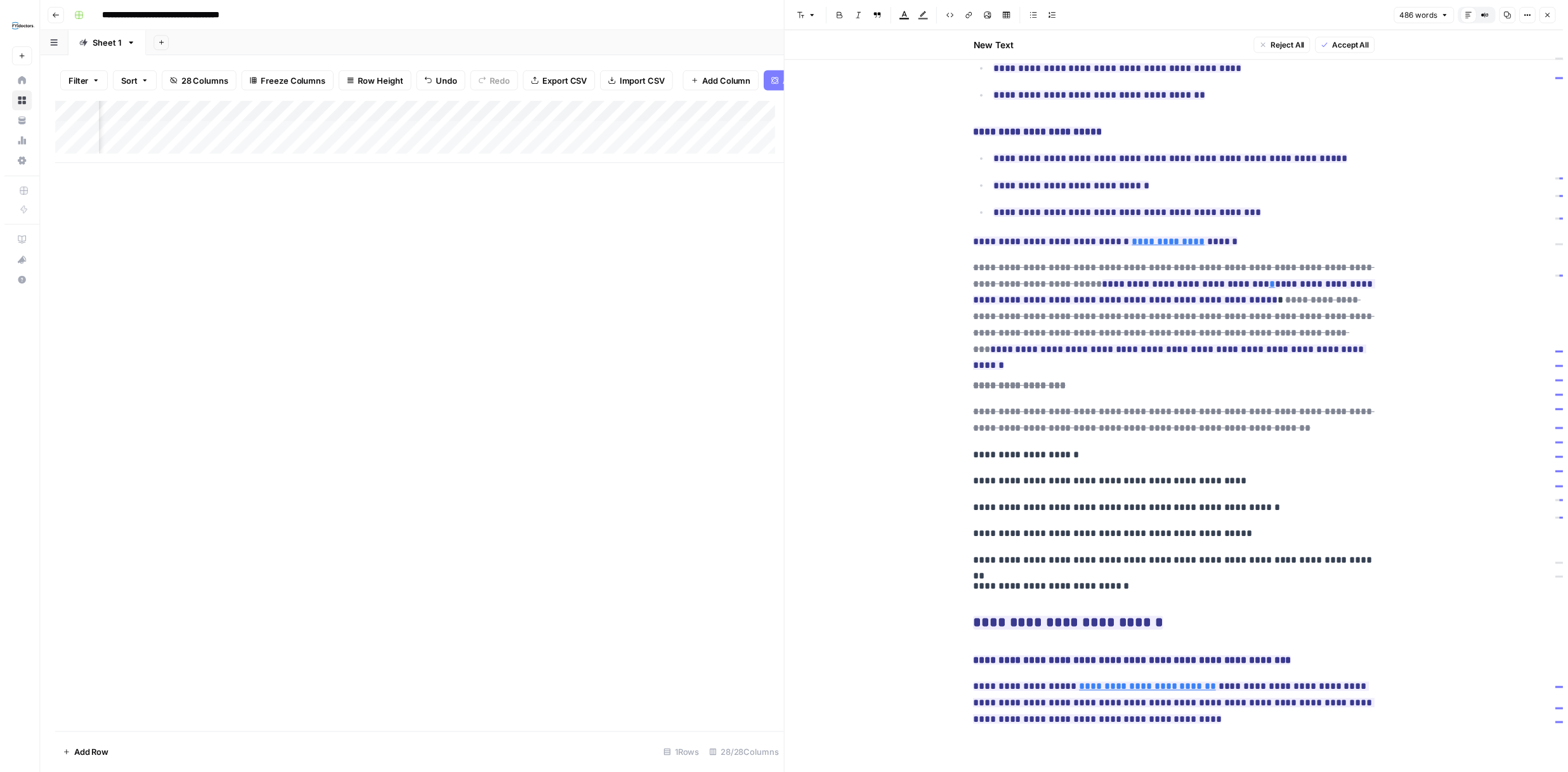
scroll to position [0, 3035]
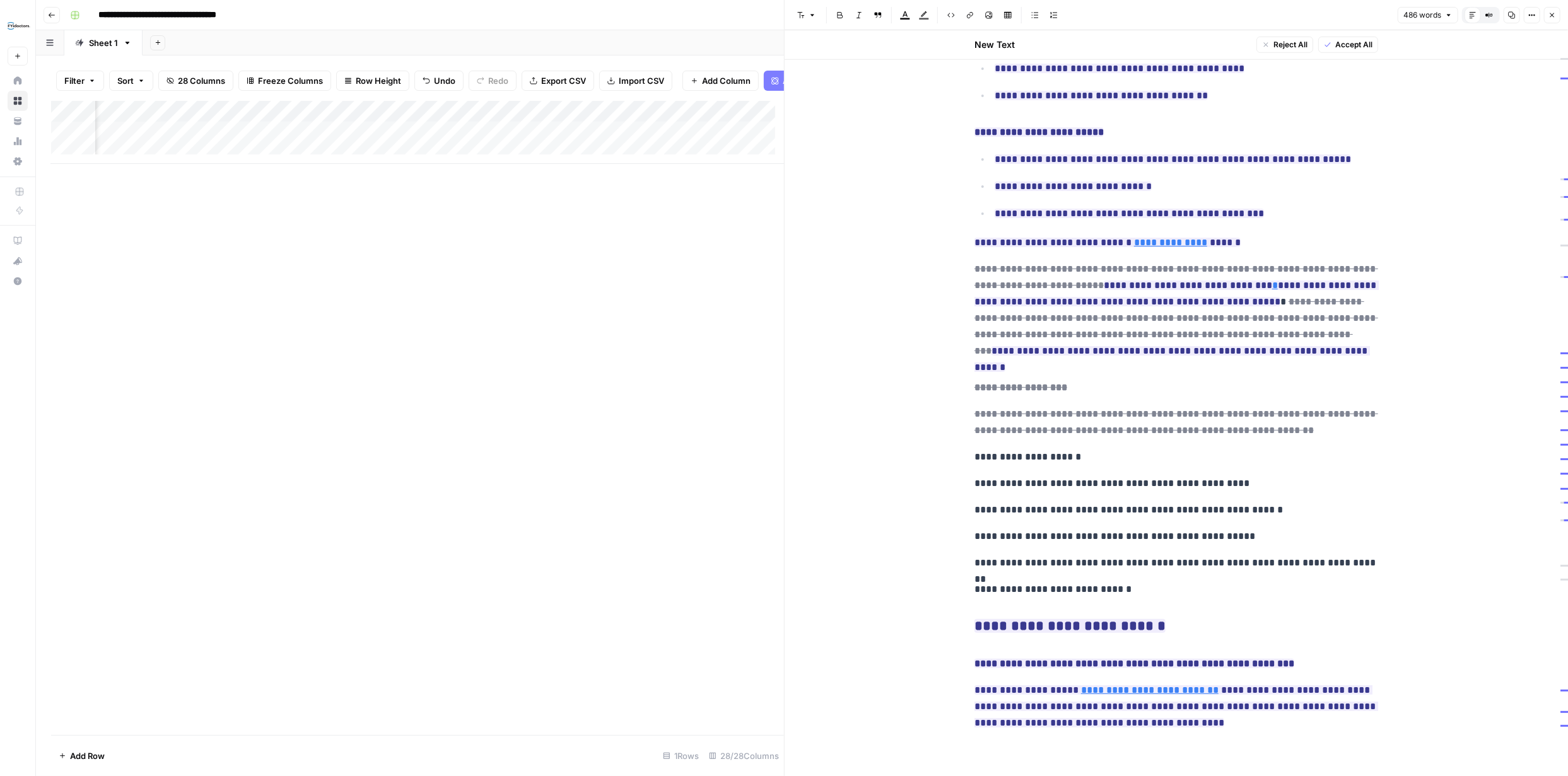
click at [1553, 18] on icon "button" at bounding box center [1552, 15] width 8 height 8
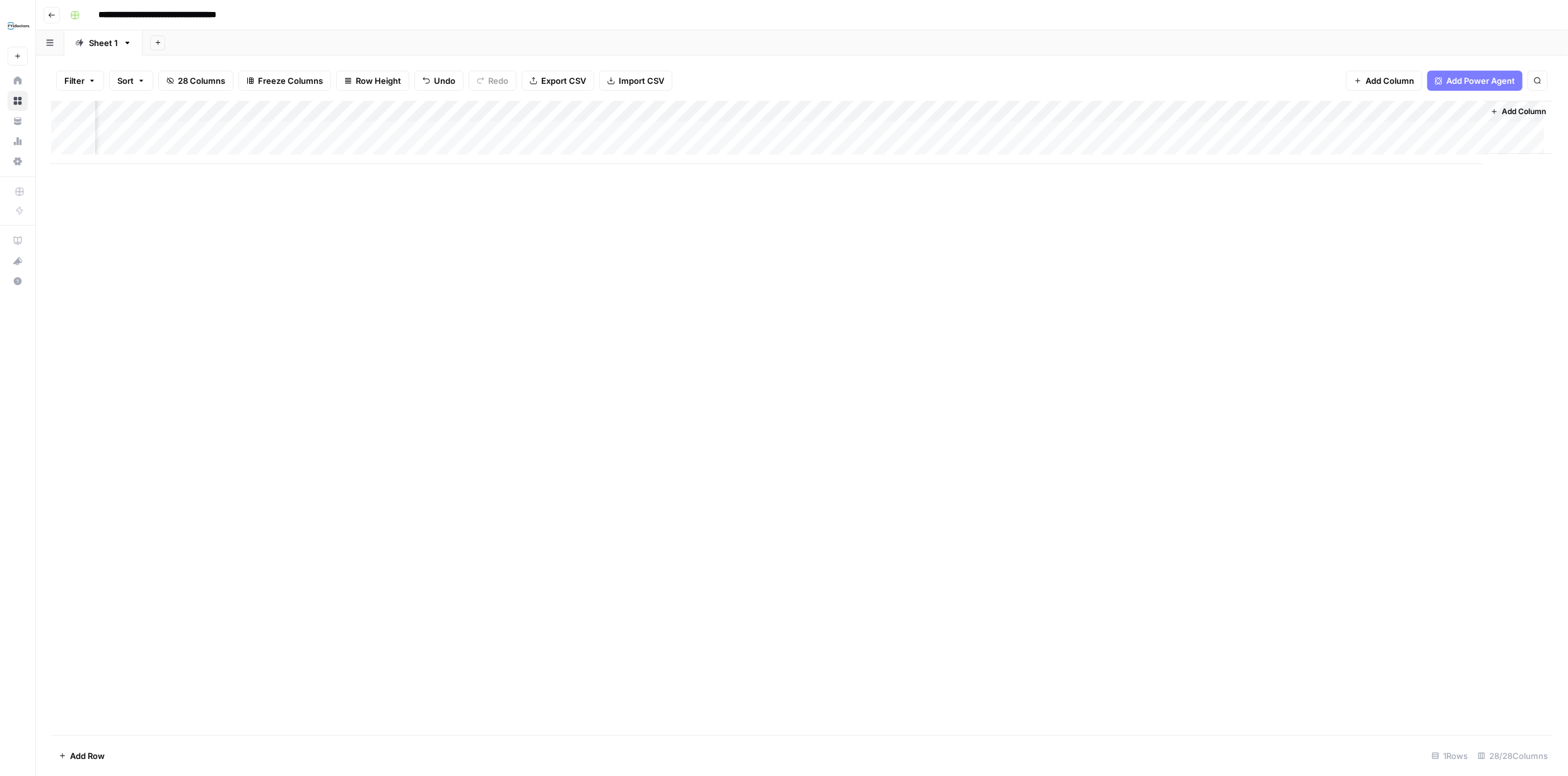
scroll to position [0, 2474]
click at [678, 132] on div "Add Column" at bounding box center [801, 132] width 1501 height 63
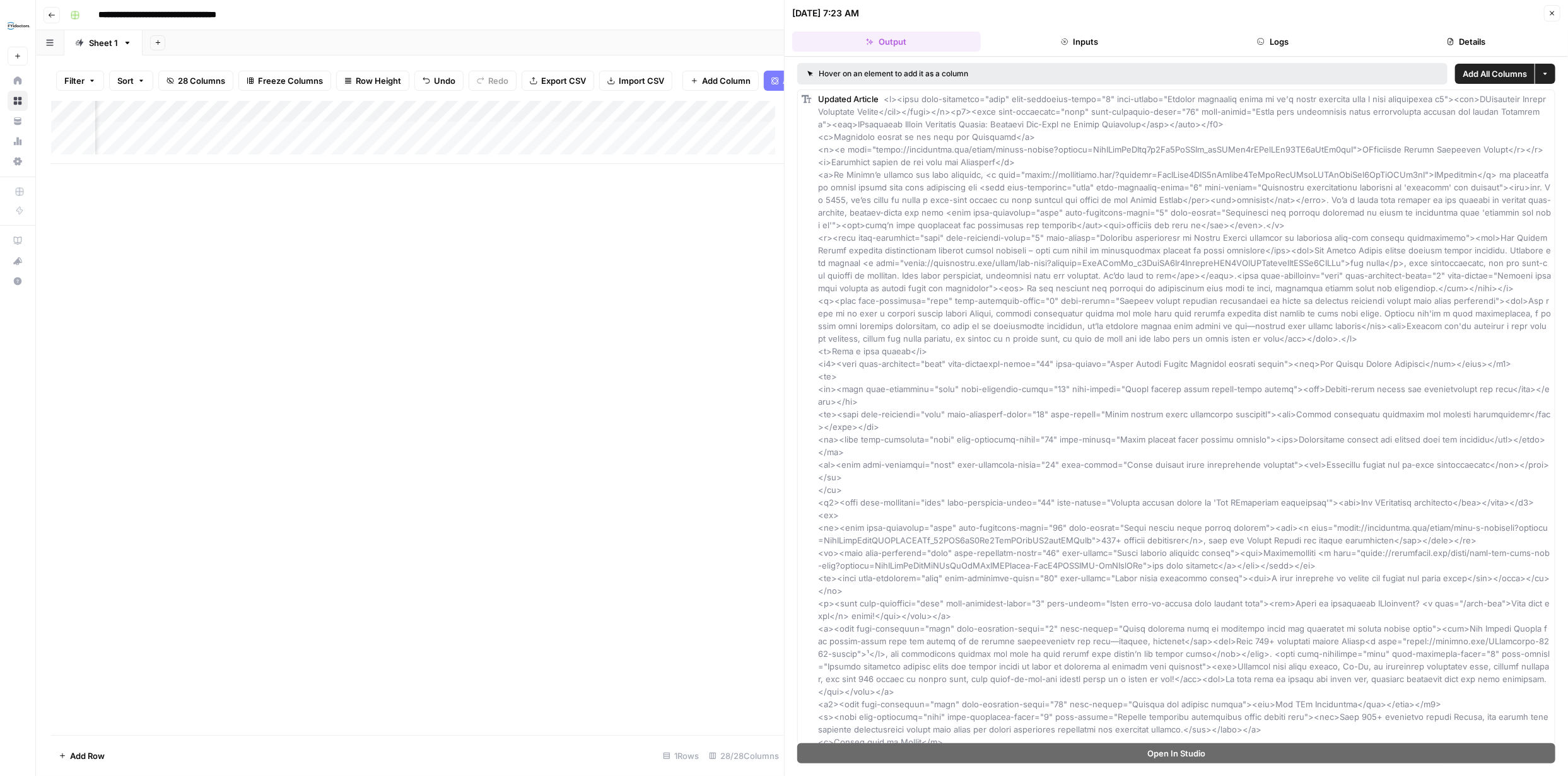
click at [739, 141] on div "Add Column" at bounding box center [418, 132] width 733 height 63
click at [740, 141] on div "Add Column" at bounding box center [418, 132] width 733 height 63
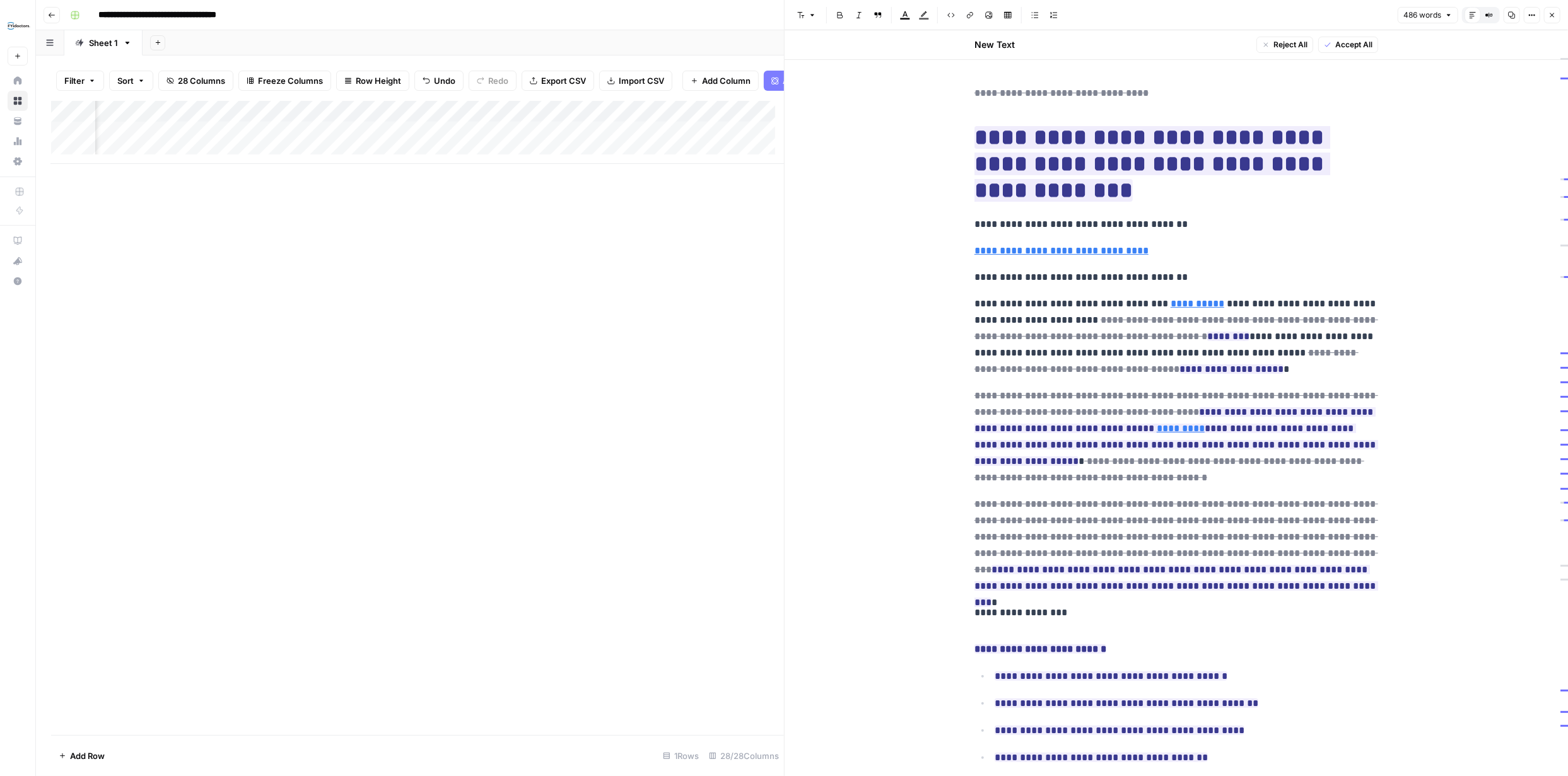
click at [1550, 18] on icon "button" at bounding box center [1552, 15] width 8 height 8
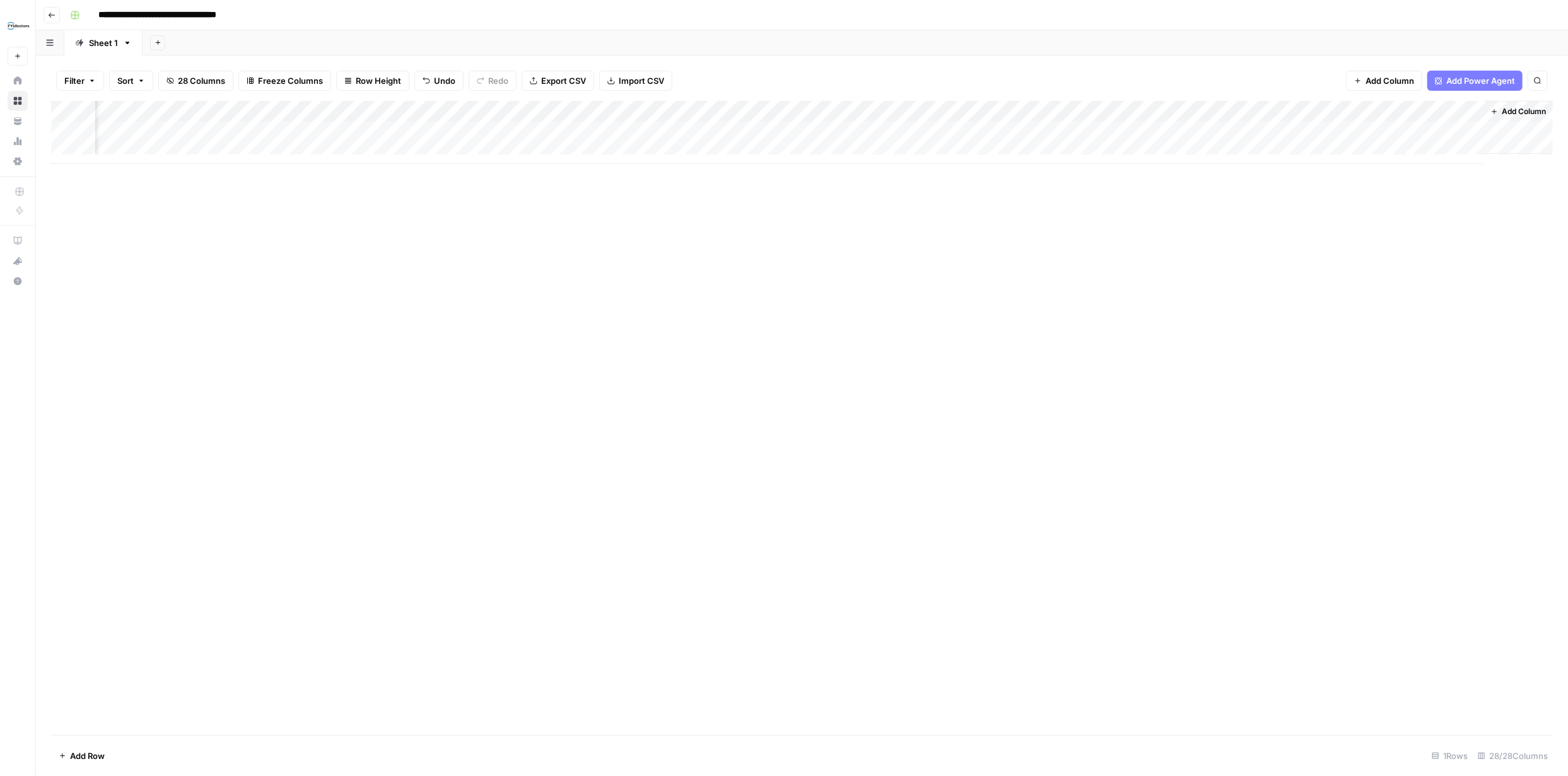
scroll to position [0, 2459]
click at [789, 132] on div "Add Column" at bounding box center [801, 132] width 1501 height 63
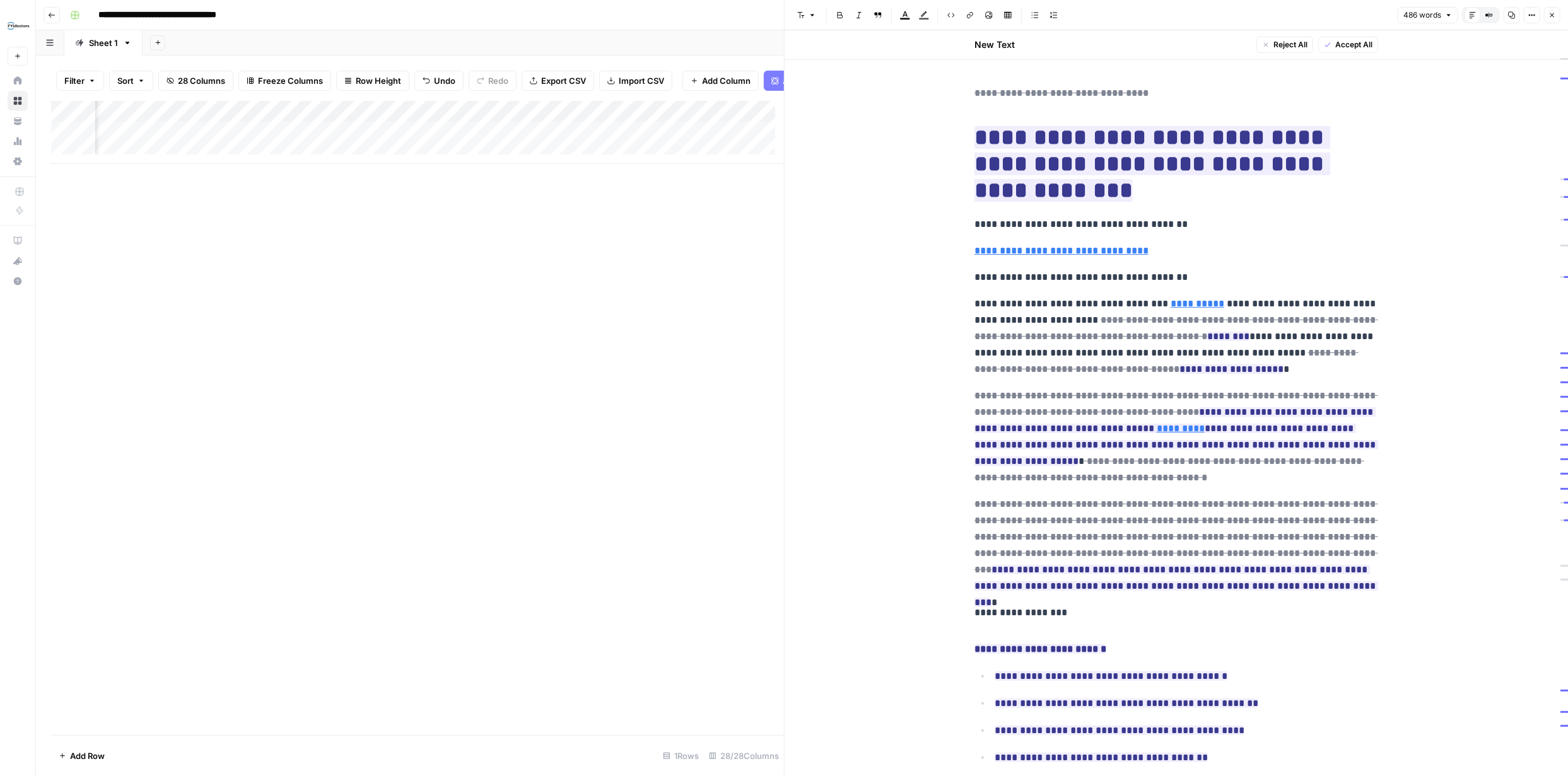
click at [1350, 44] on span "Accept All" at bounding box center [1354, 44] width 38 height 11
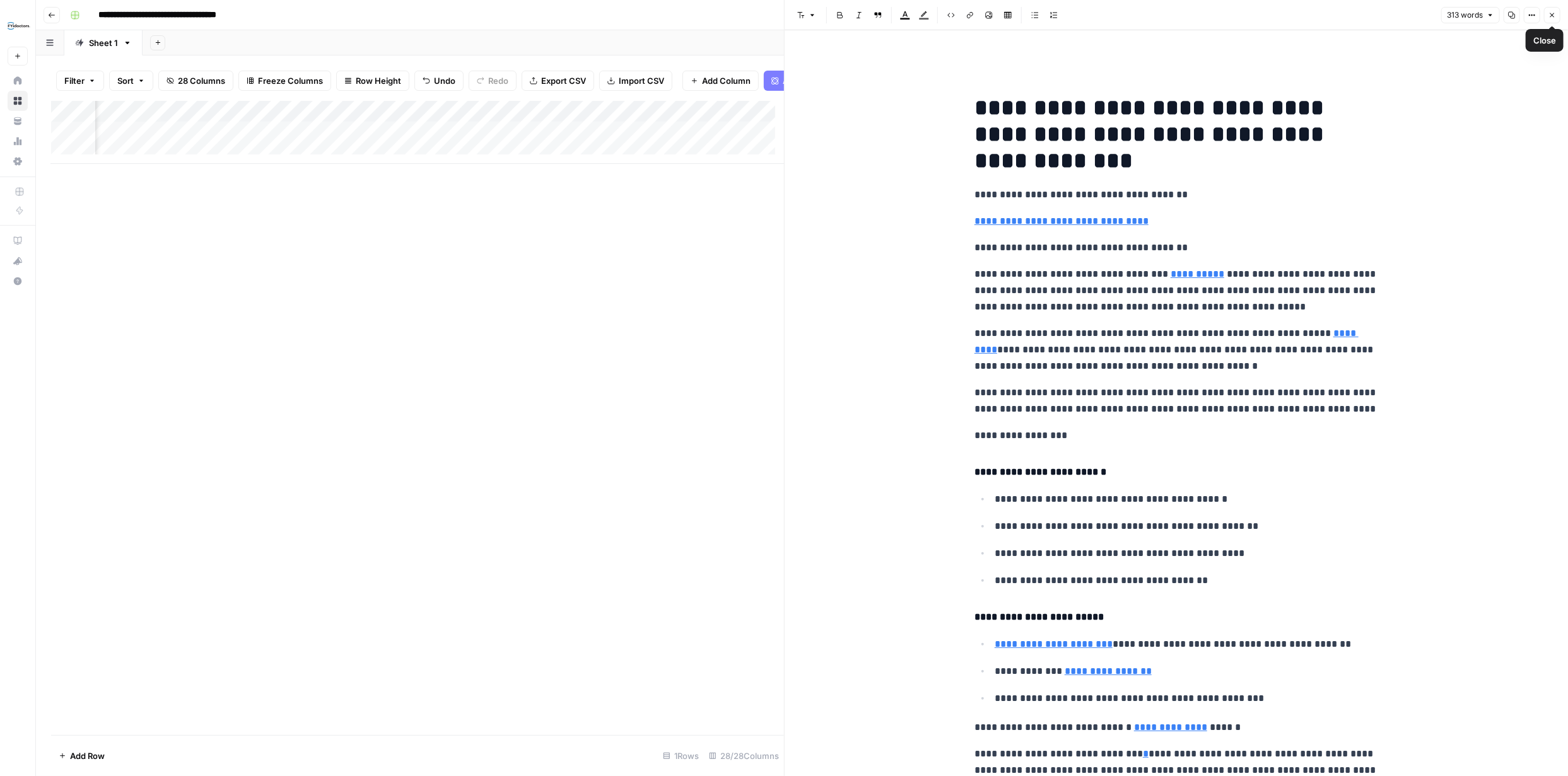
click at [1551, 14] on icon "button" at bounding box center [1552, 15] width 8 height 8
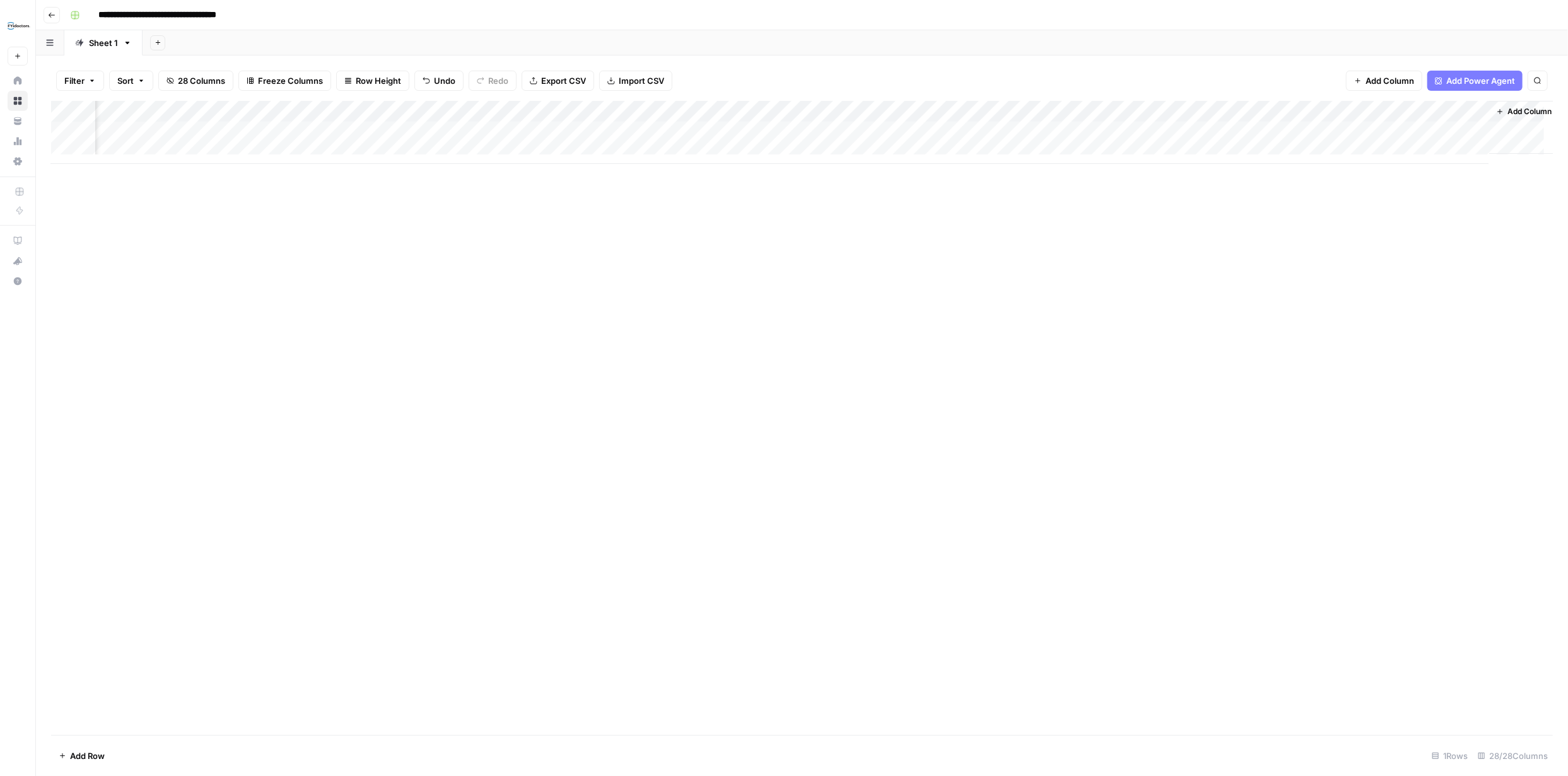
click at [896, 134] on div "Add Column" at bounding box center [801, 132] width 1501 height 63
click at [898, 134] on div "Add Column" at bounding box center [801, 132] width 1501 height 63
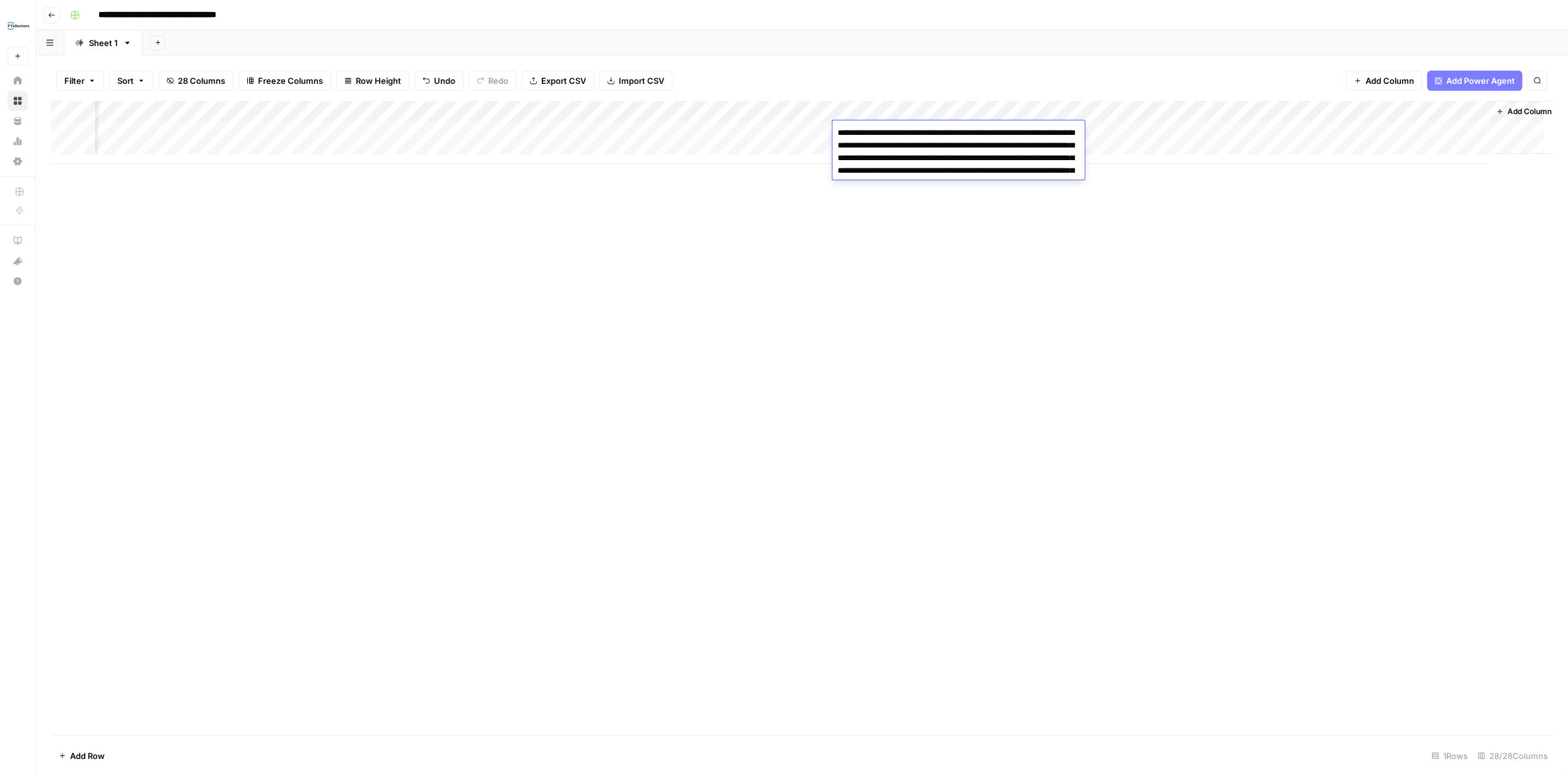
click at [1170, 393] on div "Add Column" at bounding box center [801, 417] width 1501 height 634
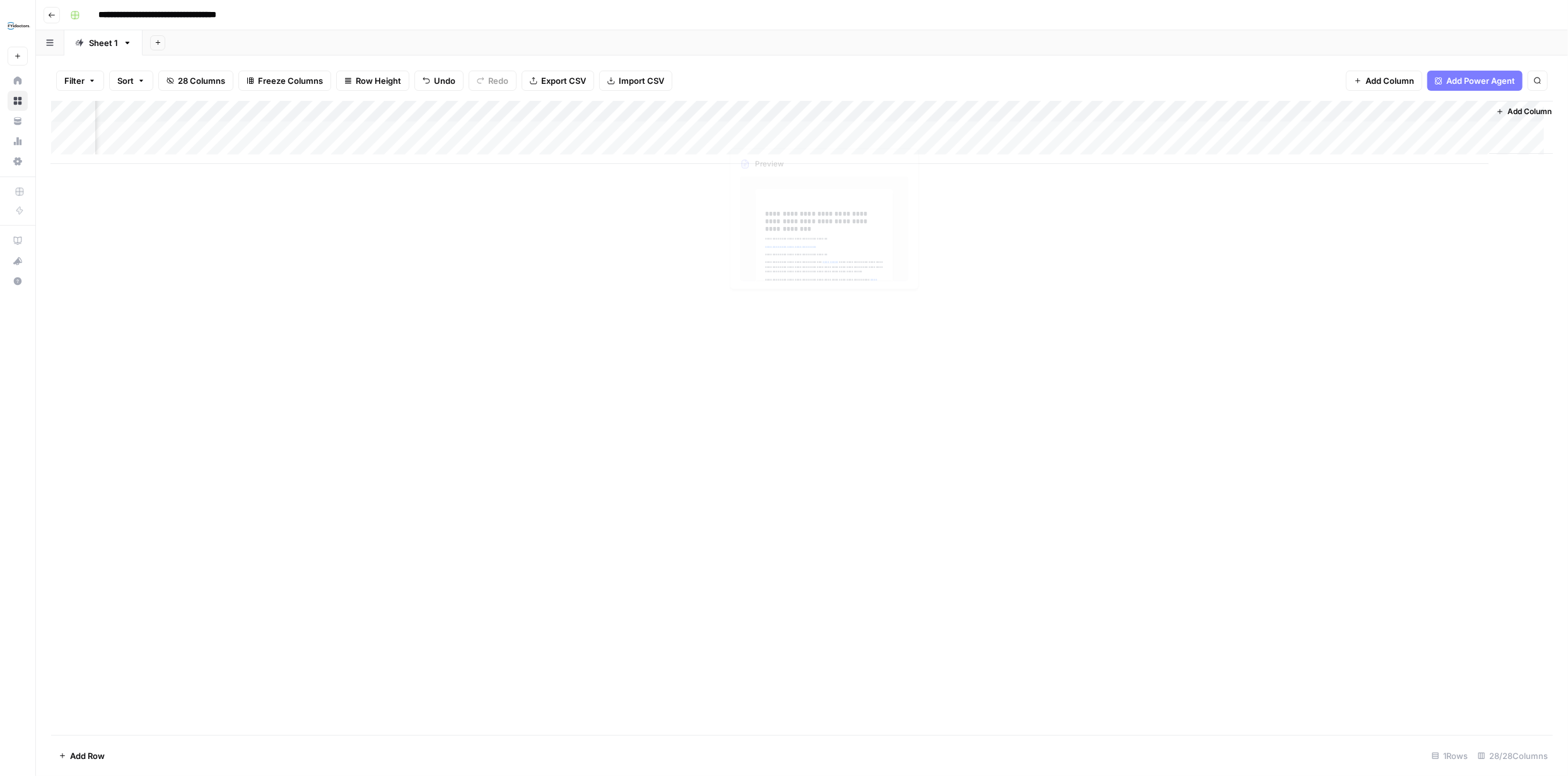
click at [791, 134] on div "Add Column" at bounding box center [801, 132] width 1501 height 63
click at [808, 133] on div "Add Column" at bounding box center [801, 132] width 1501 height 63
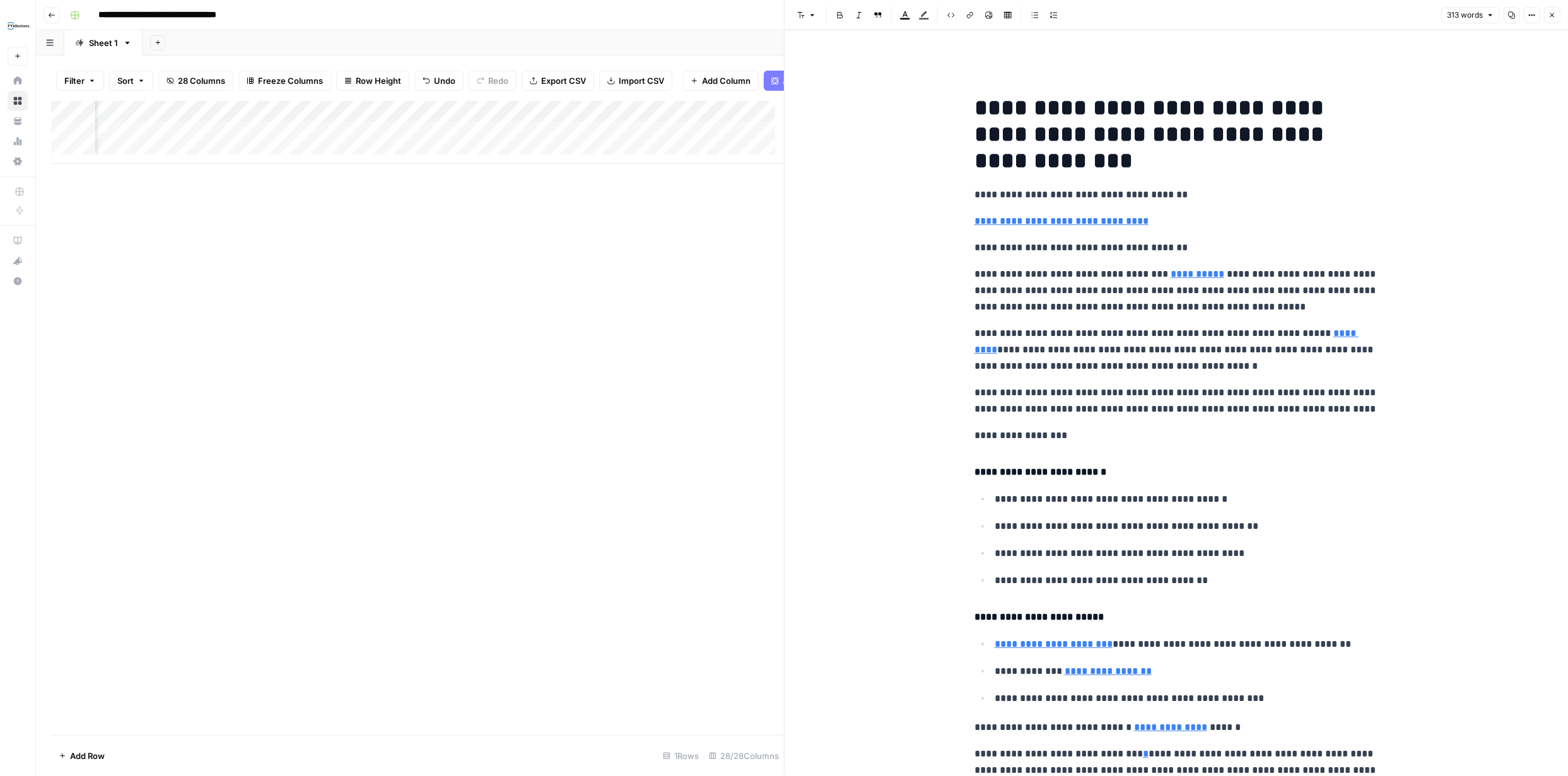
click at [975, 107] on h1 "**********" at bounding box center [1175, 134] width 403 height 80
click at [1337, 252] on icon at bounding box center [1334, 254] width 7 height 7
type input "[URL][DOMAIN_NAME]"
click at [1510, 14] on icon "button" at bounding box center [1512, 15] width 8 height 8
click at [1549, 11] on icon "button" at bounding box center [1552, 15] width 8 height 8
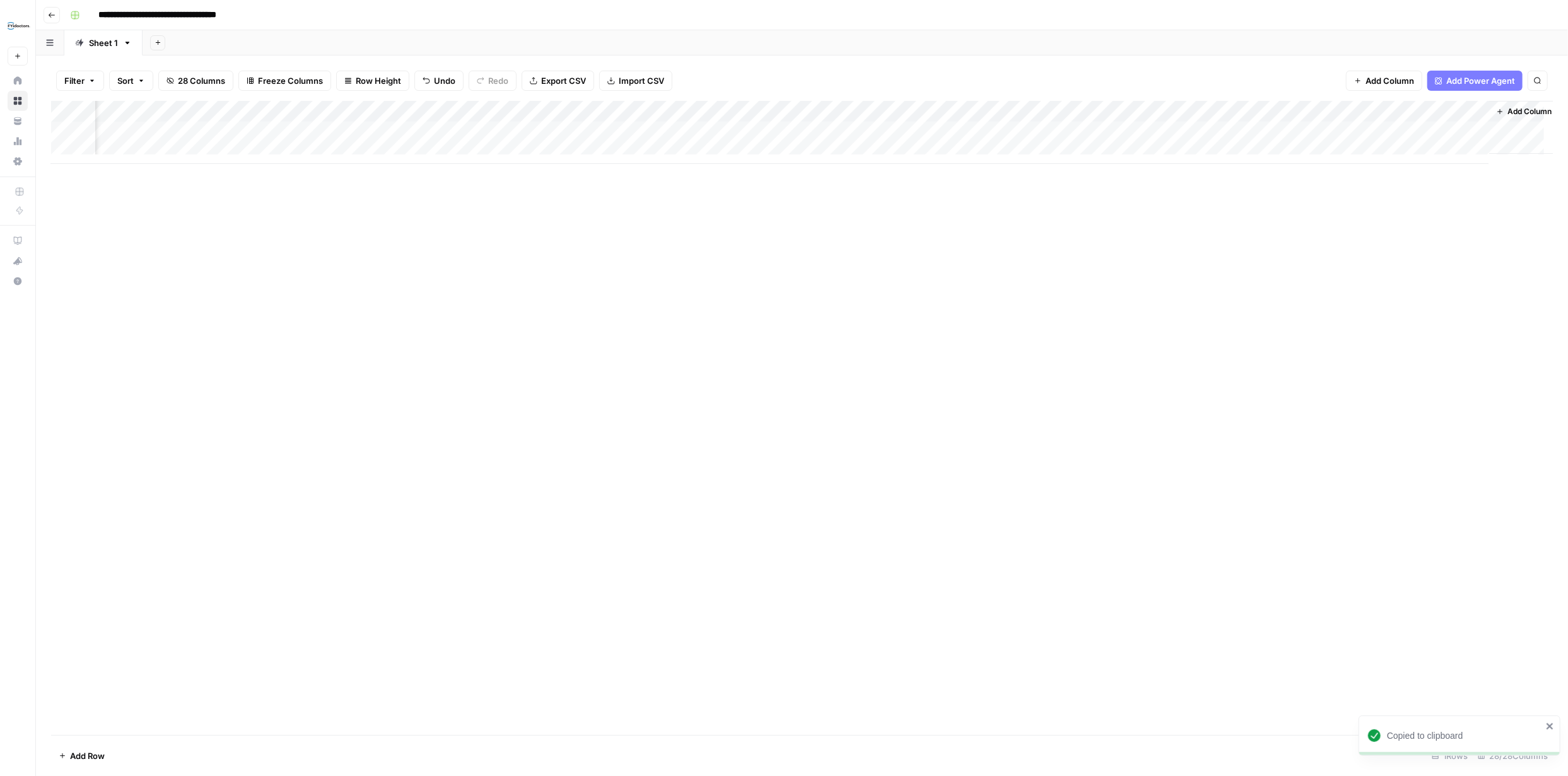
click at [1004, 131] on div "Add Column" at bounding box center [801, 132] width 1501 height 63
click at [1006, 131] on div "Add Column" at bounding box center [801, 132] width 1501 height 63
type textarea "**********"
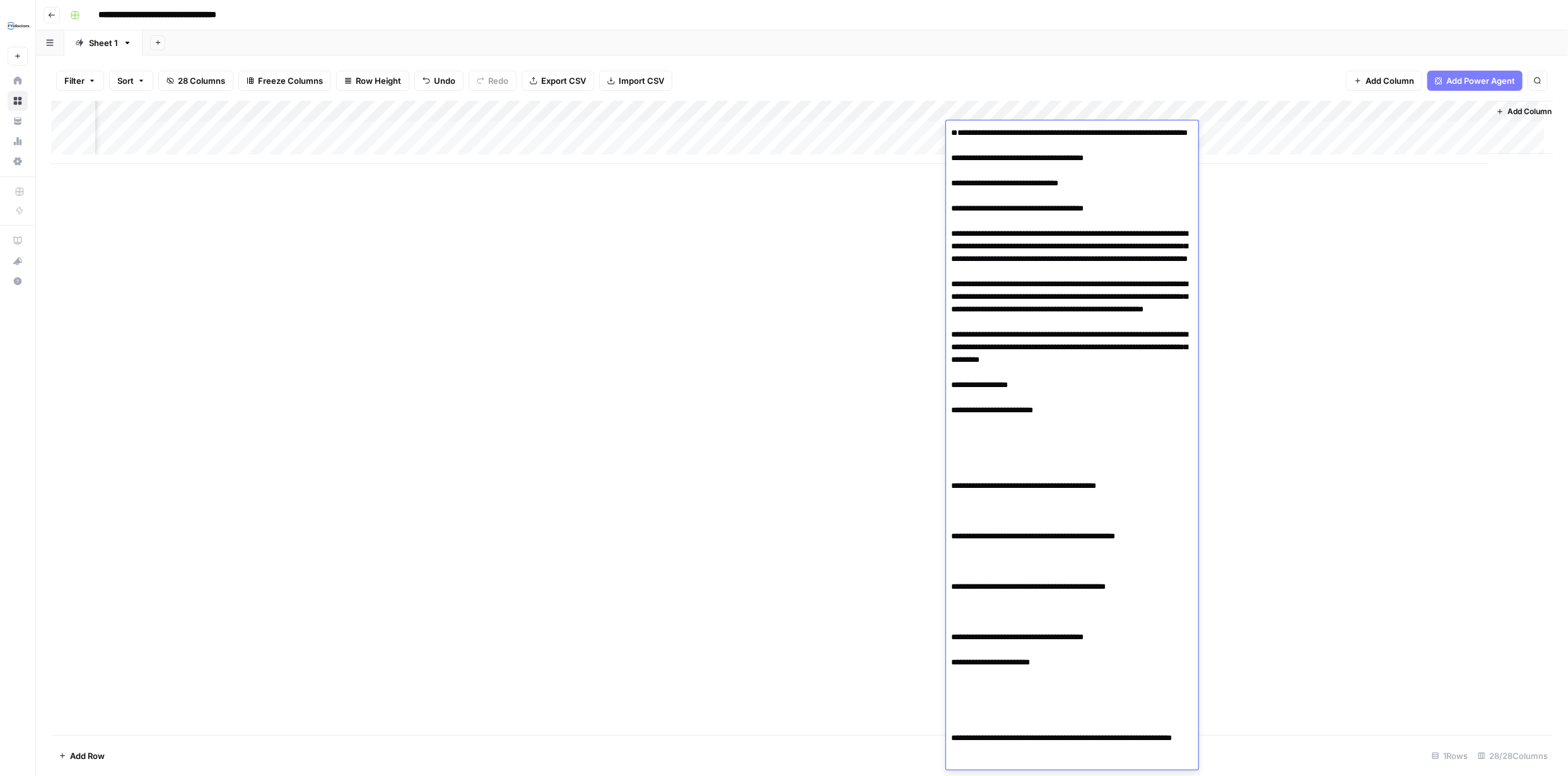
scroll to position [590, 0]
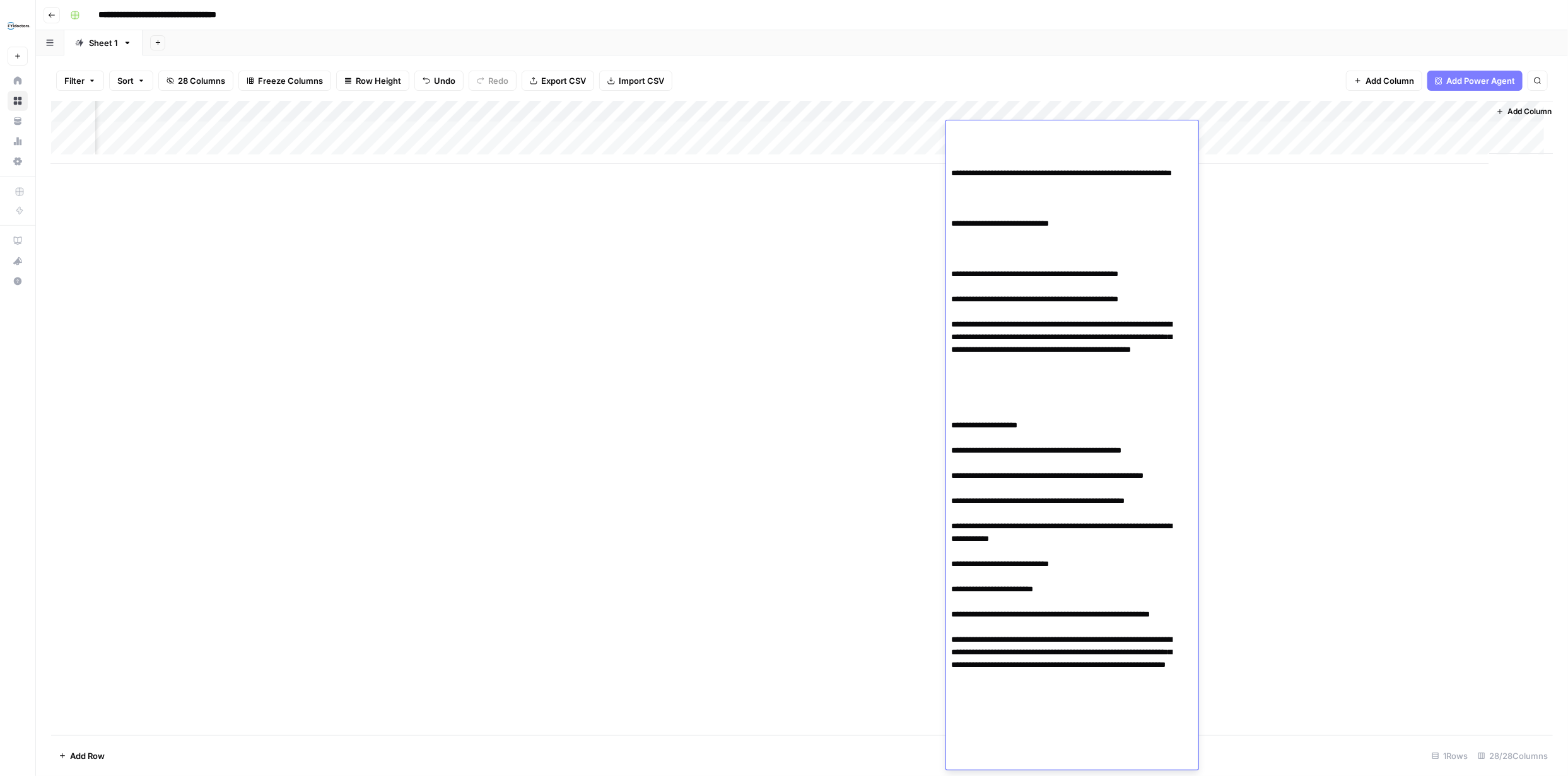
click at [1317, 252] on div "Add Column" at bounding box center [801, 417] width 1501 height 634
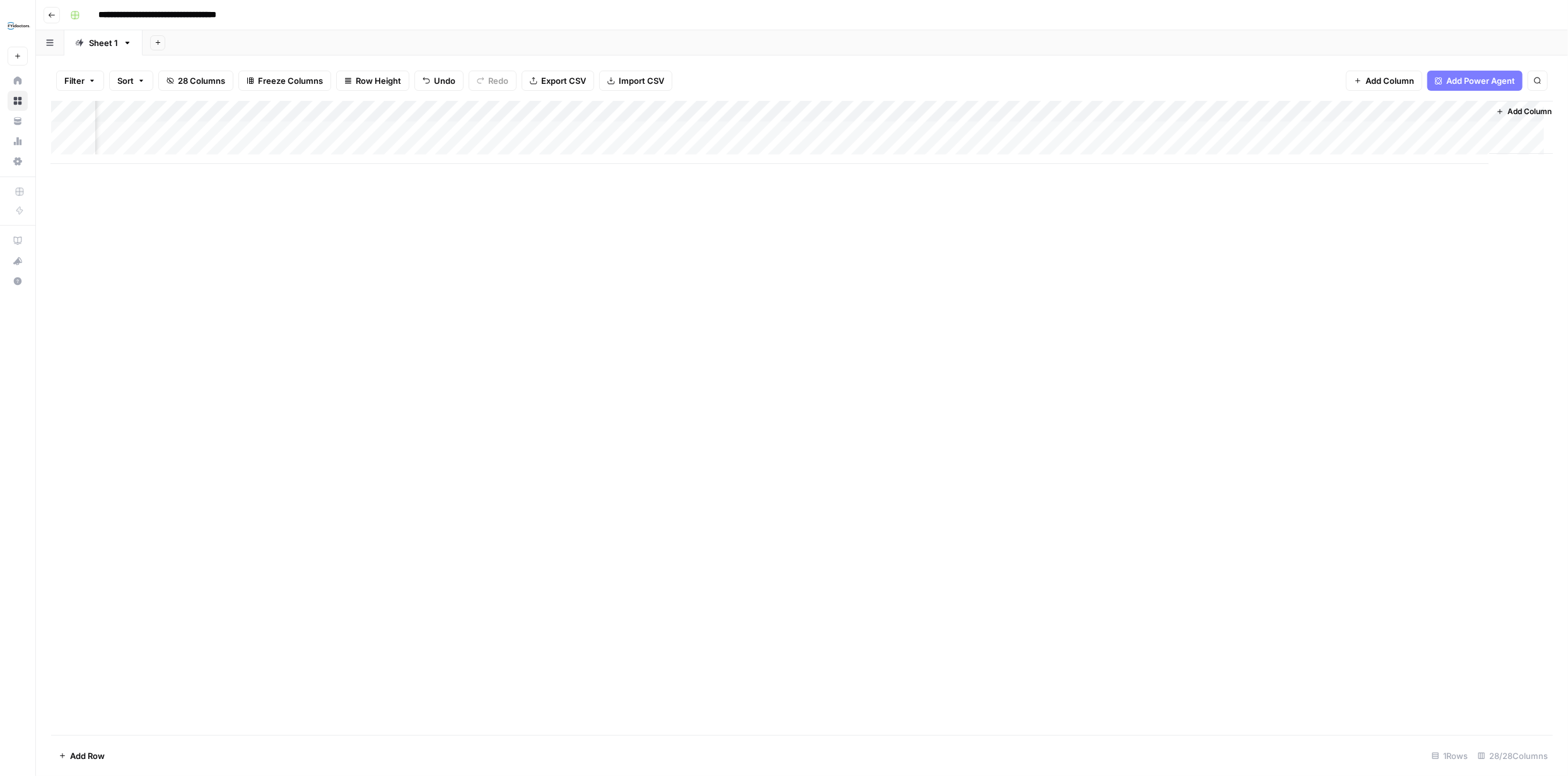
click at [1141, 111] on div "Add Column" at bounding box center [801, 132] width 1501 height 63
click at [1206, 140] on input "Schema Type" at bounding box center [1216, 142] width 153 height 13
click at [1352, 222] on div "Add Column" at bounding box center [801, 417] width 1501 height 634
click at [1210, 131] on div "Add Column" at bounding box center [801, 132] width 1501 height 63
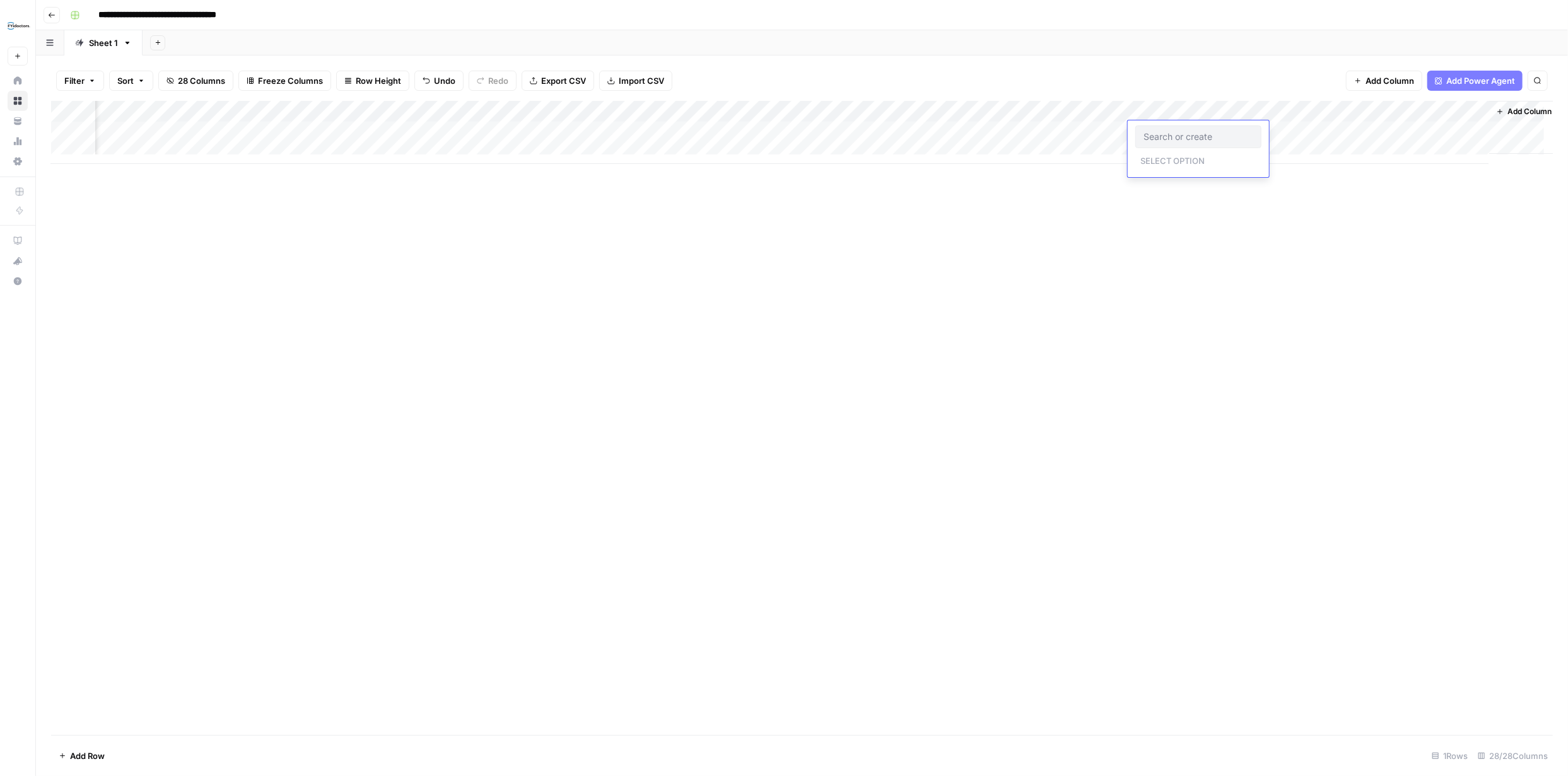
type input "P"
type input "Page"
click at [1187, 179] on button "Page" at bounding box center [1187, 181] width 29 height 15
click at [1229, 230] on div "Add Column" at bounding box center [801, 417] width 1501 height 634
click at [1309, 128] on div "Add Column" at bounding box center [801, 132] width 1501 height 63
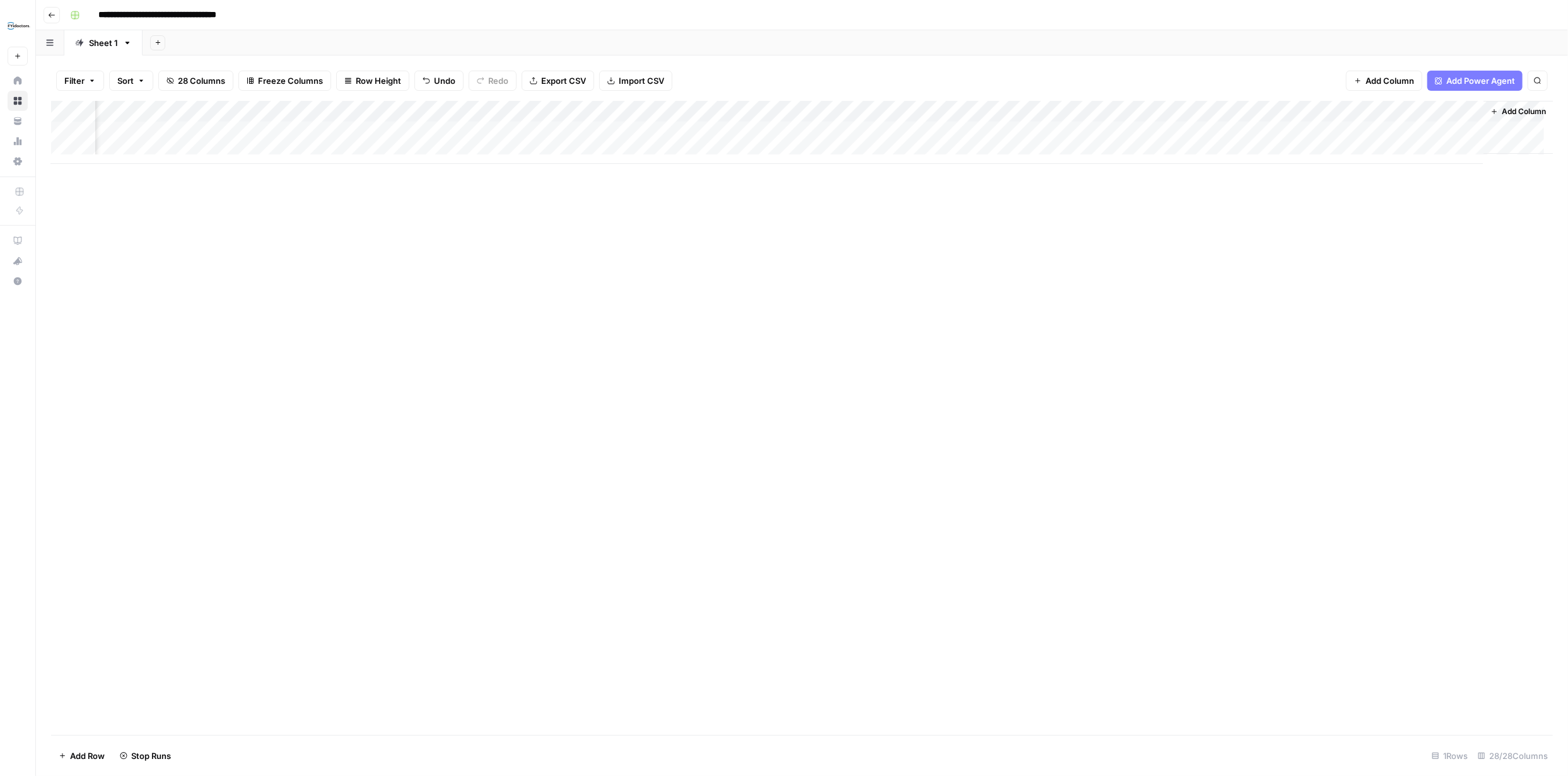
scroll to position [0, 2474]
click at [750, 134] on div "Add Column" at bounding box center [801, 132] width 1501 height 63
click at [786, 130] on div "Add Column" at bounding box center [801, 132] width 1501 height 63
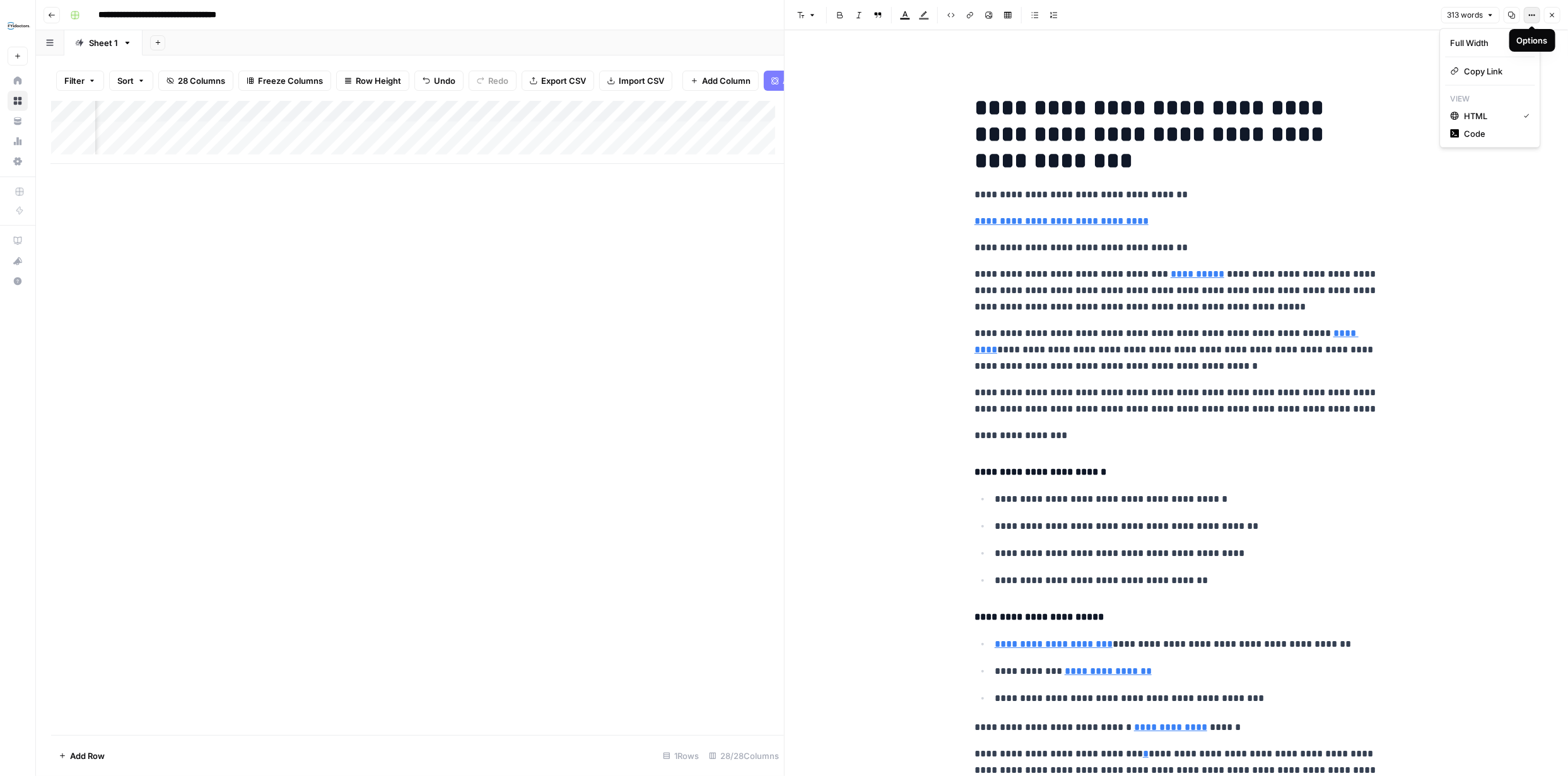
click at [1534, 12] on icon "button" at bounding box center [1532, 15] width 8 height 8
click at [1482, 68] on span "Copy Link" at bounding box center [1494, 71] width 61 height 13
click at [1550, 16] on icon "button" at bounding box center [1552, 15] width 8 height 8
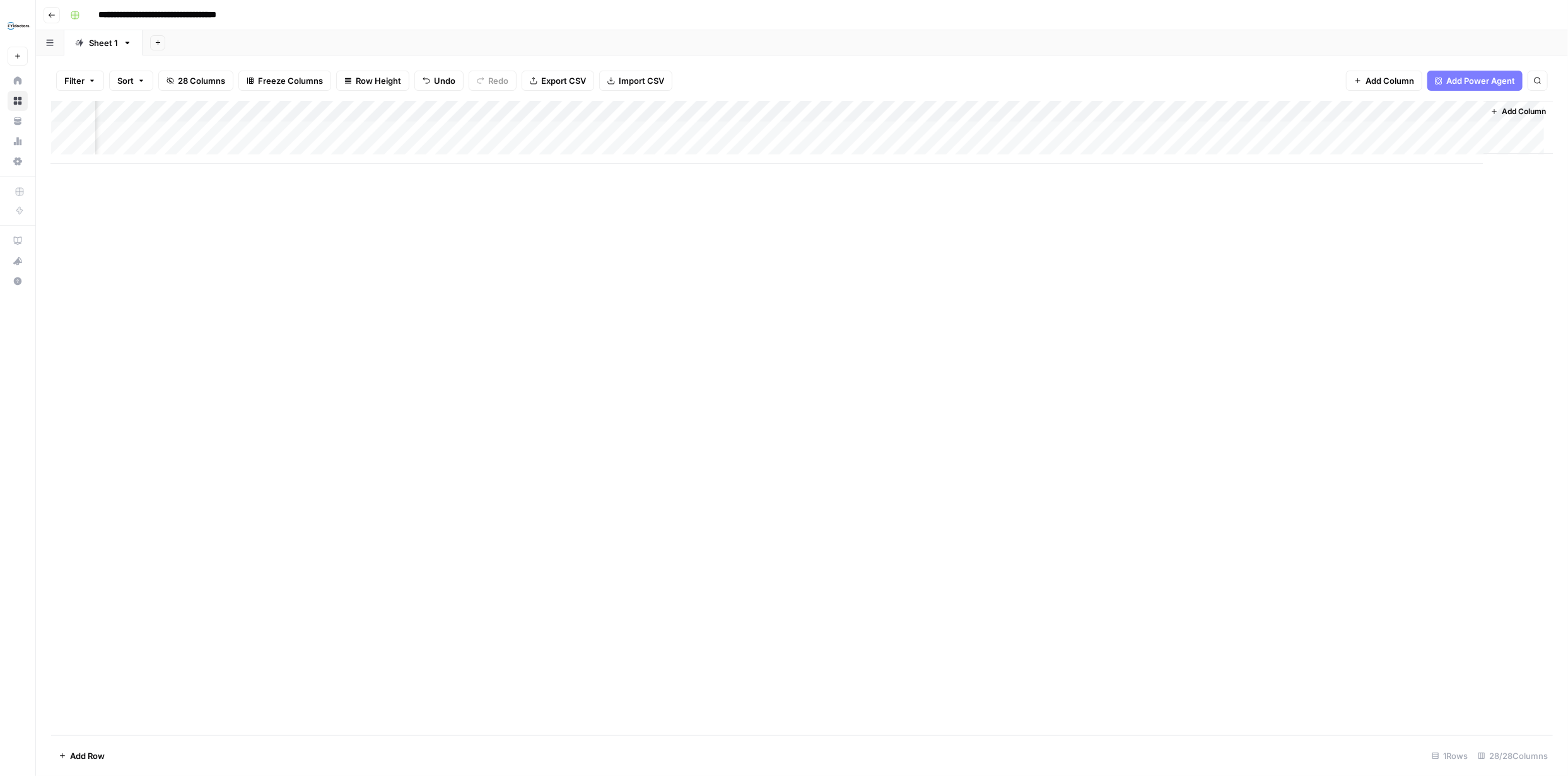
scroll to position [0, 2474]
click at [1331, 128] on div "Add Column" at bounding box center [801, 132] width 1501 height 63
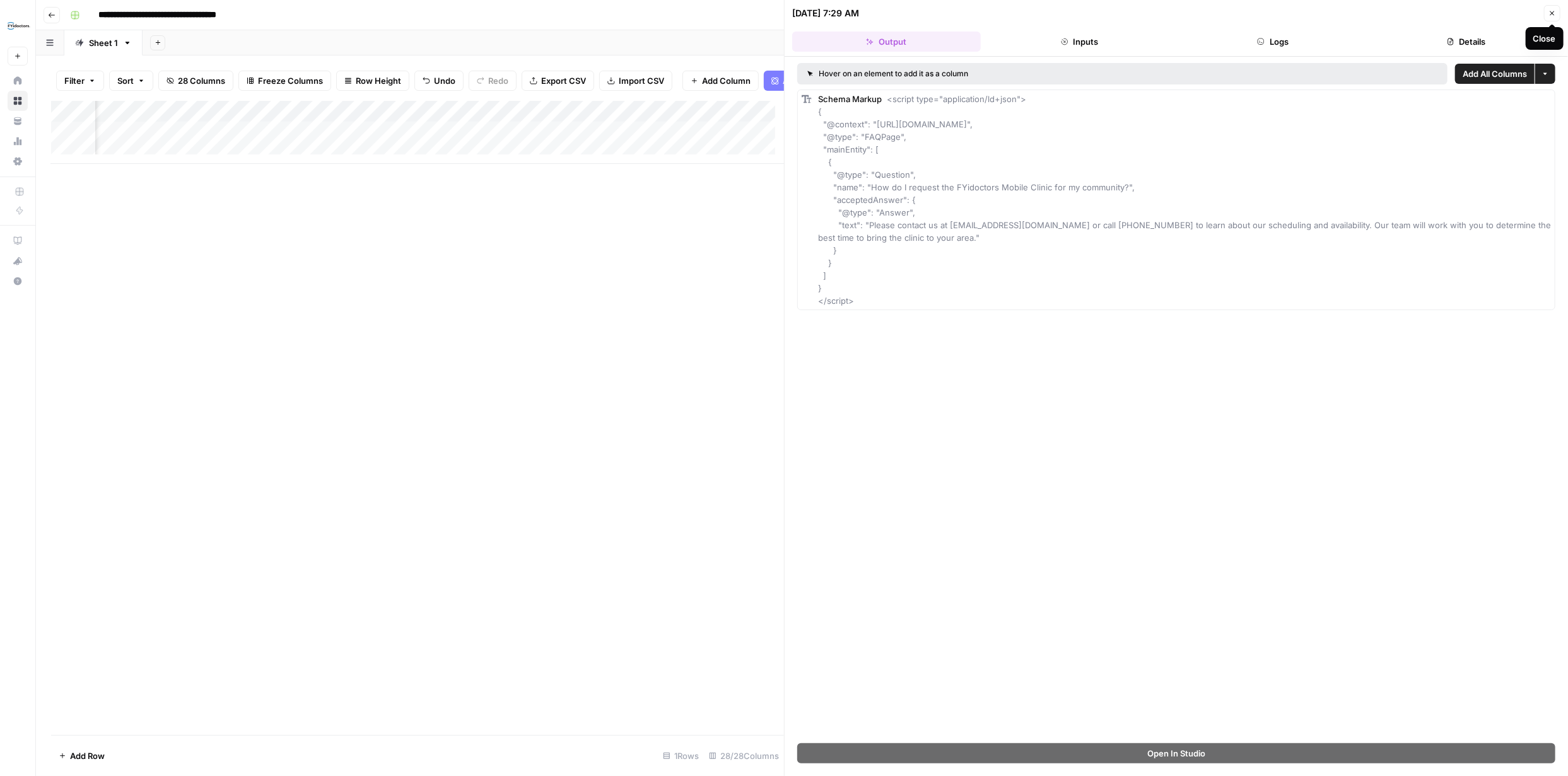
click at [1548, 14] on icon "button" at bounding box center [1552, 14] width 8 height 8
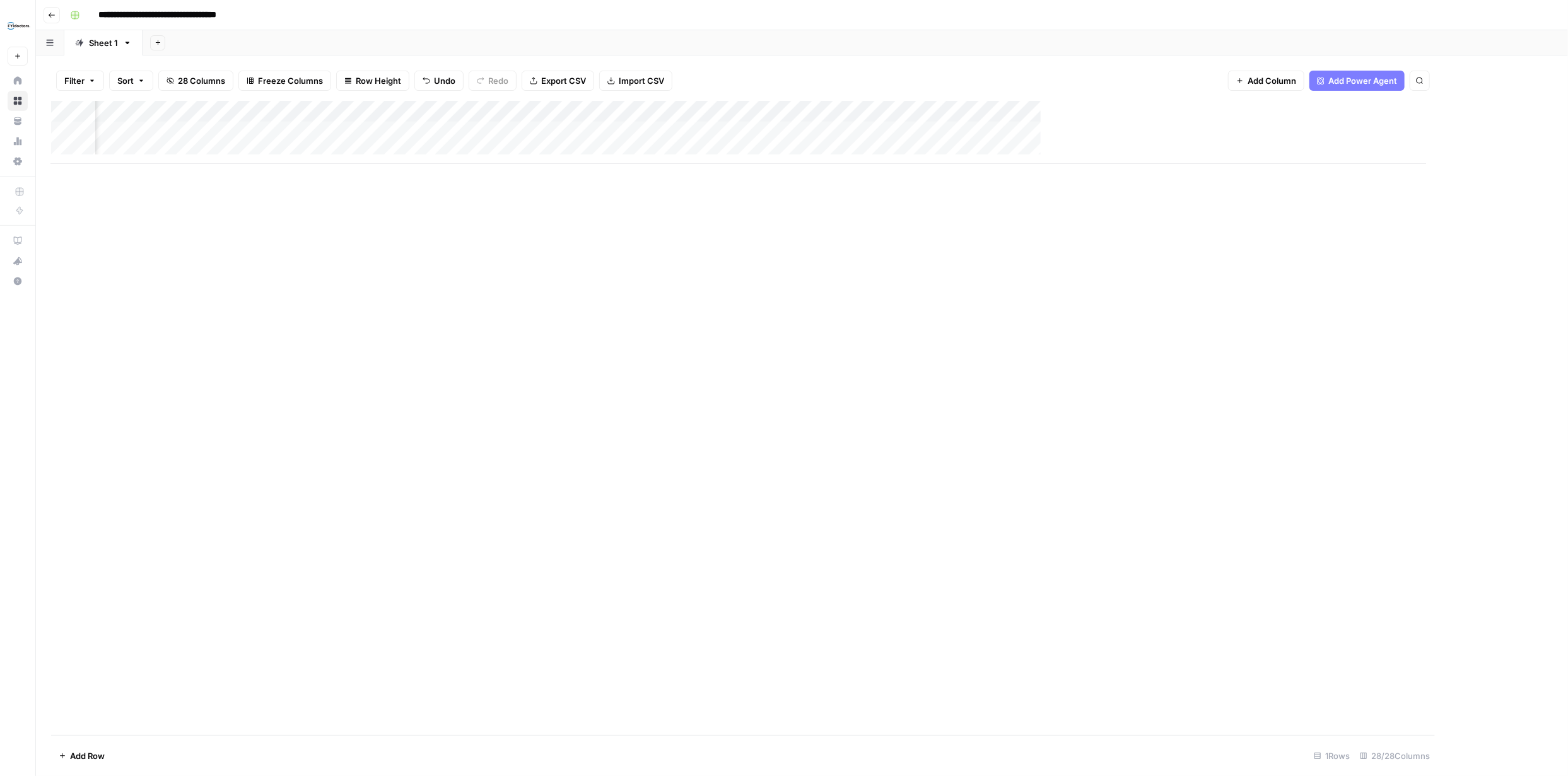
scroll to position [0, 2459]
click at [1444, 131] on div "Add Column" at bounding box center [801, 132] width 1501 height 63
click at [1446, 131] on div "Add Column" at bounding box center [801, 132] width 1501 height 63
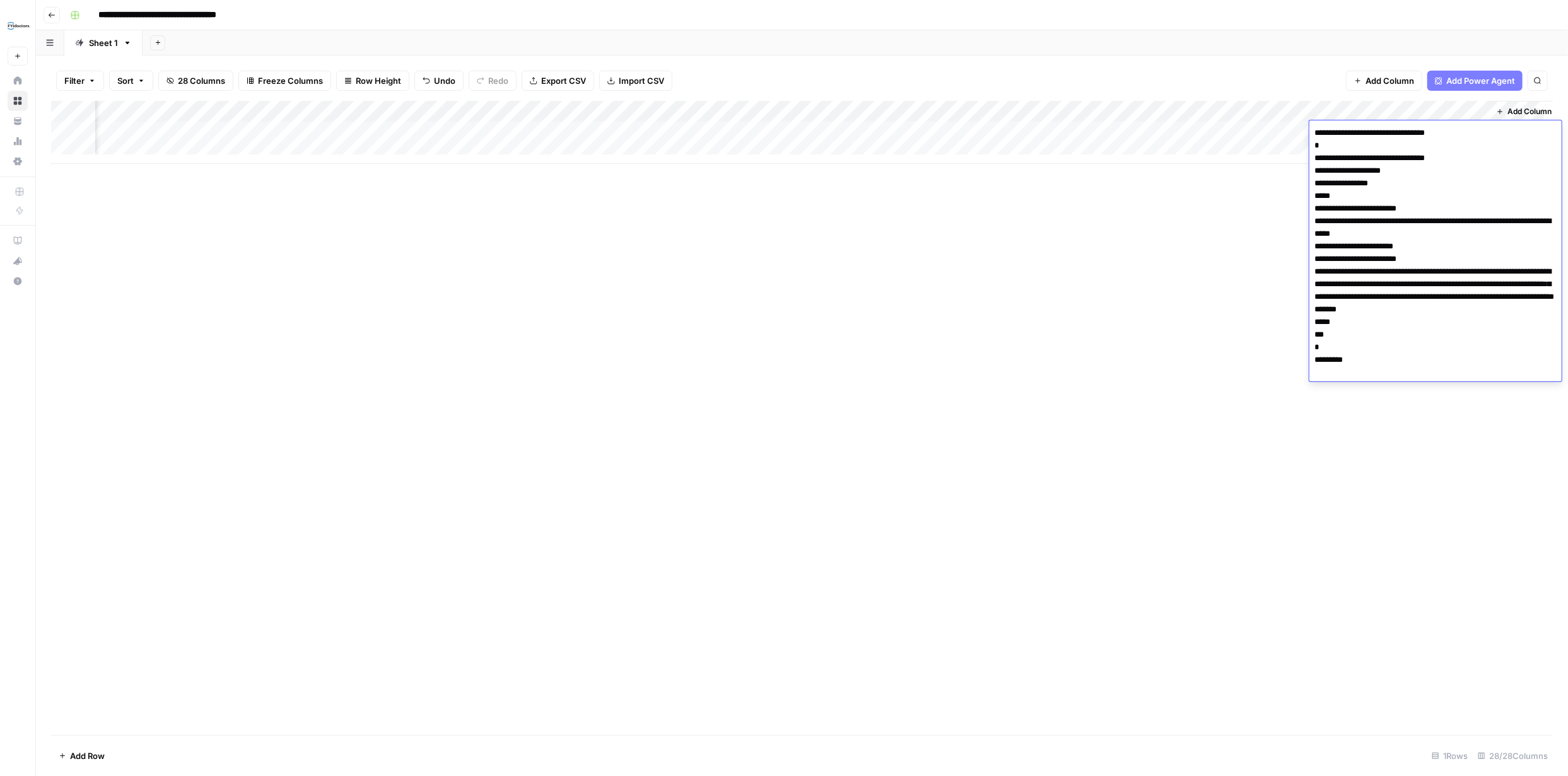
click at [1272, 238] on div "Add Column" at bounding box center [801, 417] width 1501 height 634
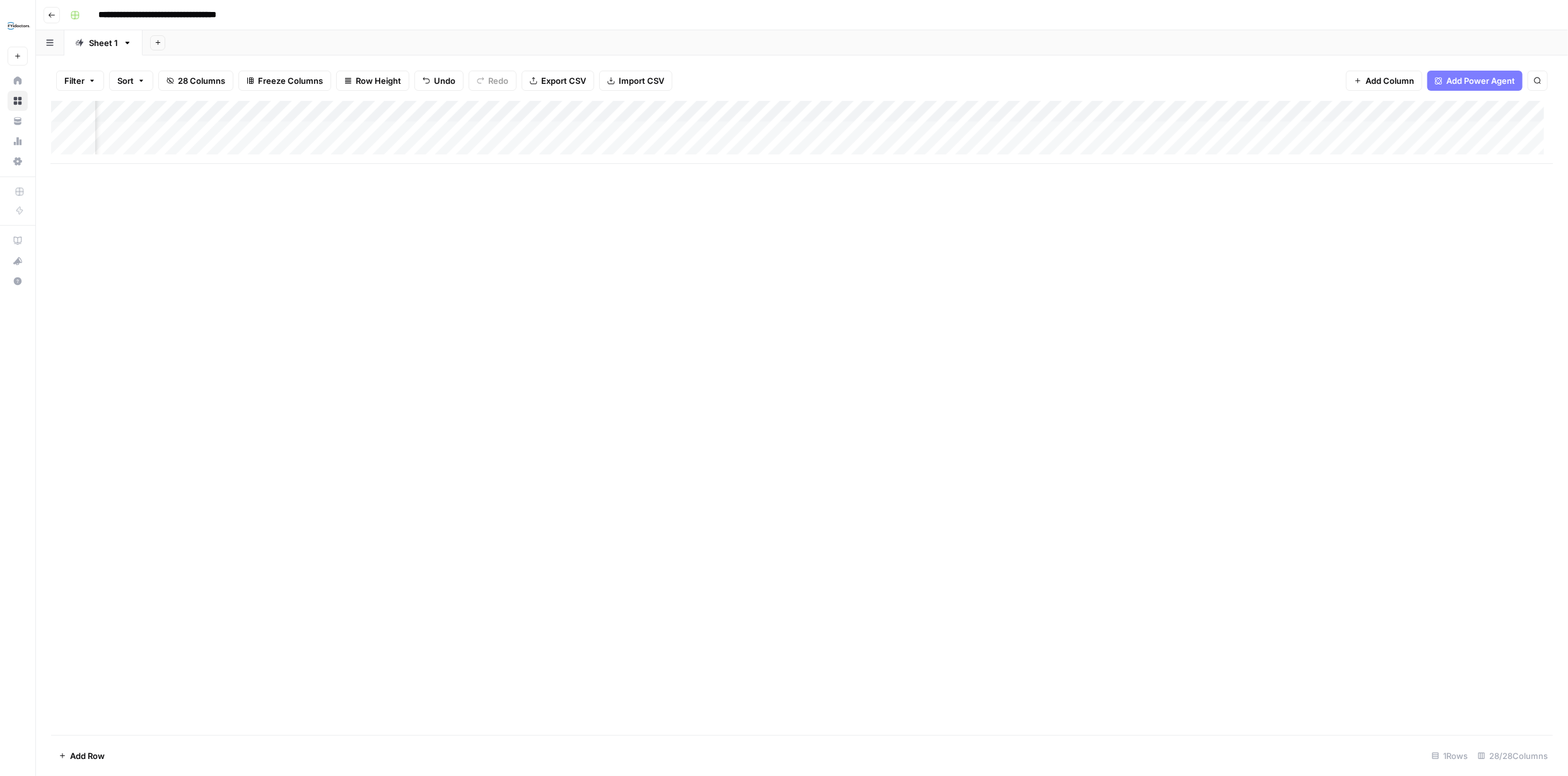
scroll to position [0, 1115]
click at [714, 131] on div "Add Column" at bounding box center [801, 132] width 1501 height 63
click at [758, 132] on div "Add Column" at bounding box center [801, 132] width 1501 height 63
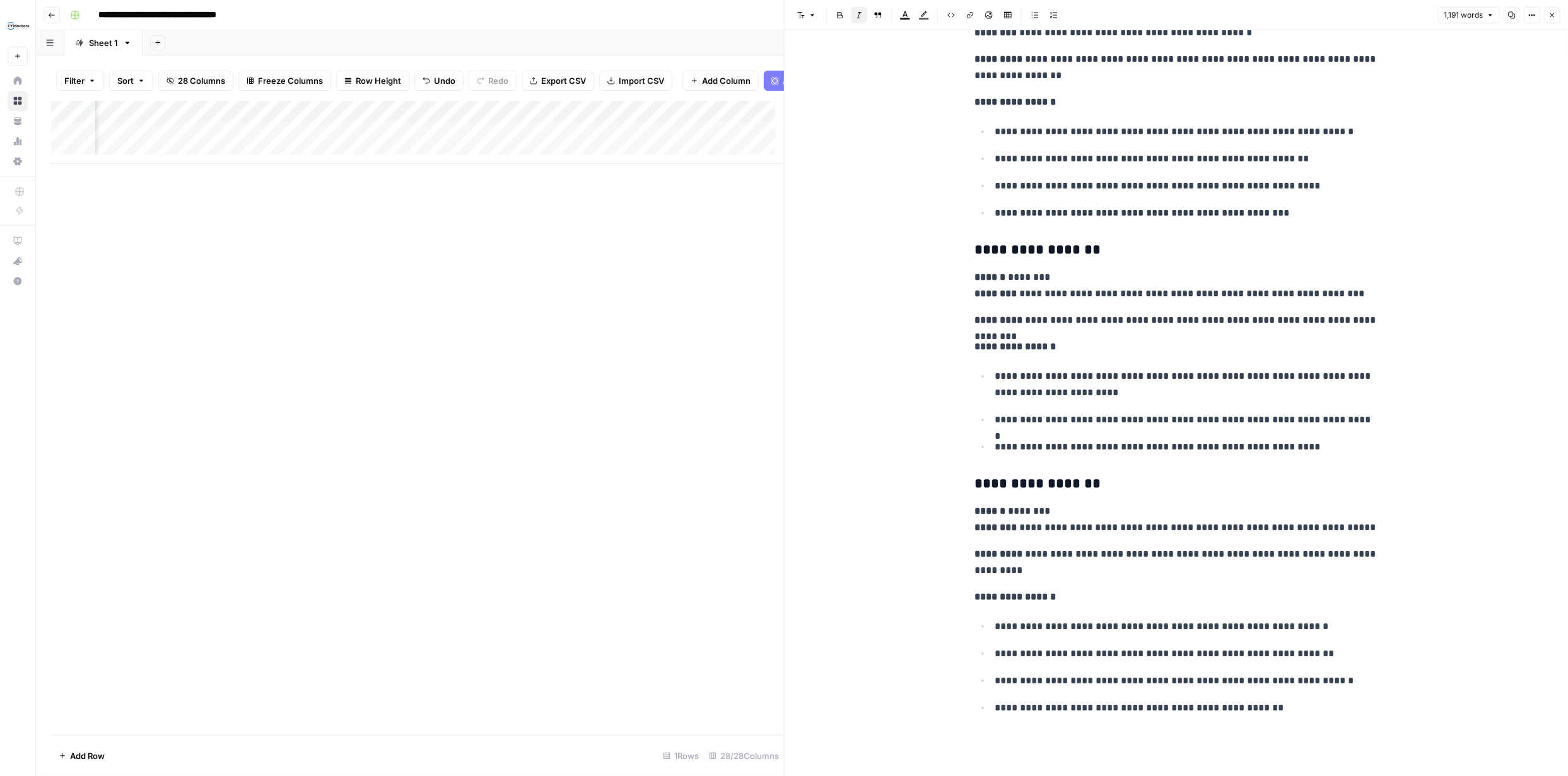
scroll to position [4009, 0]
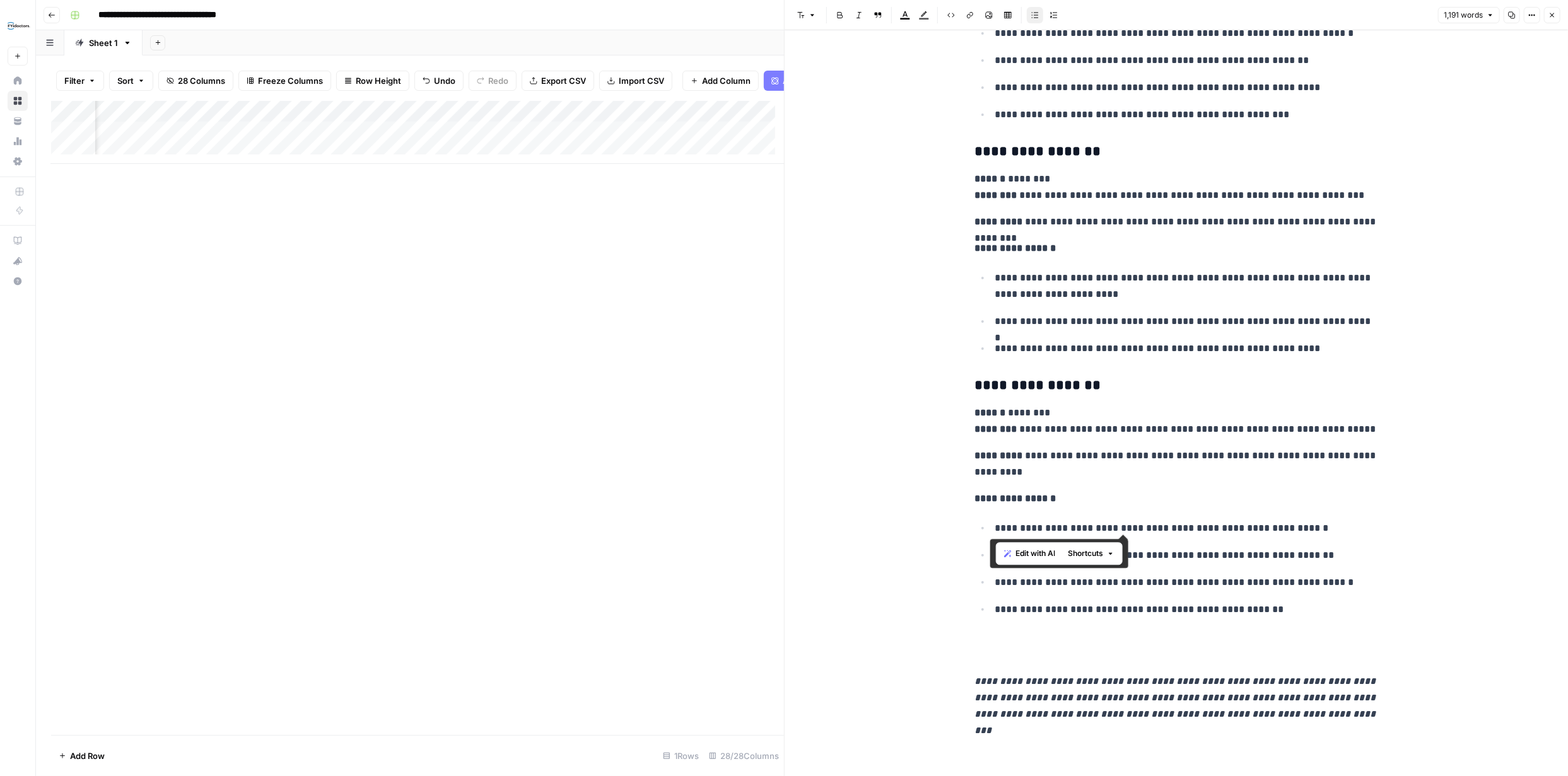
drag, startPoint x: 988, startPoint y: 527, endPoint x: 1302, endPoint y: 529, distance: 314.0
click at [1302, 529] on li "**********" at bounding box center [1184, 528] width 387 height 17
copy p "**********"
drag, startPoint x: 1313, startPoint y: 651, endPoint x: 1305, endPoint y: 657, distance: 10.0
click at [1313, 651] on p at bounding box center [1175, 647] width 403 height 33
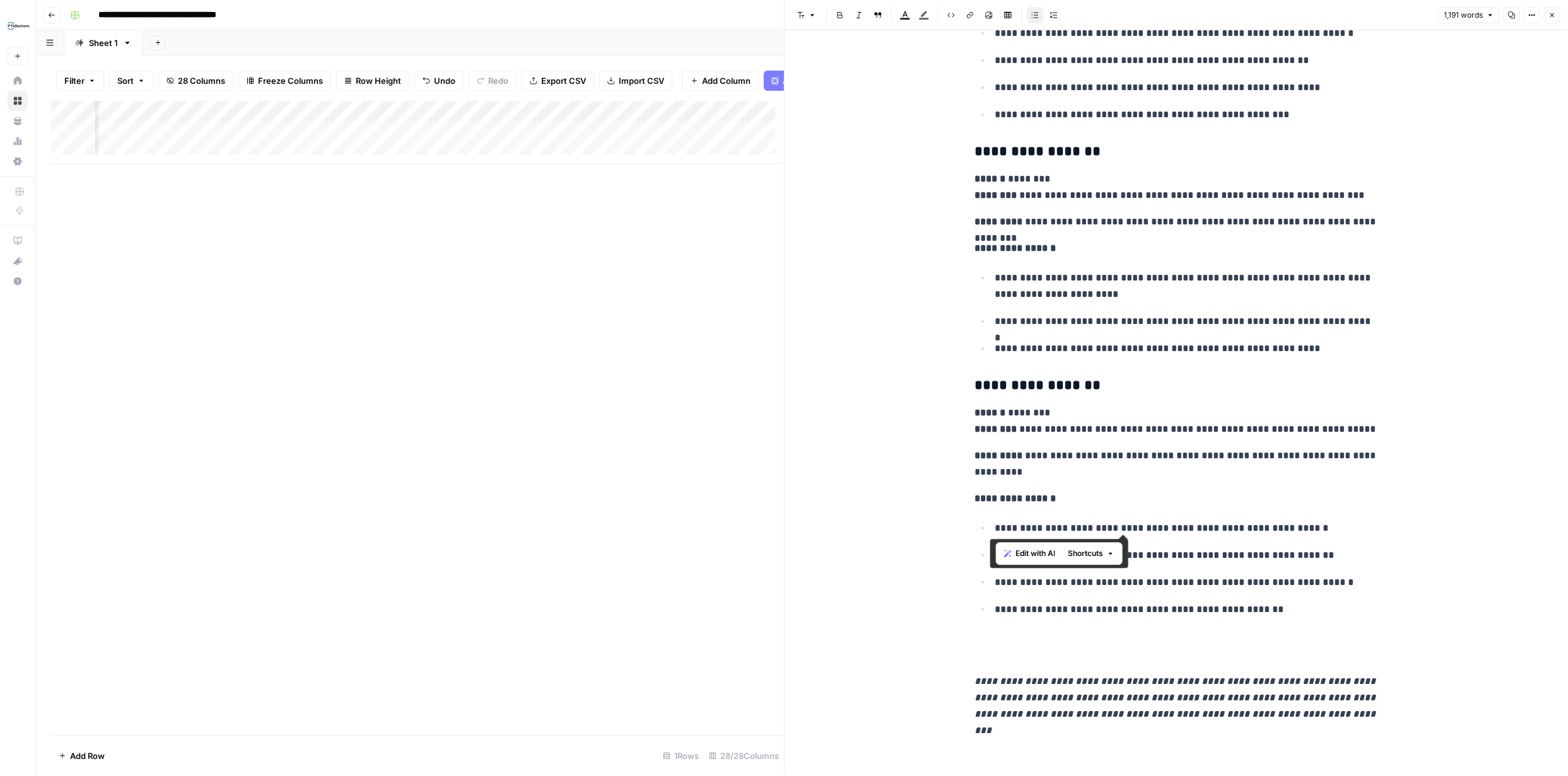
drag, startPoint x: 970, startPoint y: 497, endPoint x: 1258, endPoint y: 612, distance: 310.1
copy div "**********"
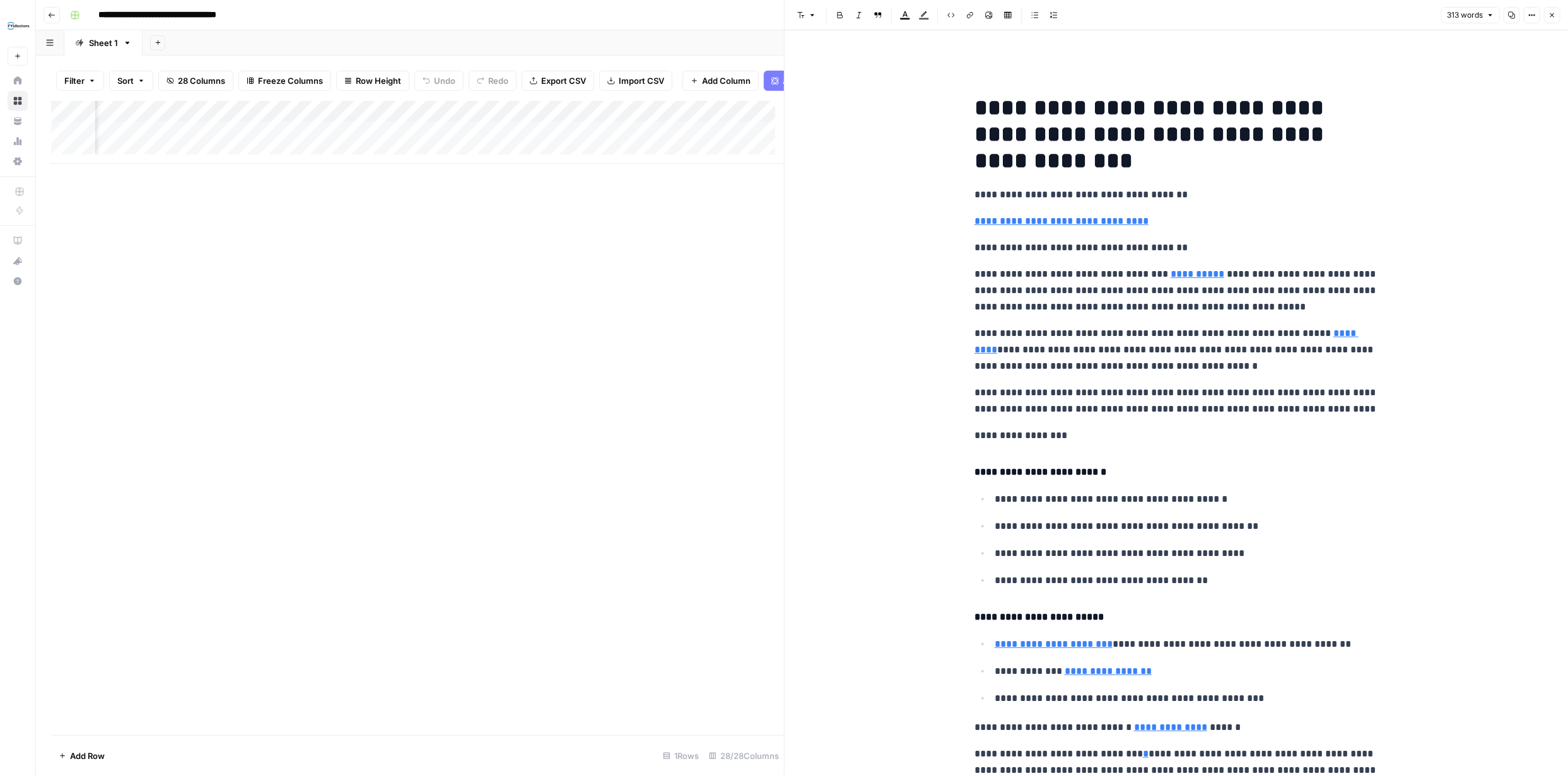
click at [1532, 14] on icon "button" at bounding box center [1532, 15] width 2 height 2
click at [1476, 134] on span "Code" at bounding box center [1494, 134] width 61 height 13
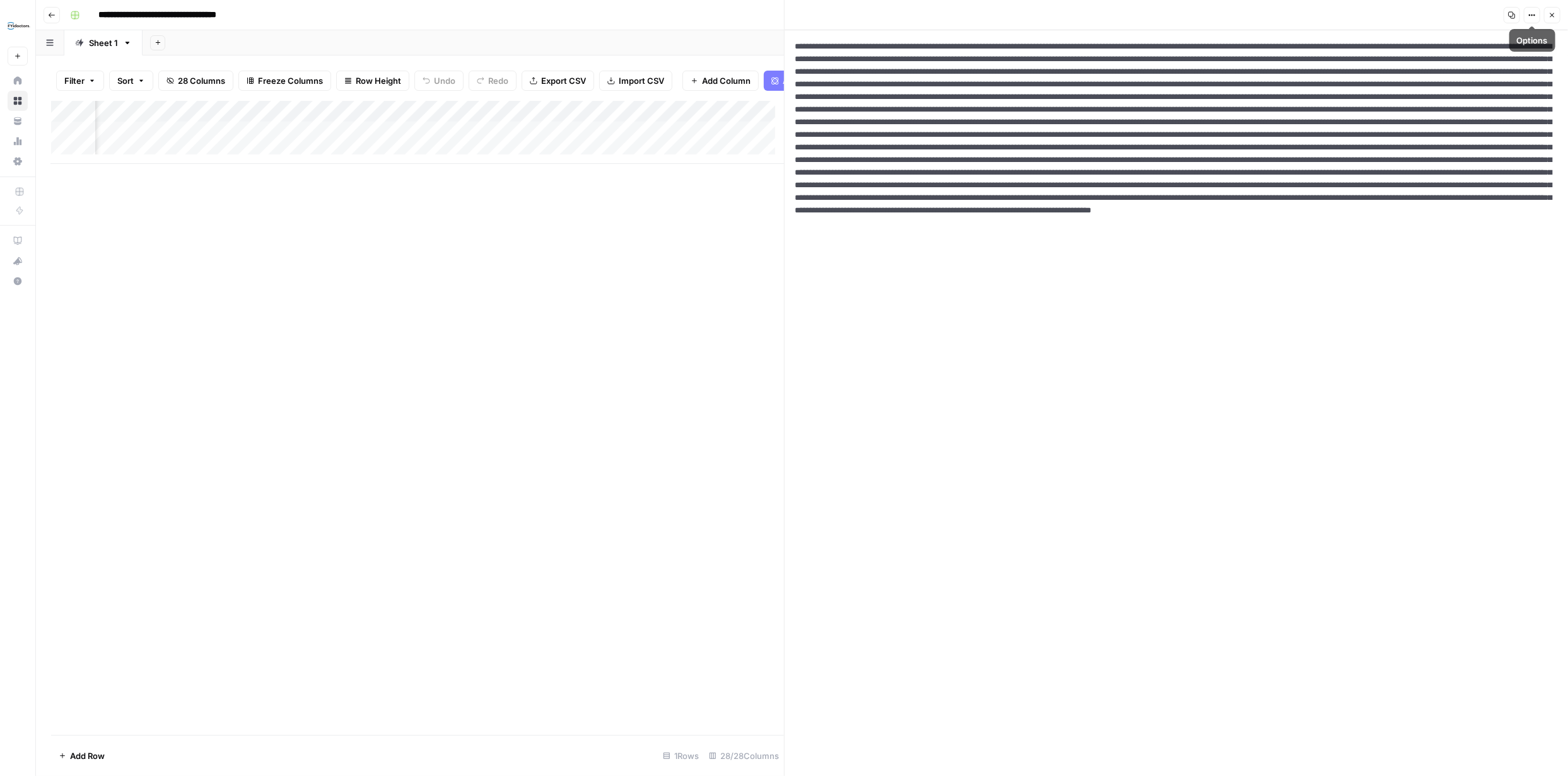
click at [1533, 14] on icon "button" at bounding box center [1532, 15] width 8 height 8
click at [1485, 96] on span "HTML" at bounding box center [1494, 98] width 61 height 13
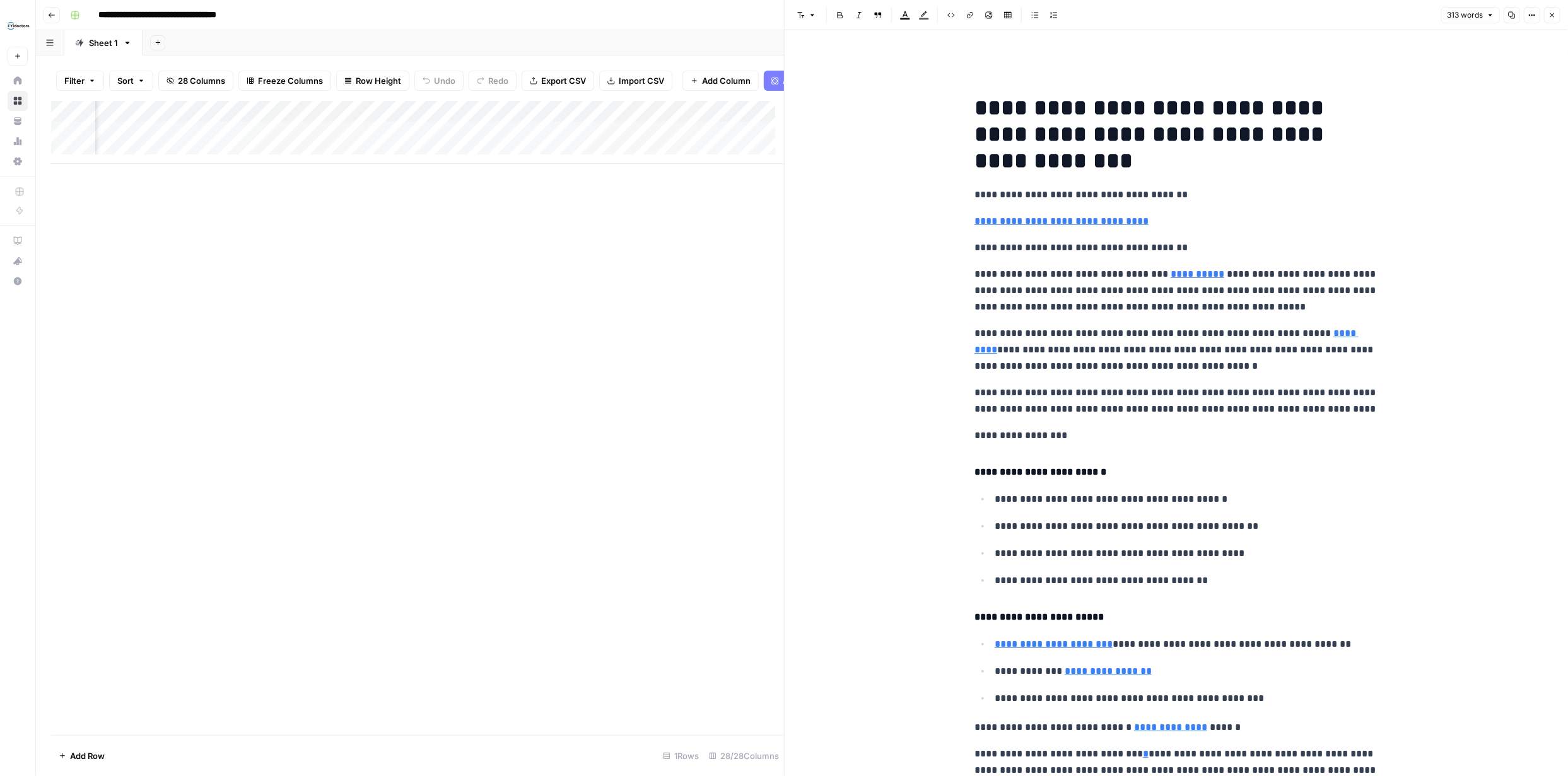
click at [1512, 14] on icon "button" at bounding box center [1512, 15] width 8 height 8
click at [1551, 16] on icon "button" at bounding box center [1552, 15] width 8 height 8
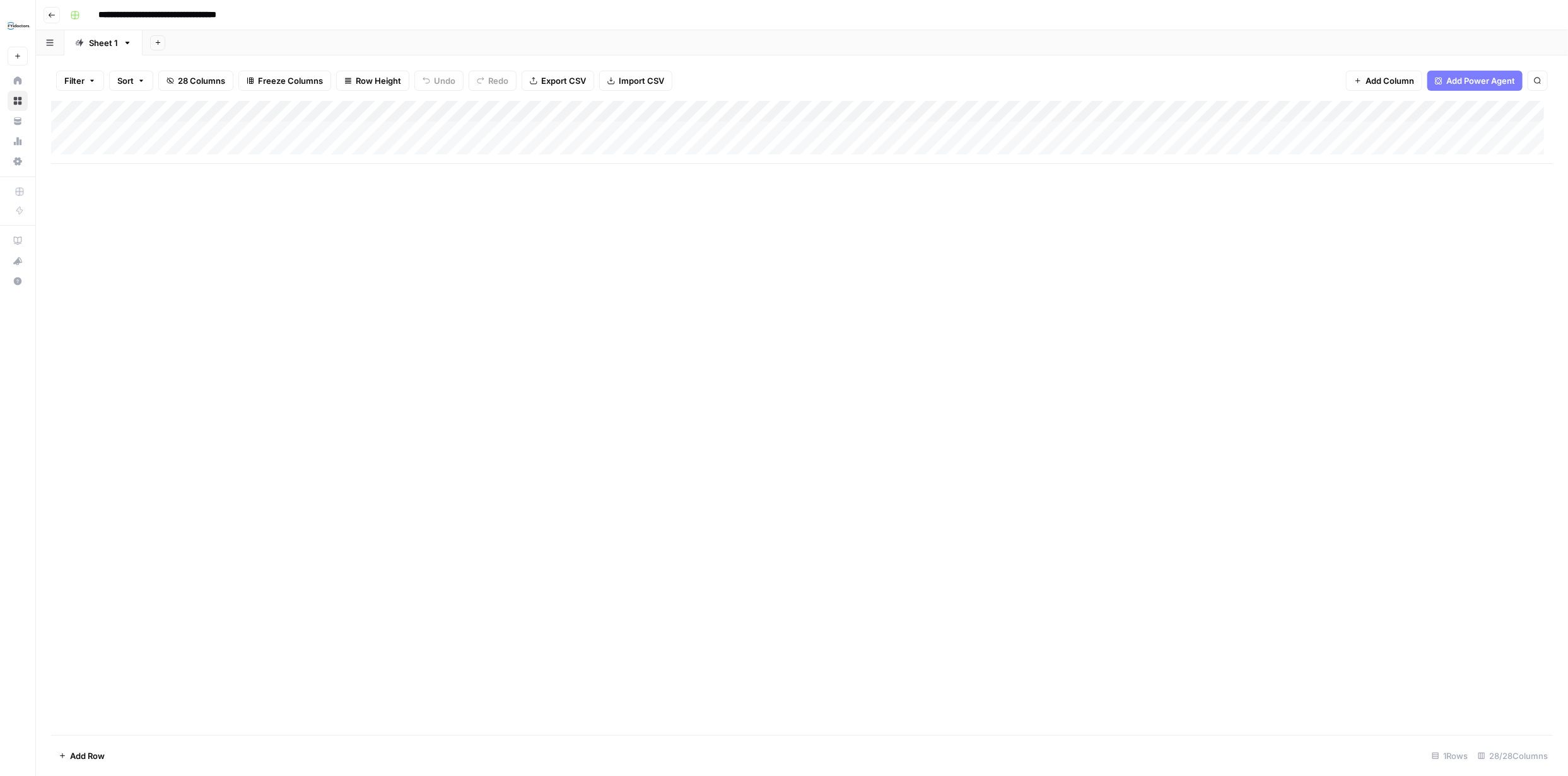
click at [107, 148] on div "Add Column" at bounding box center [801, 132] width 1501 height 63
